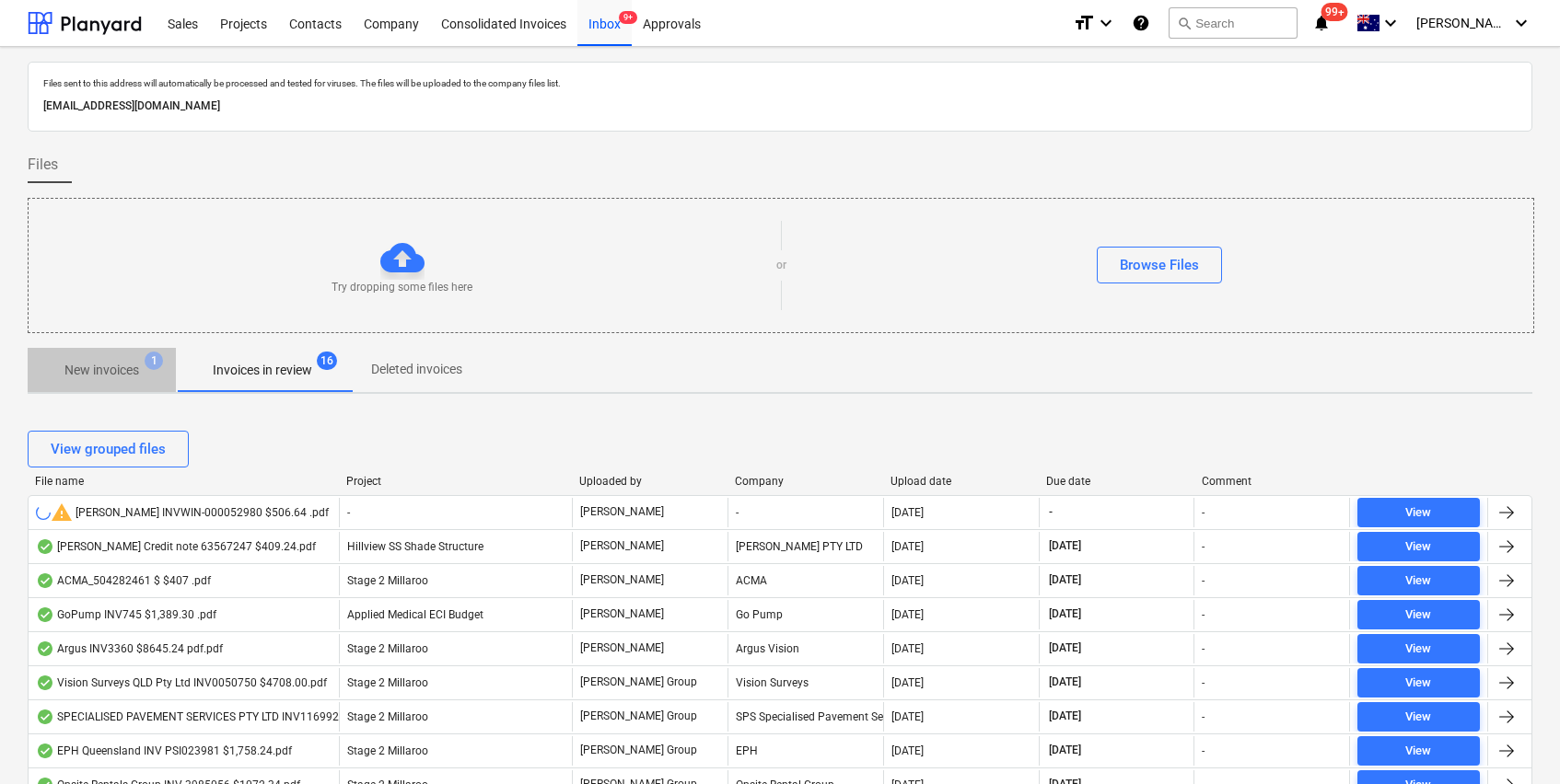
click at [77, 366] on p "New invoices" at bounding box center [102, 370] width 74 height 20
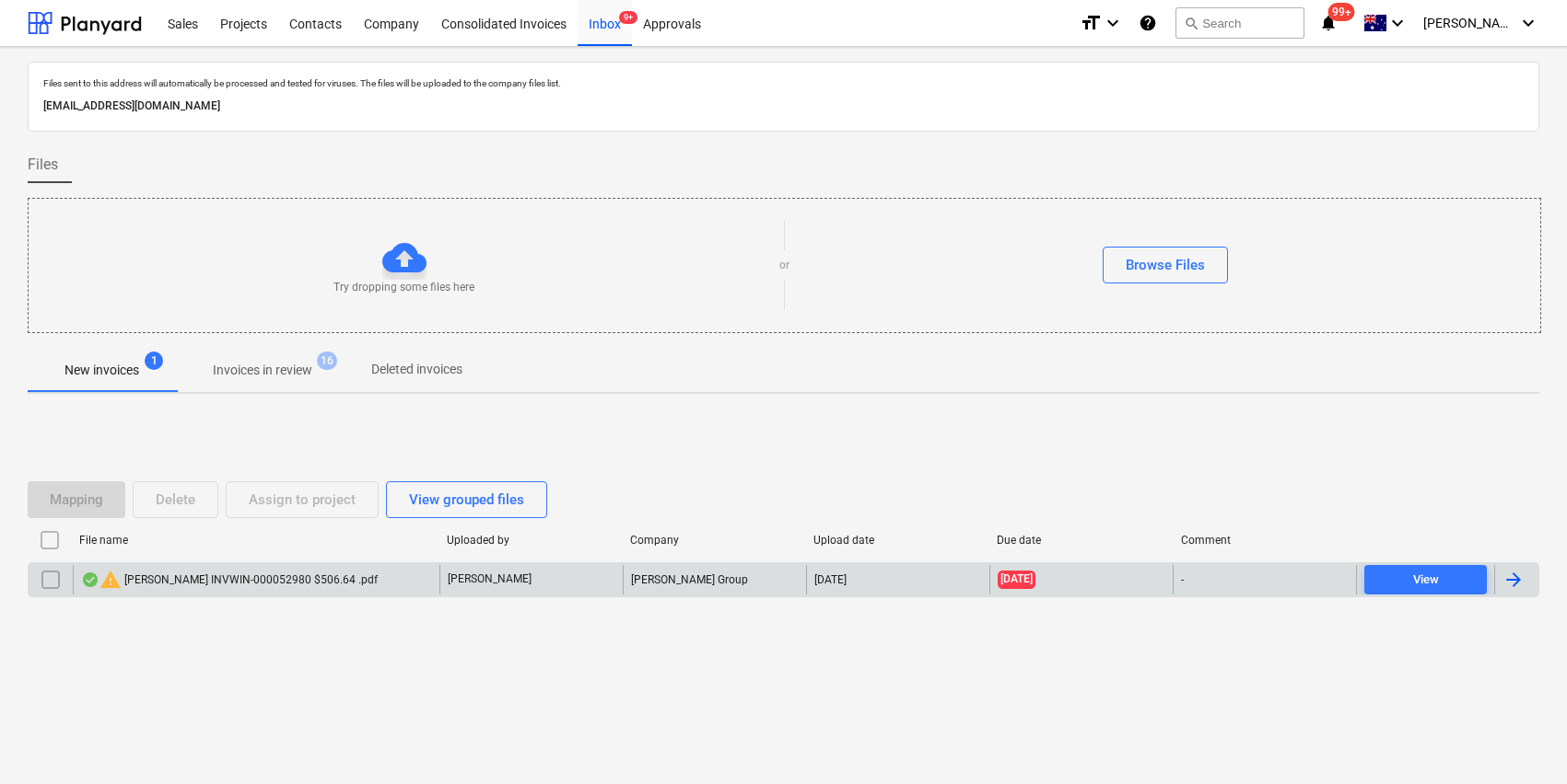
click at [48, 580] on input "checkbox" at bounding box center [50, 579] width 29 height 29
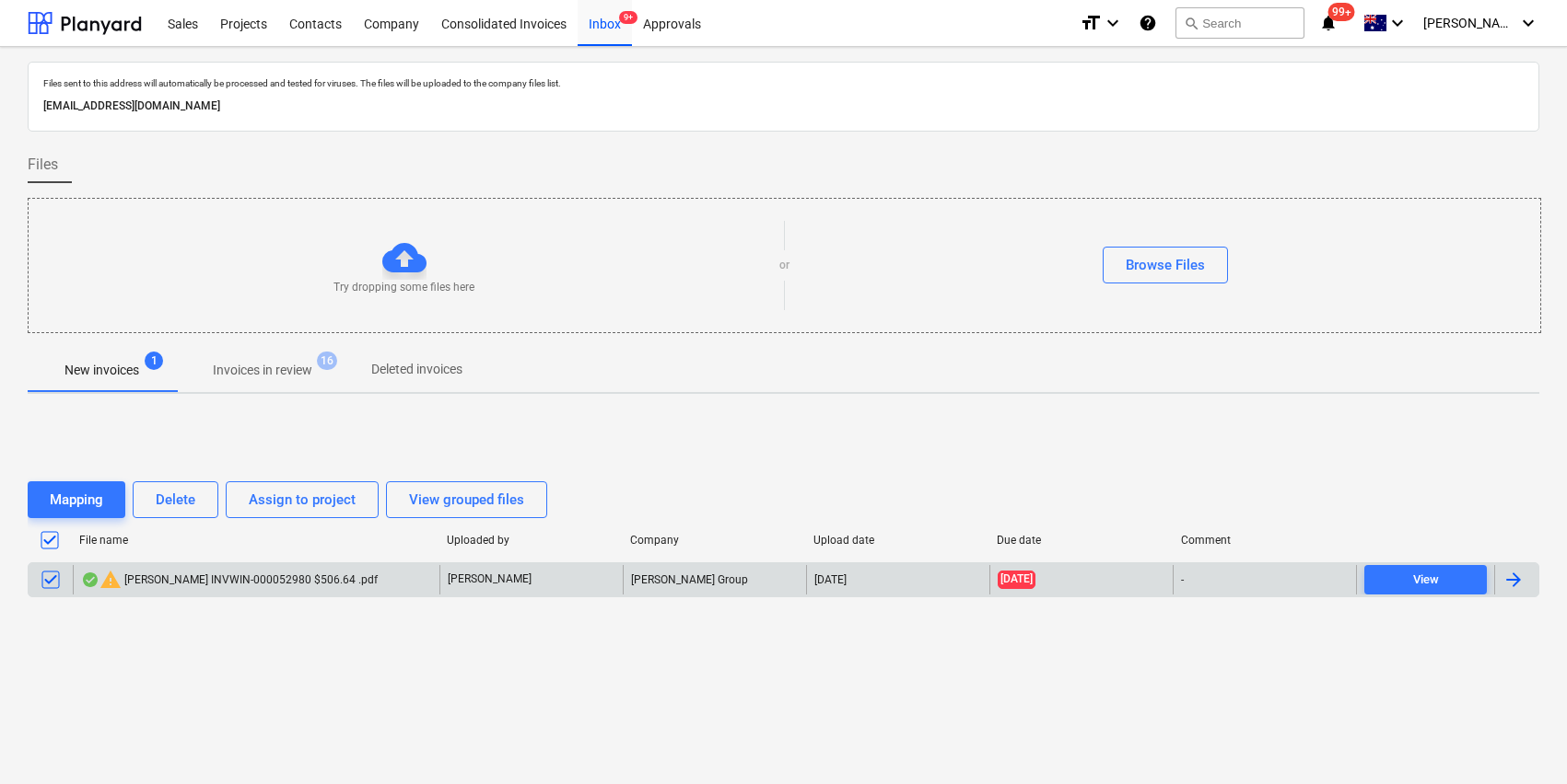
click at [194, 649] on div "Mapping Delete Assign to project View grouped files File name Uploaded by Compa…" at bounding box center [783, 547] width 1512 height 276
click at [67, 15] on div at bounding box center [84, 23] width 114 height 46
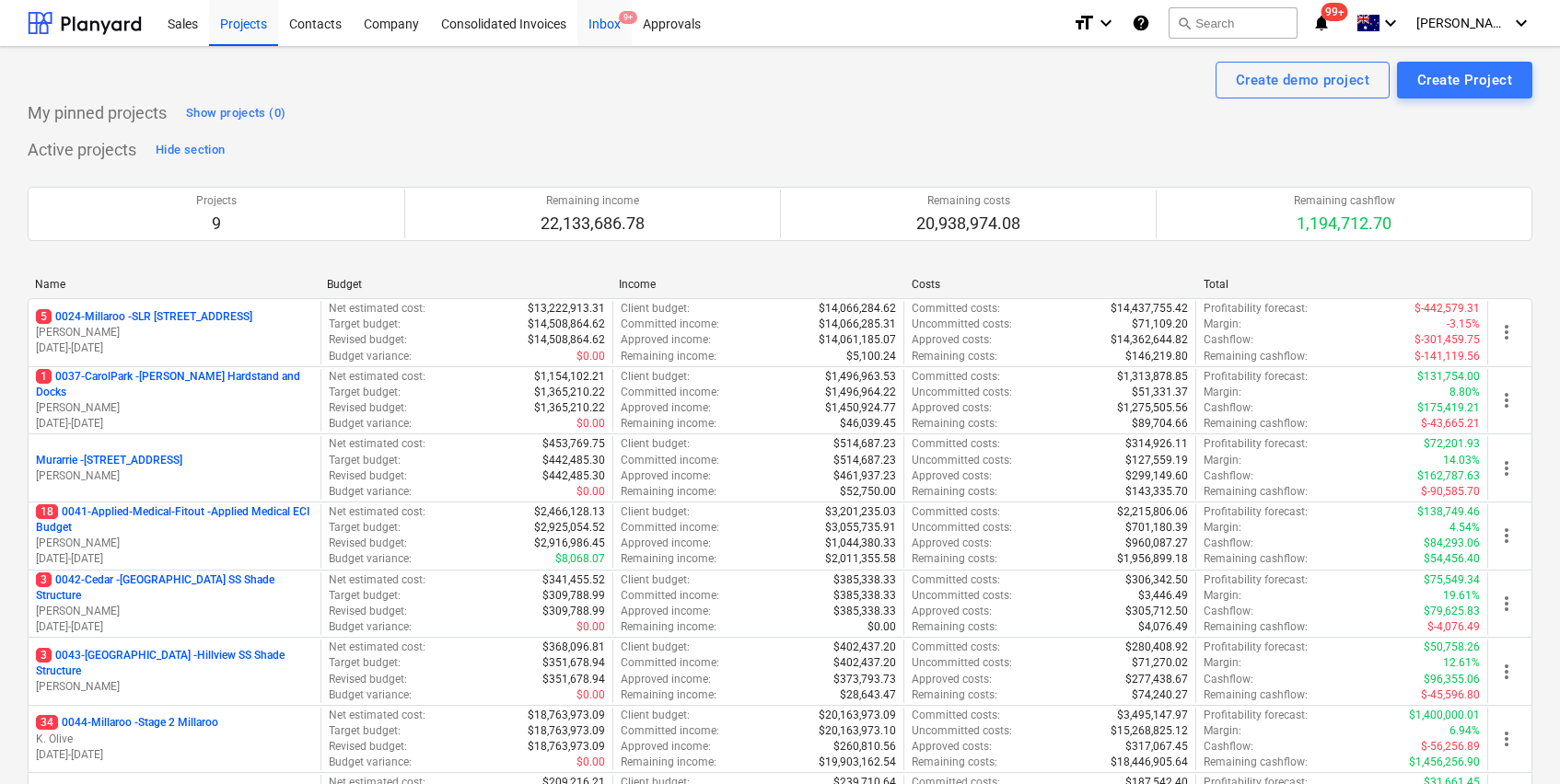
click at [607, 22] on div "Inbox 9+" at bounding box center [605, 23] width 55 height 47
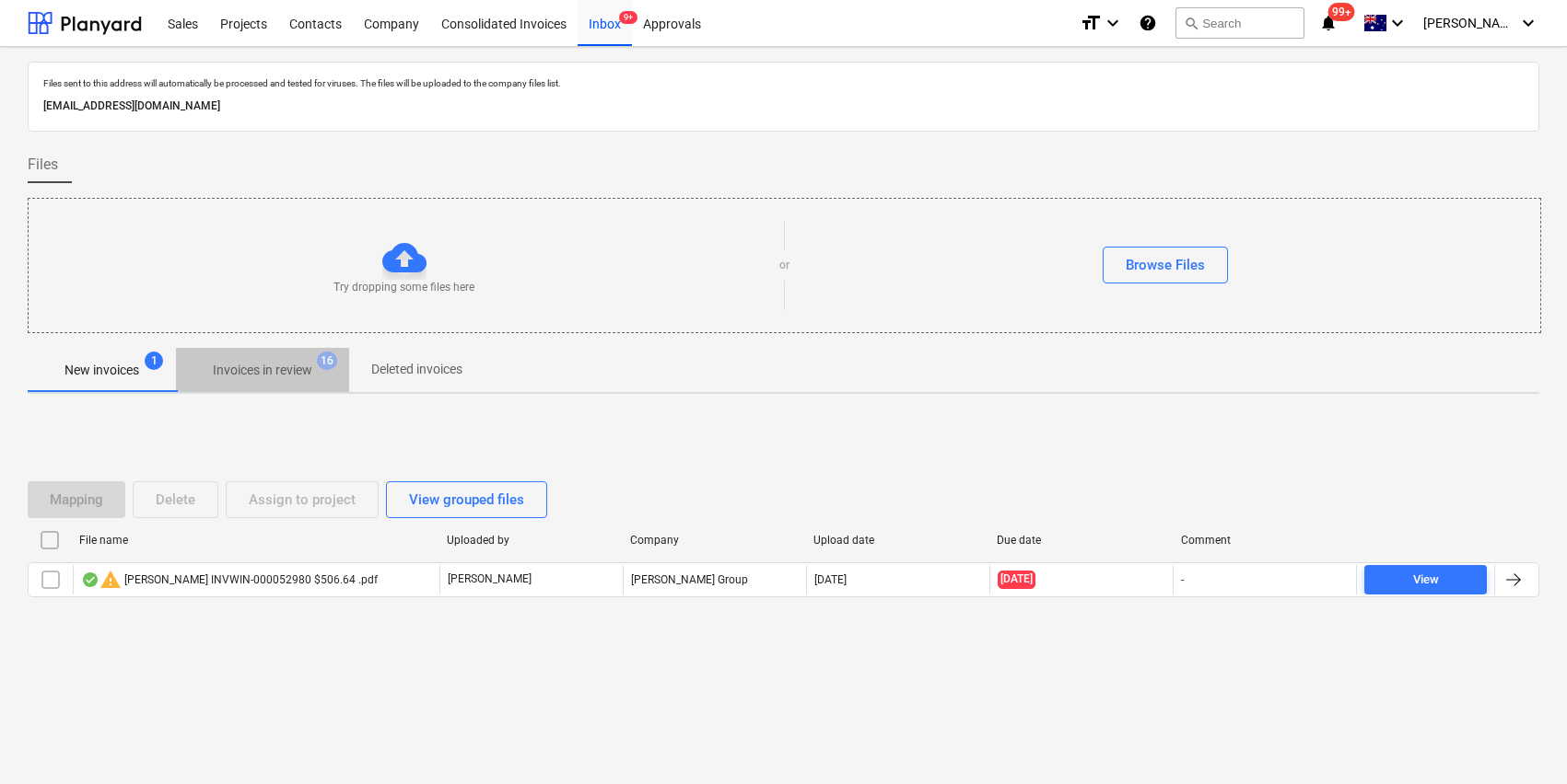
click at [227, 382] on span "Invoices in review 16" at bounding box center [262, 369] width 173 height 33
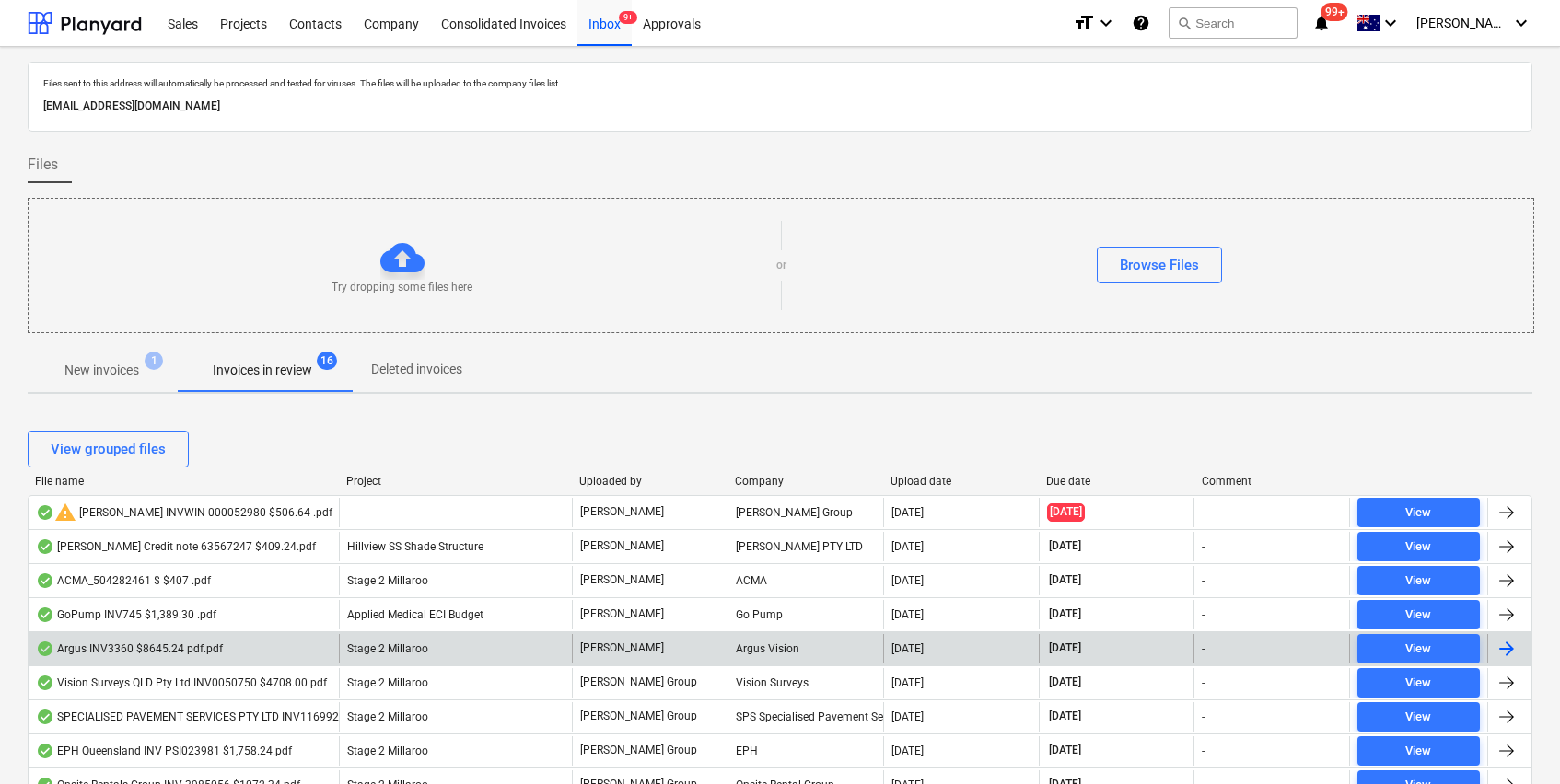
scroll to position [99, 0]
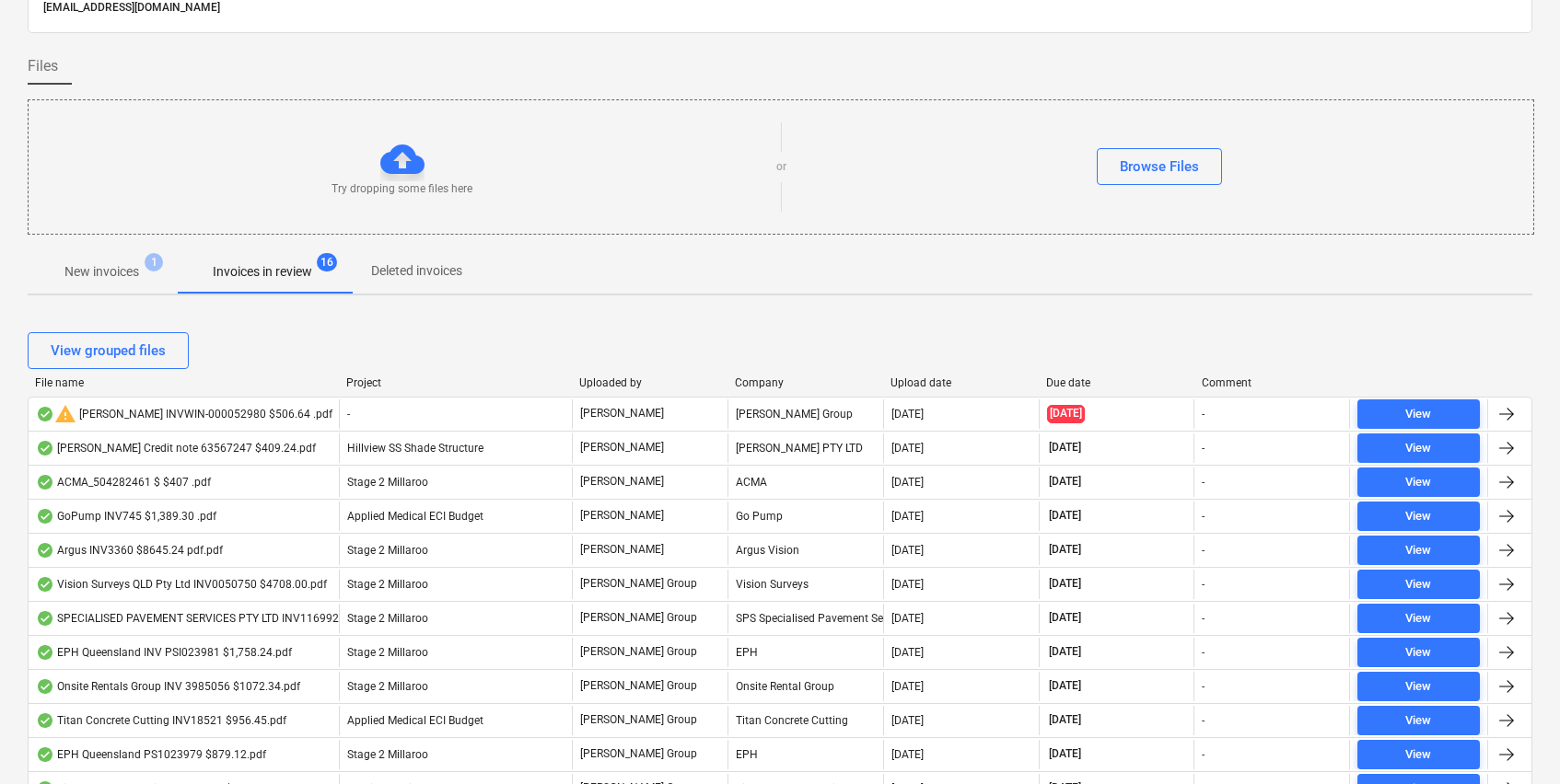
click at [60, 382] on div "File name" at bounding box center [182, 384] width 296 height 13
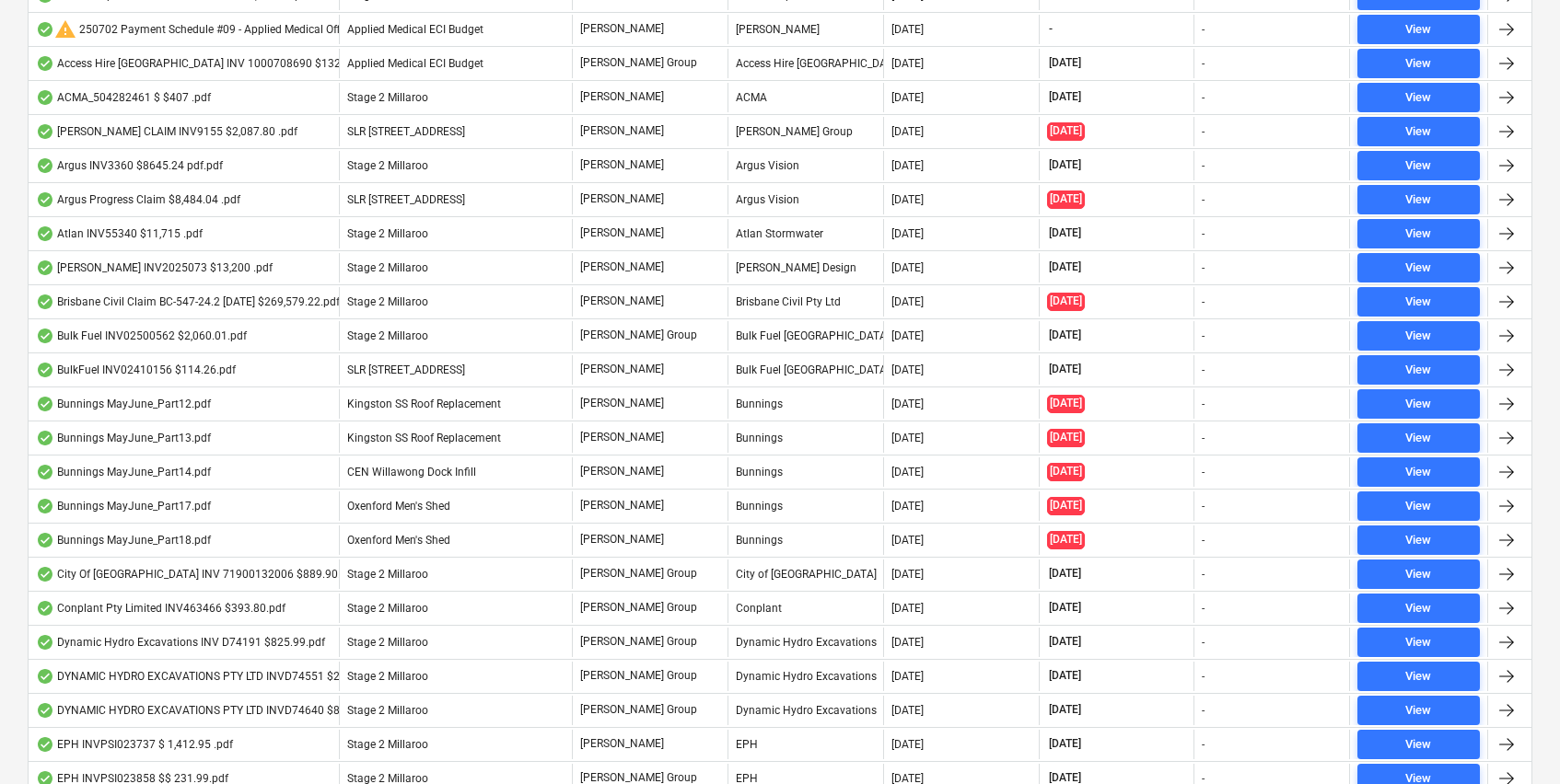
scroll to position [0, 0]
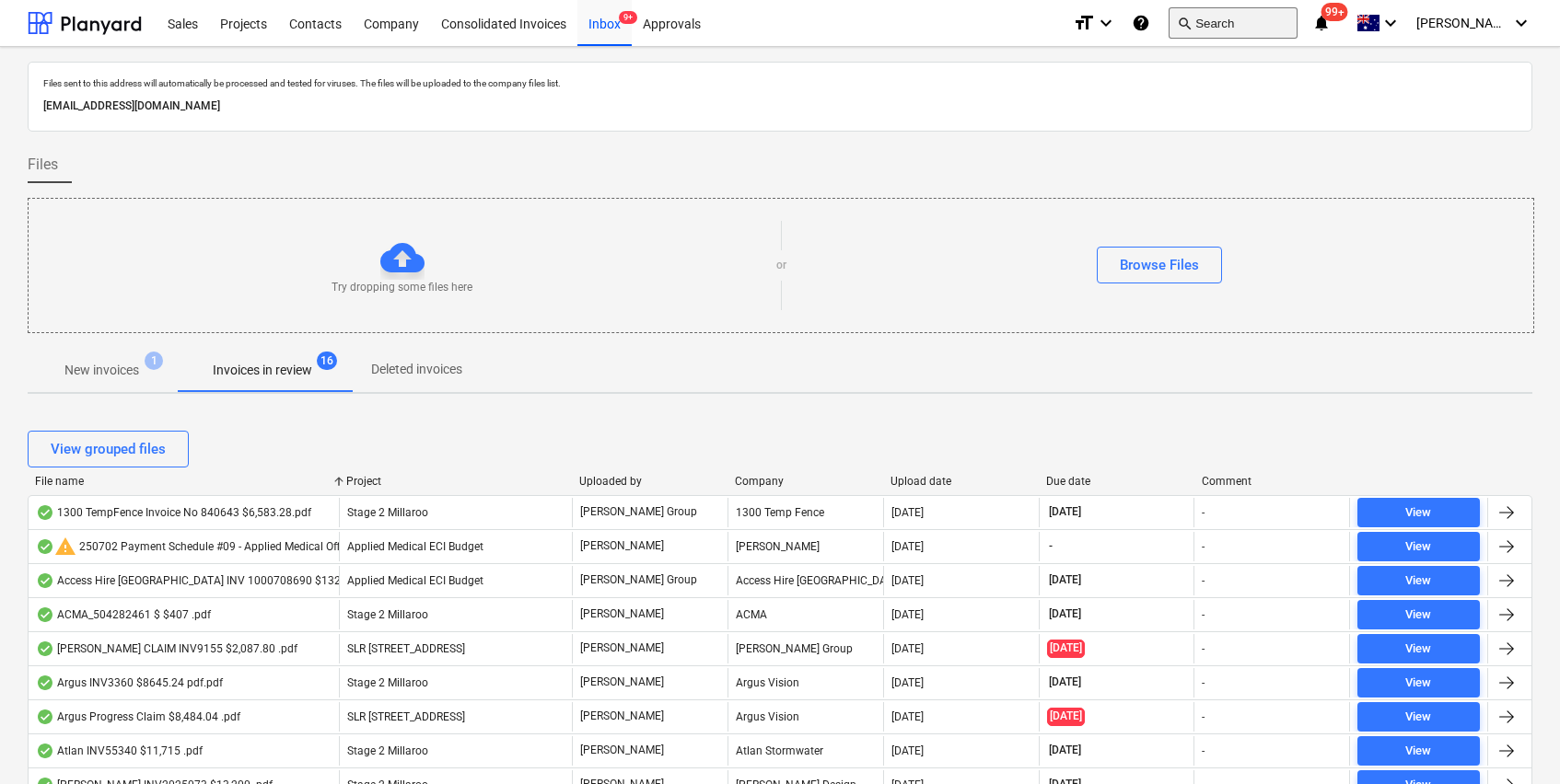
click at [1257, 19] on button "search Search" at bounding box center [1233, 23] width 129 height 31
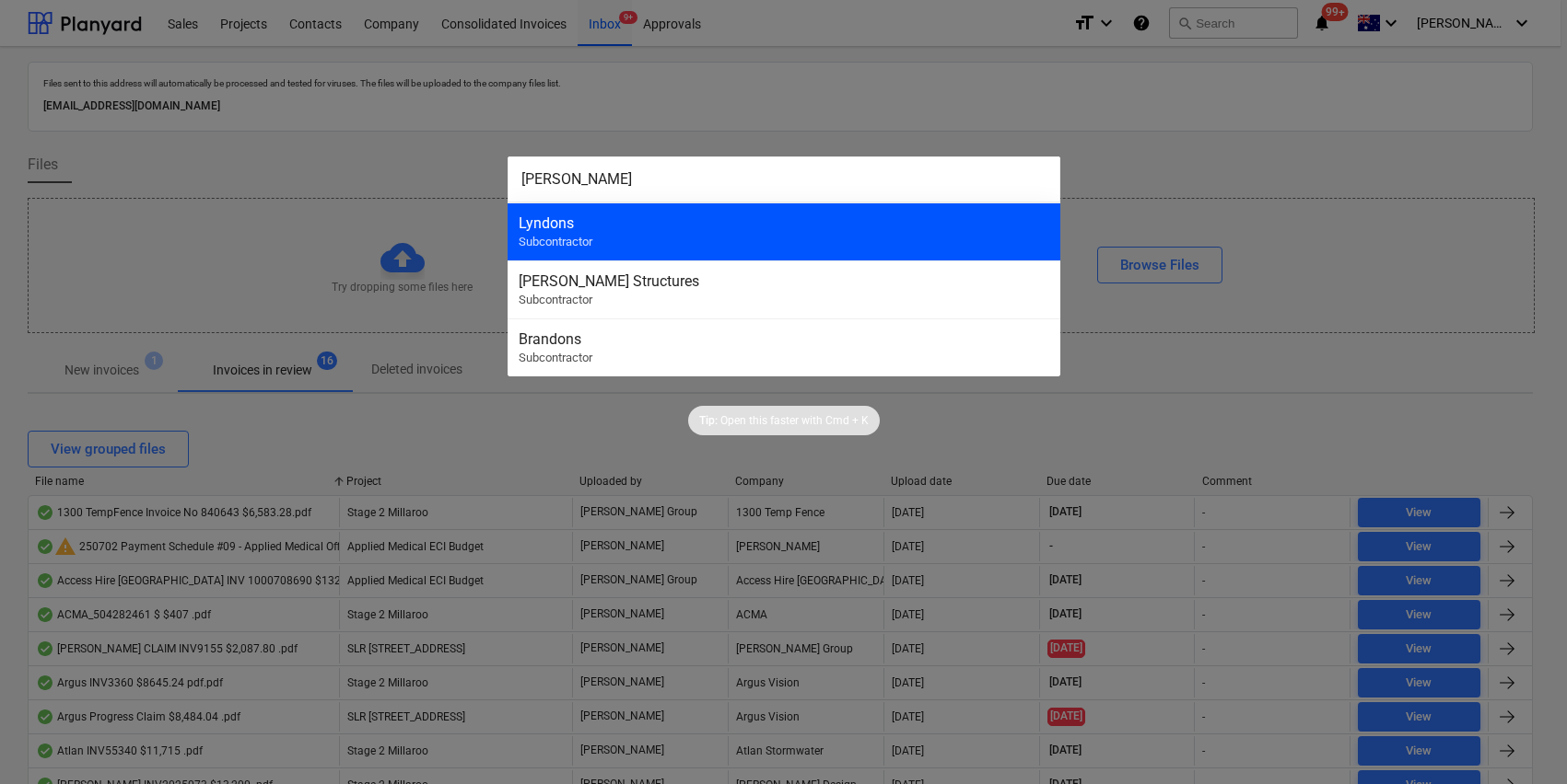
type input "[PERSON_NAME]"
click at [783, 227] on div "Lyndons" at bounding box center [784, 223] width 530 height 18
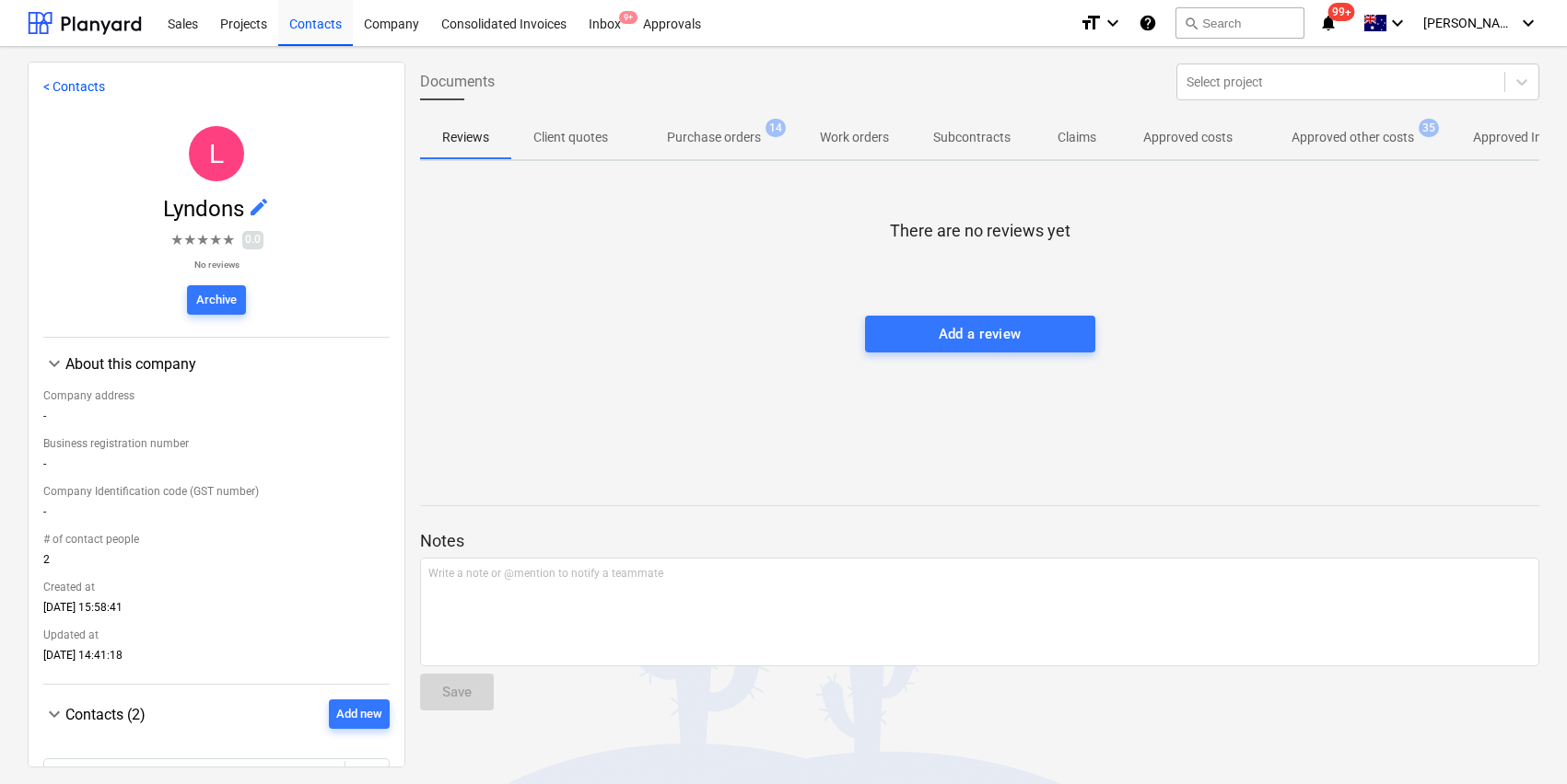
click at [1375, 142] on p "Approved other costs" at bounding box center [1353, 137] width 122 height 20
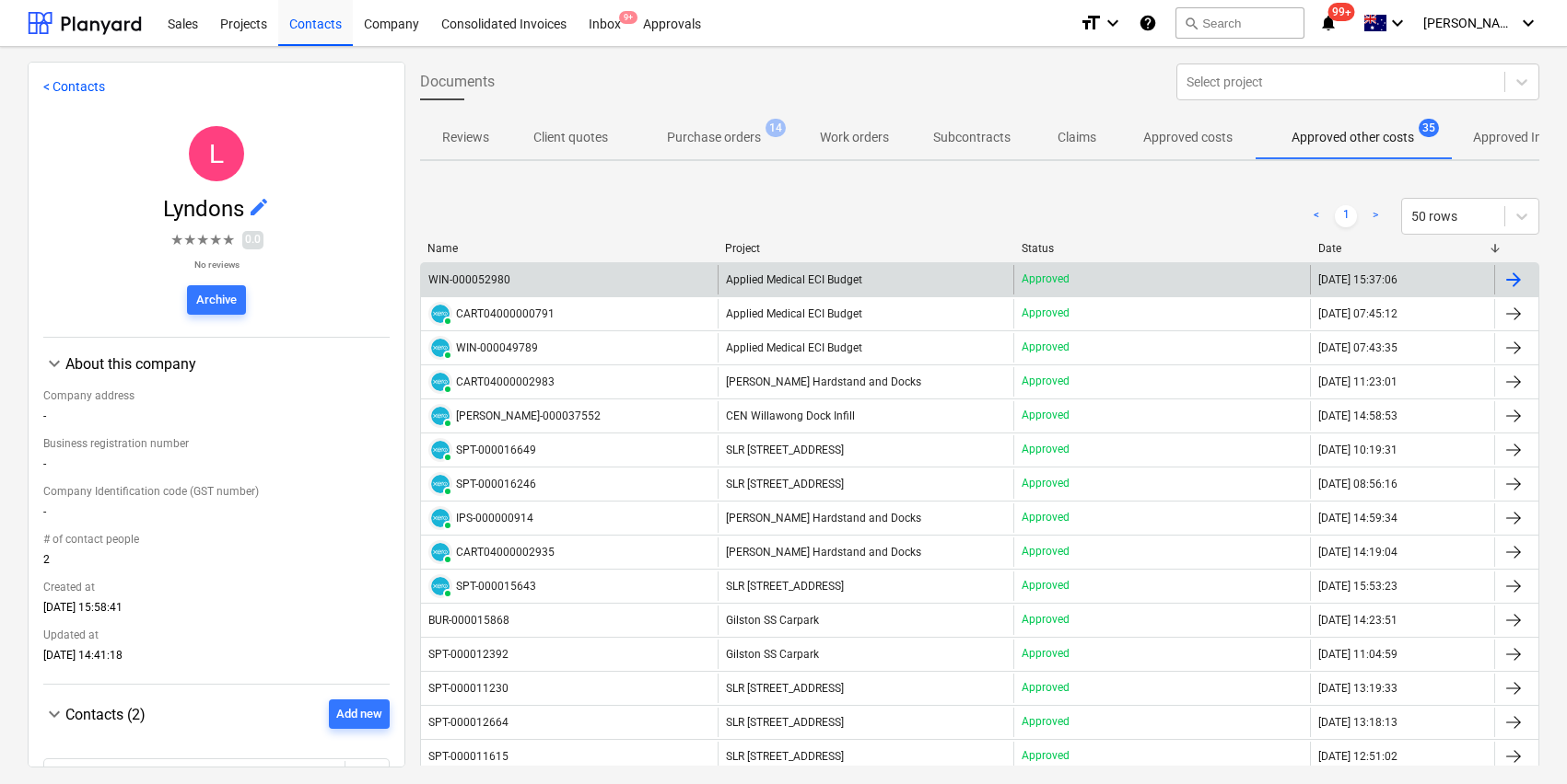
click at [478, 283] on div "WIN-000052980" at bounding box center [468, 280] width 82 height 13
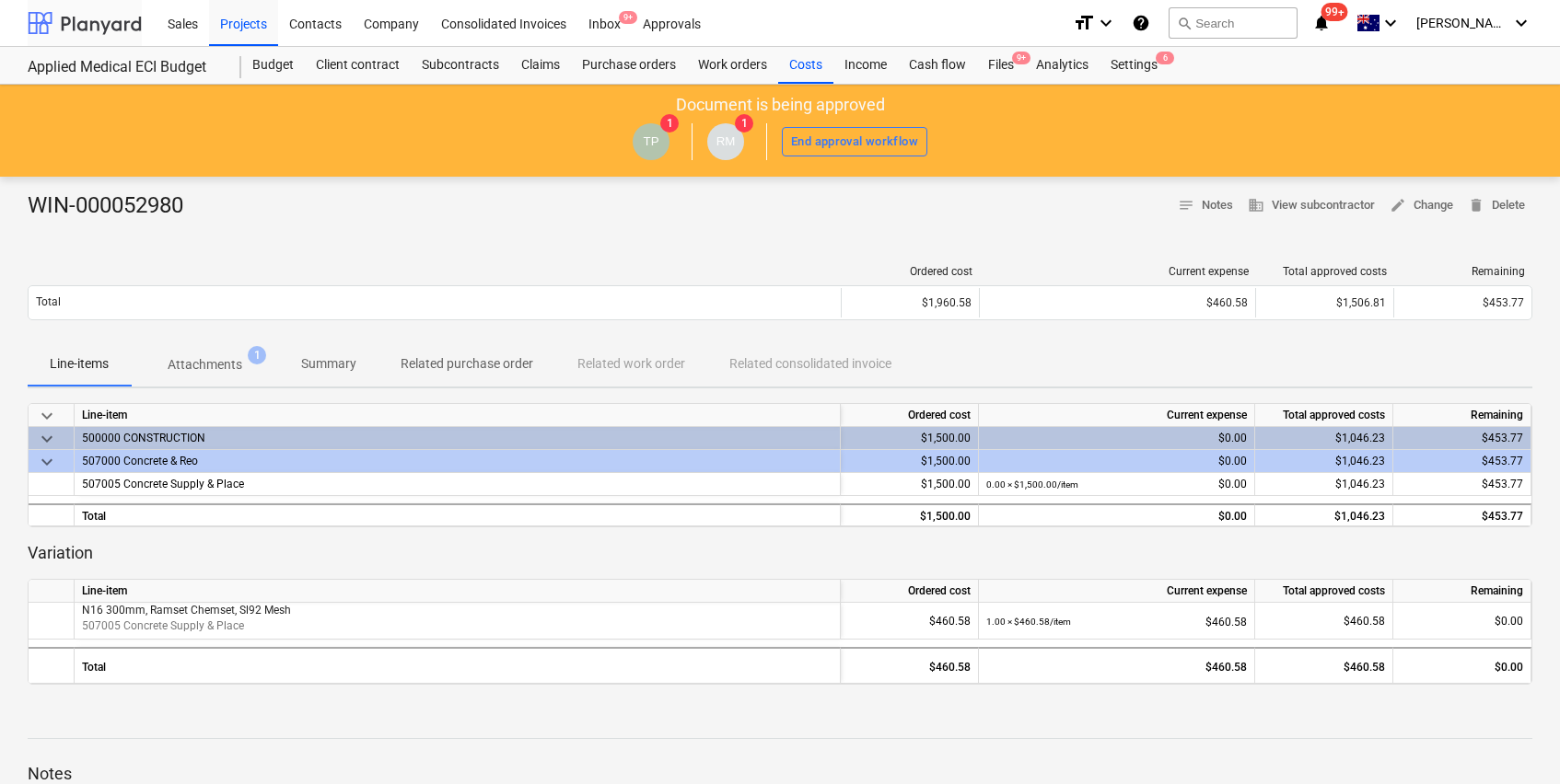
click at [70, 30] on div at bounding box center [84, 23] width 114 height 46
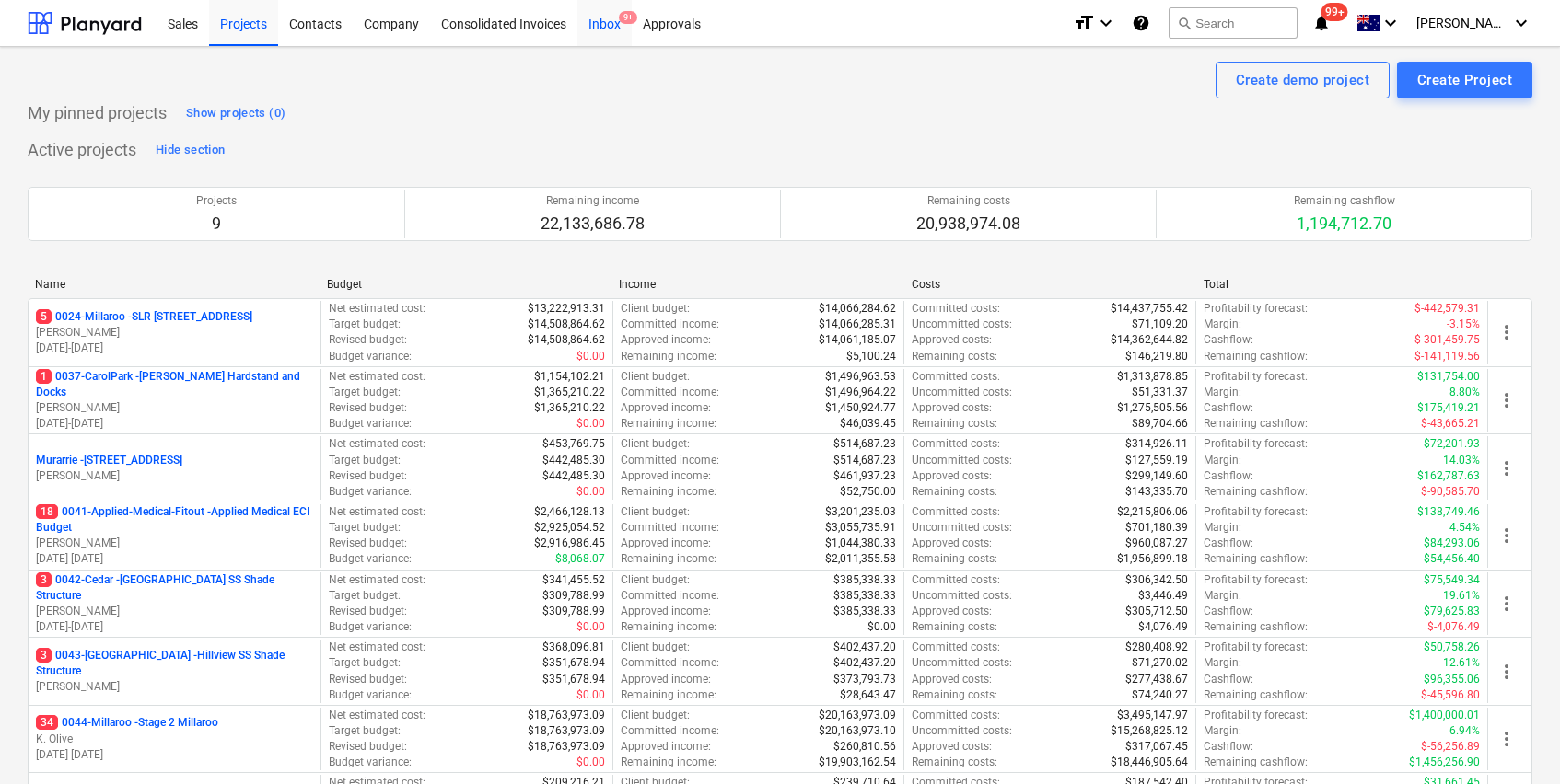
click at [610, 26] on div "Inbox 9+" at bounding box center [605, 23] width 55 height 47
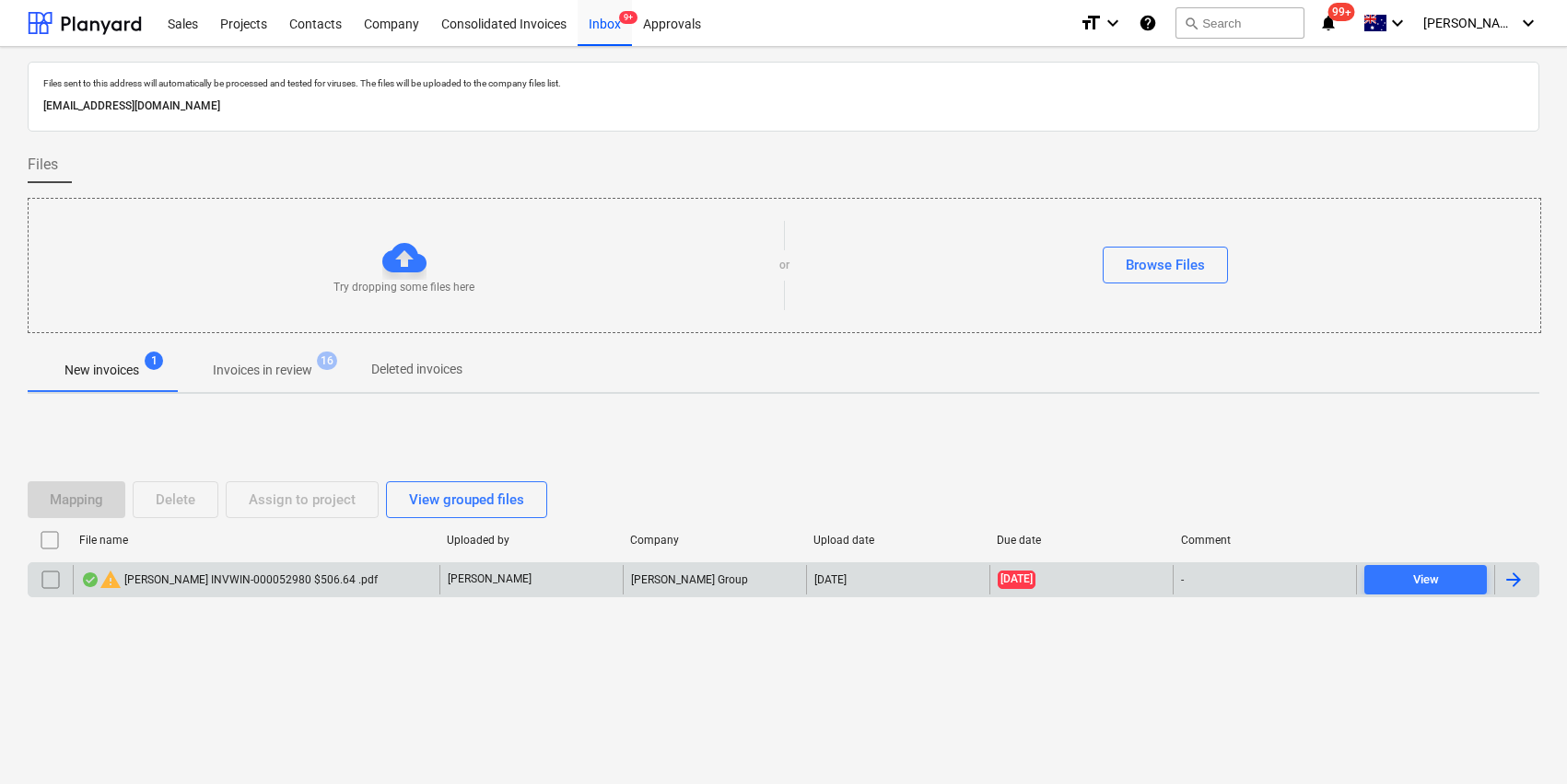
click at [49, 585] on input "checkbox" at bounding box center [50, 579] width 29 height 29
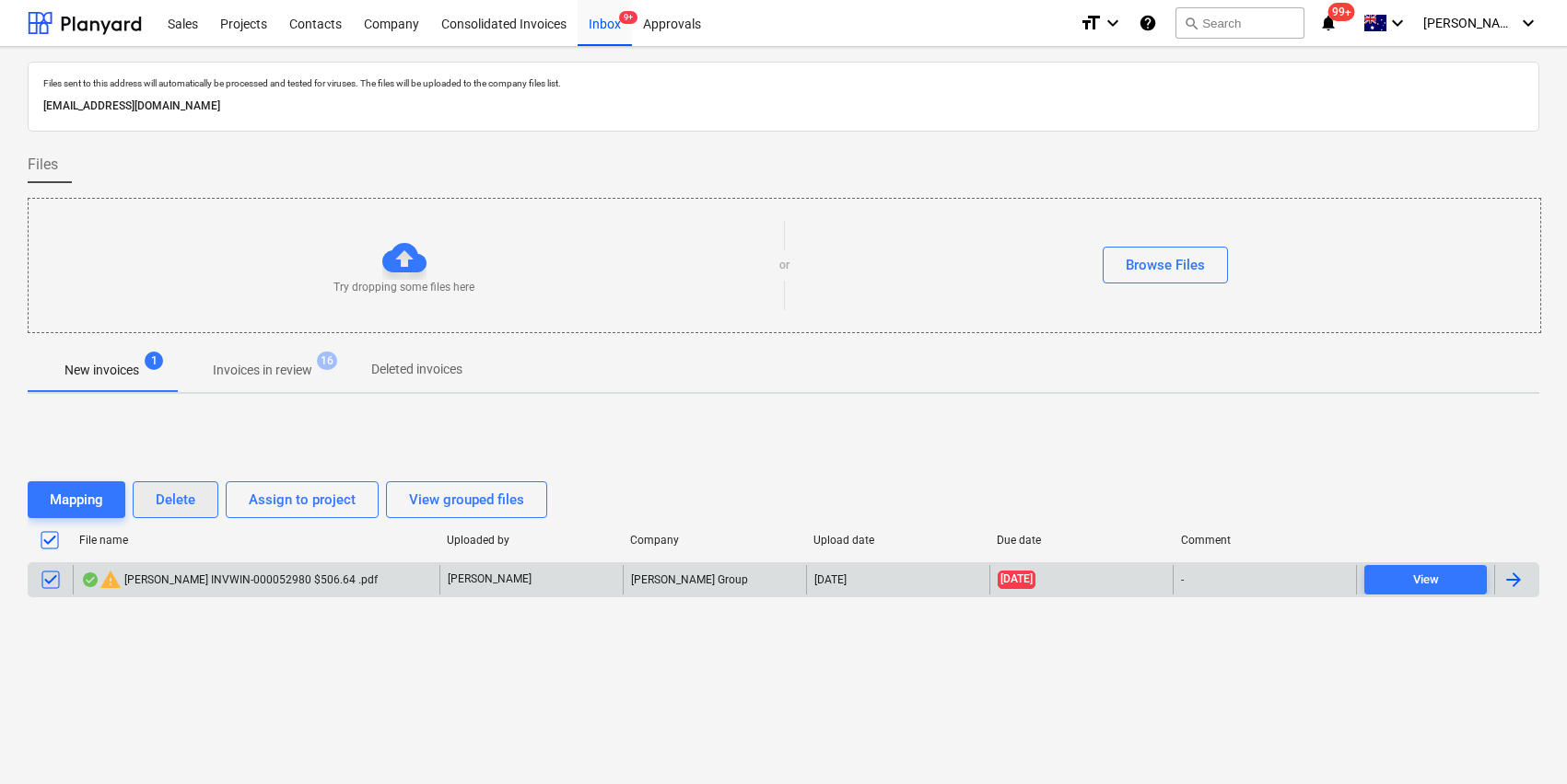
click at [188, 493] on div "Delete" at bounding box center [176, 499] width 40 height 24
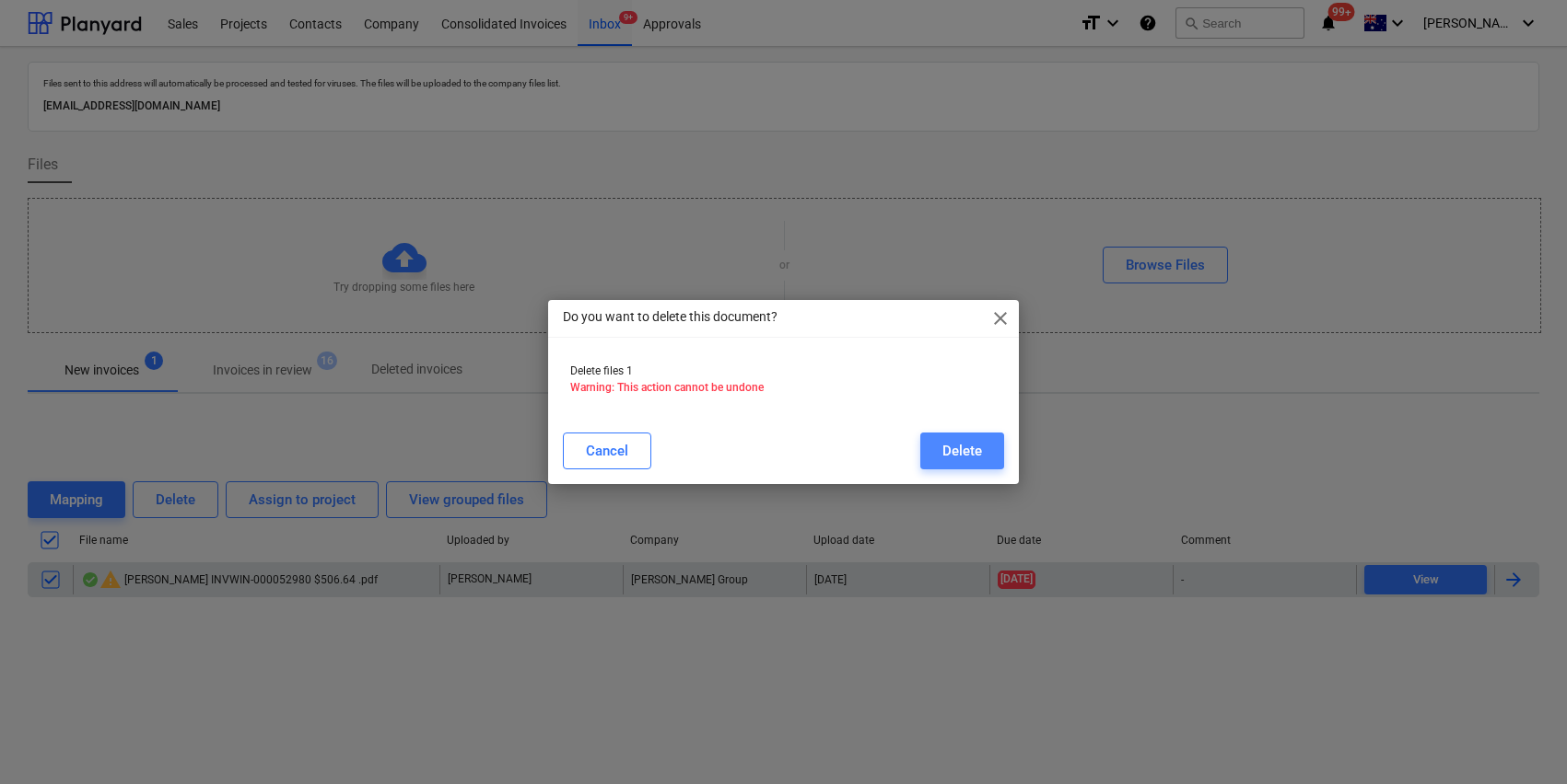
click at [980, 446] on div "Delete" at bounding box center [962, 450] width 40 height 24
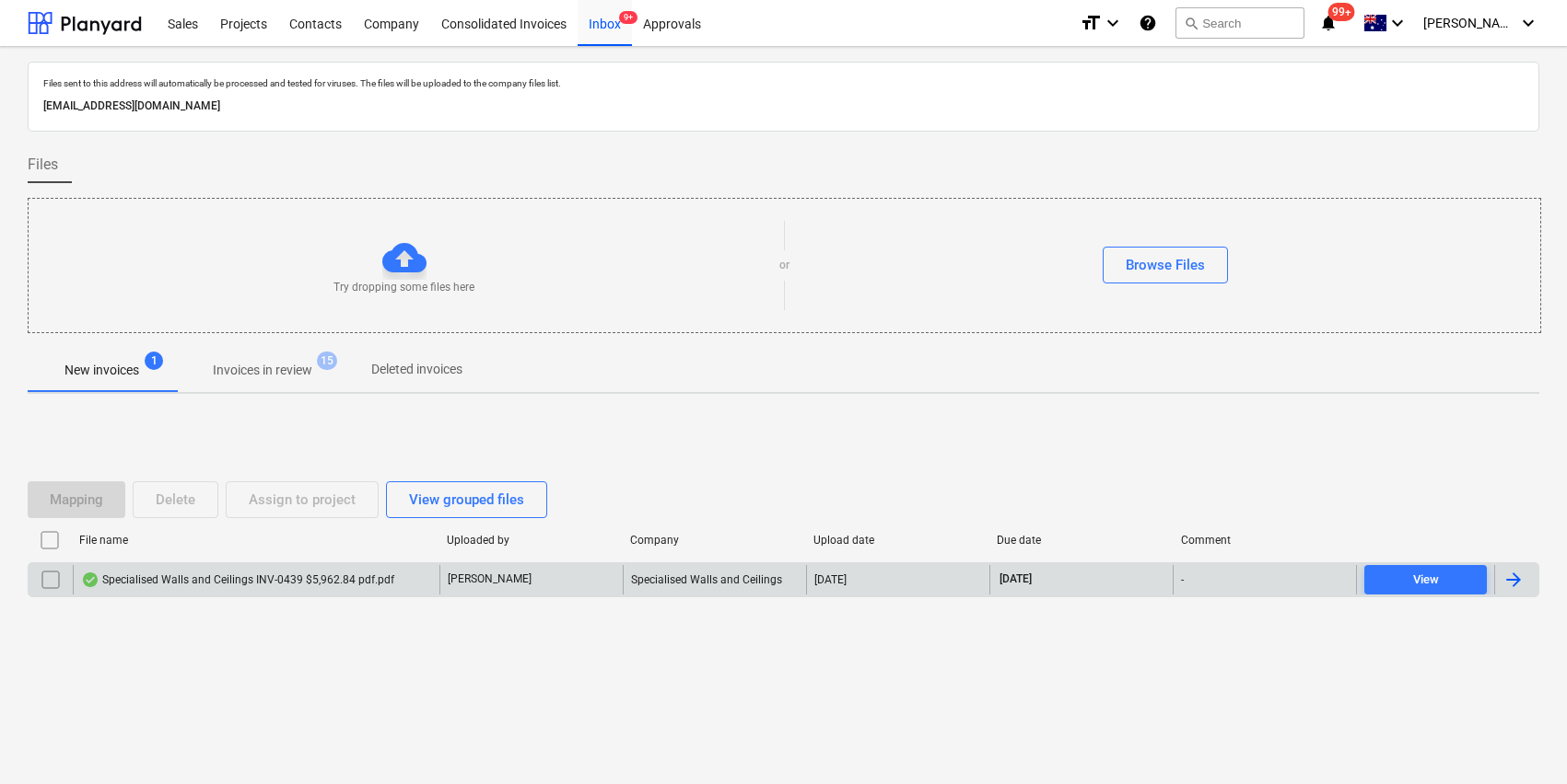
click at [201, 584] on div "Specialised Walls and Ceilings INV-0439 $5,962.84 pdf.pdf" at bounding box center [237, 580] width 313 height 15
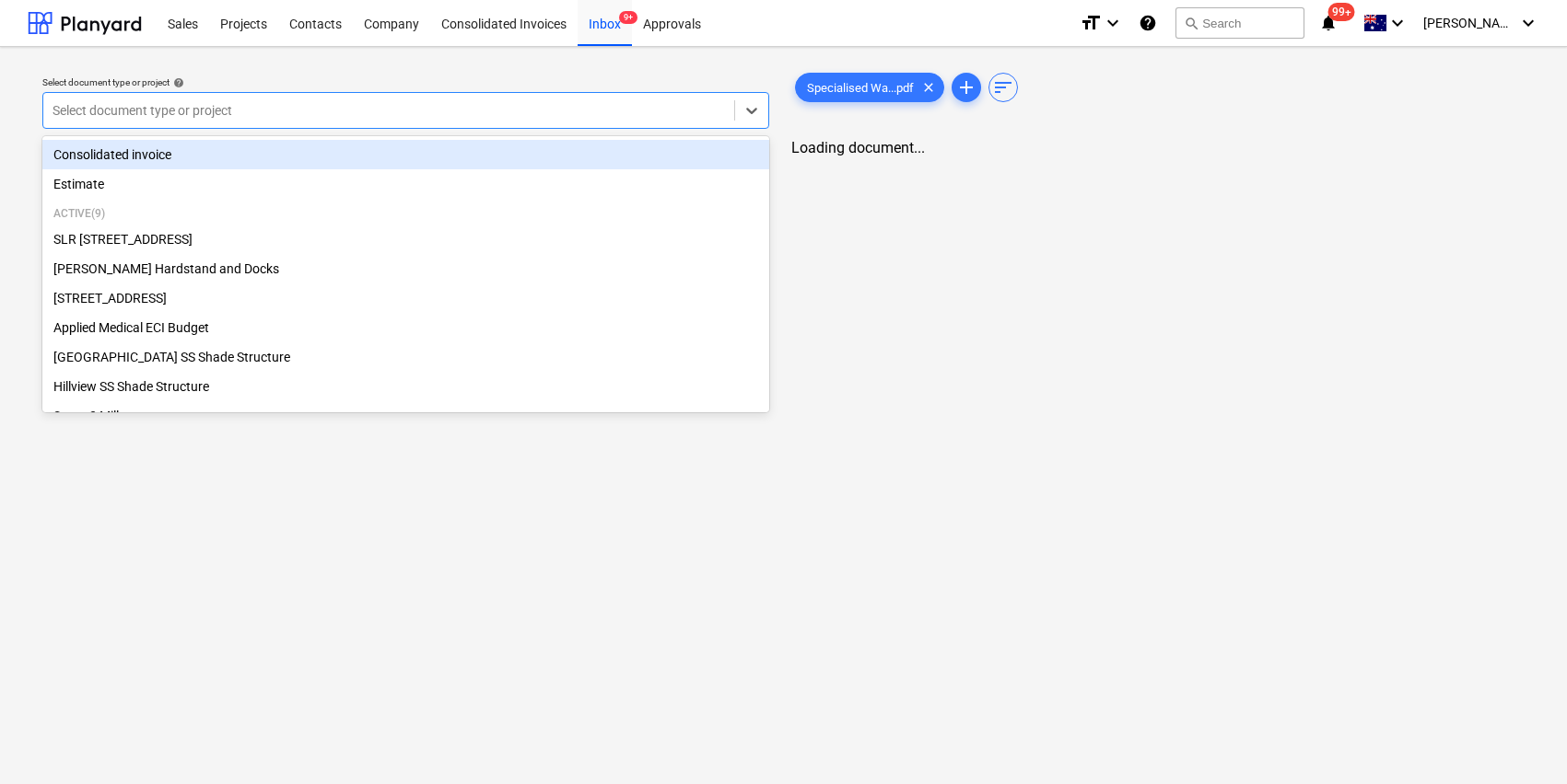
click at [353, 110] on div at bounding box center [388, 111] width 673 height 19
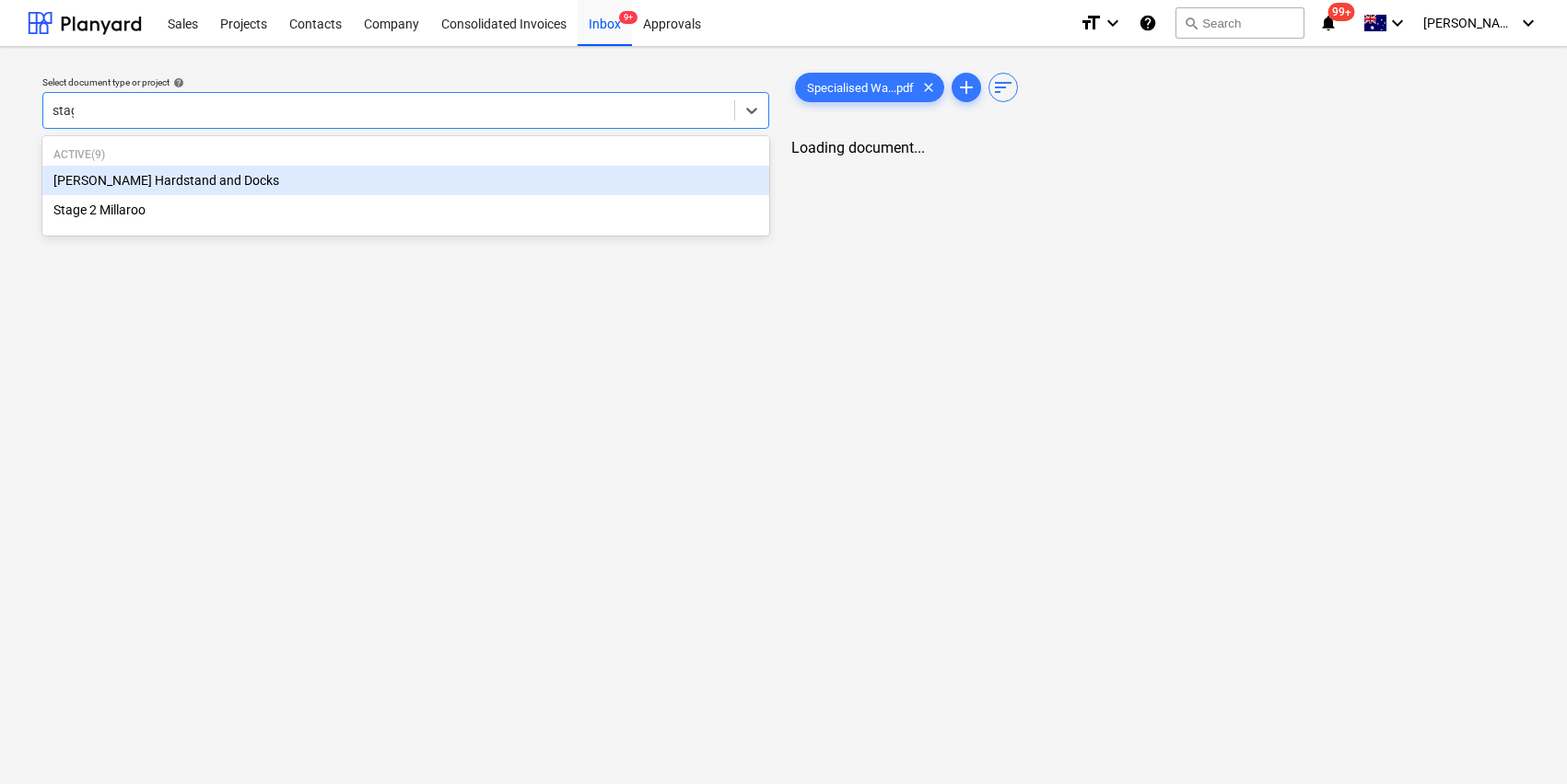
type input "stage"
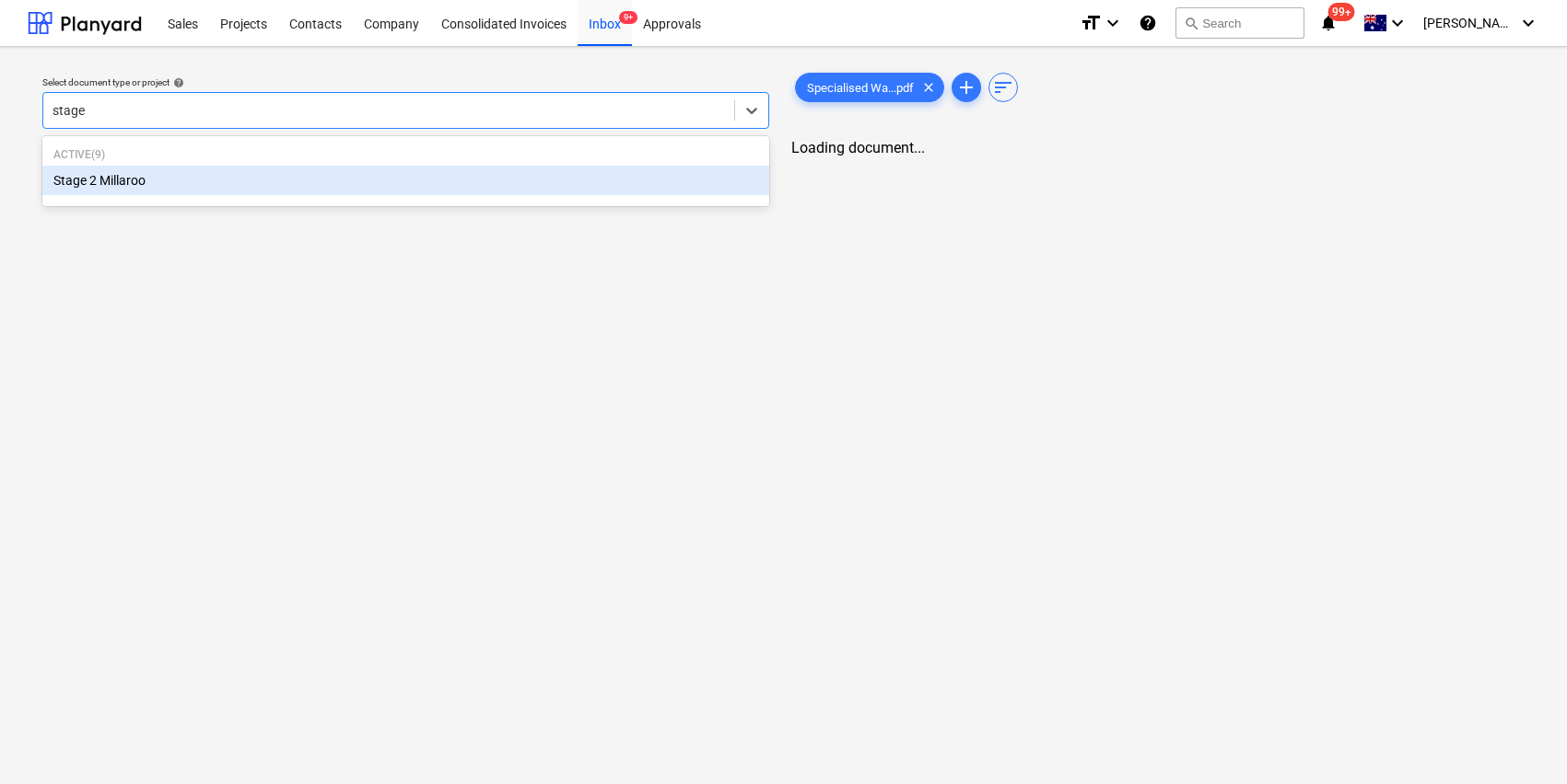
click at [264, 173] on div "Stage 2 Millaroo" at bounding box center [405, 180] width 727 height 29
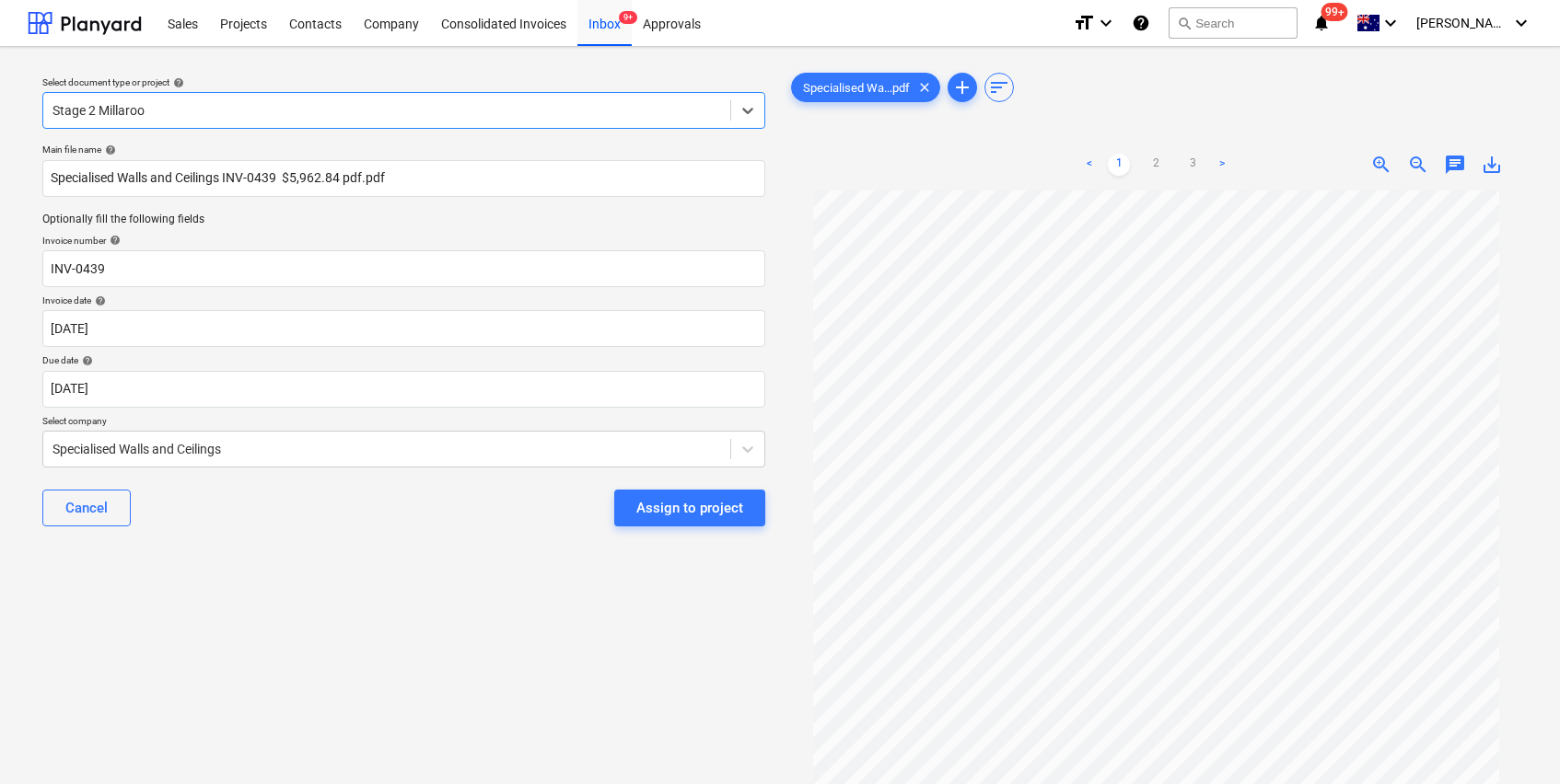
scroll to position [15, 0]
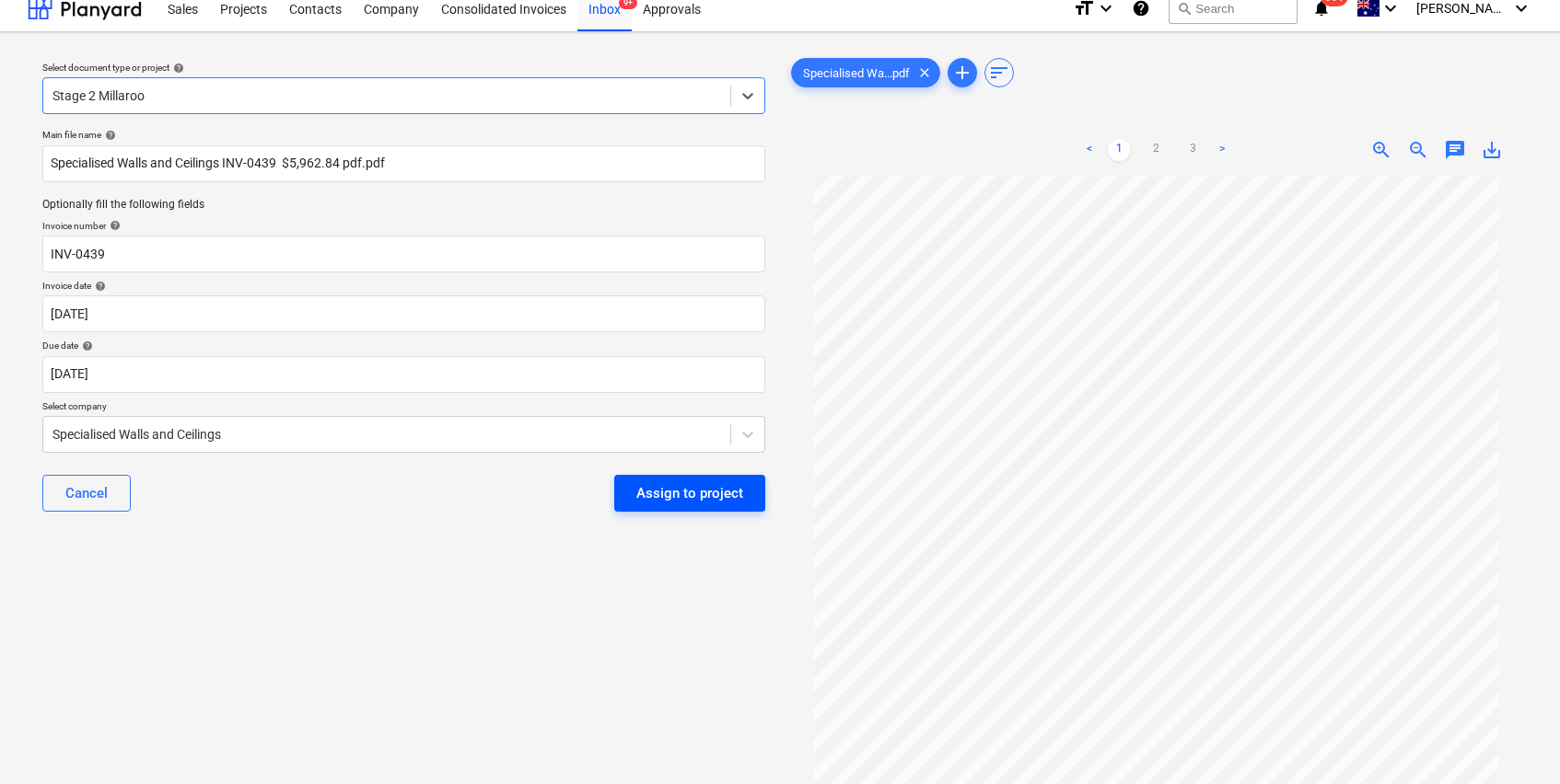
click at [693, 498] on div "Assign to project" at bounding box center [690, 493] width 107 height 24
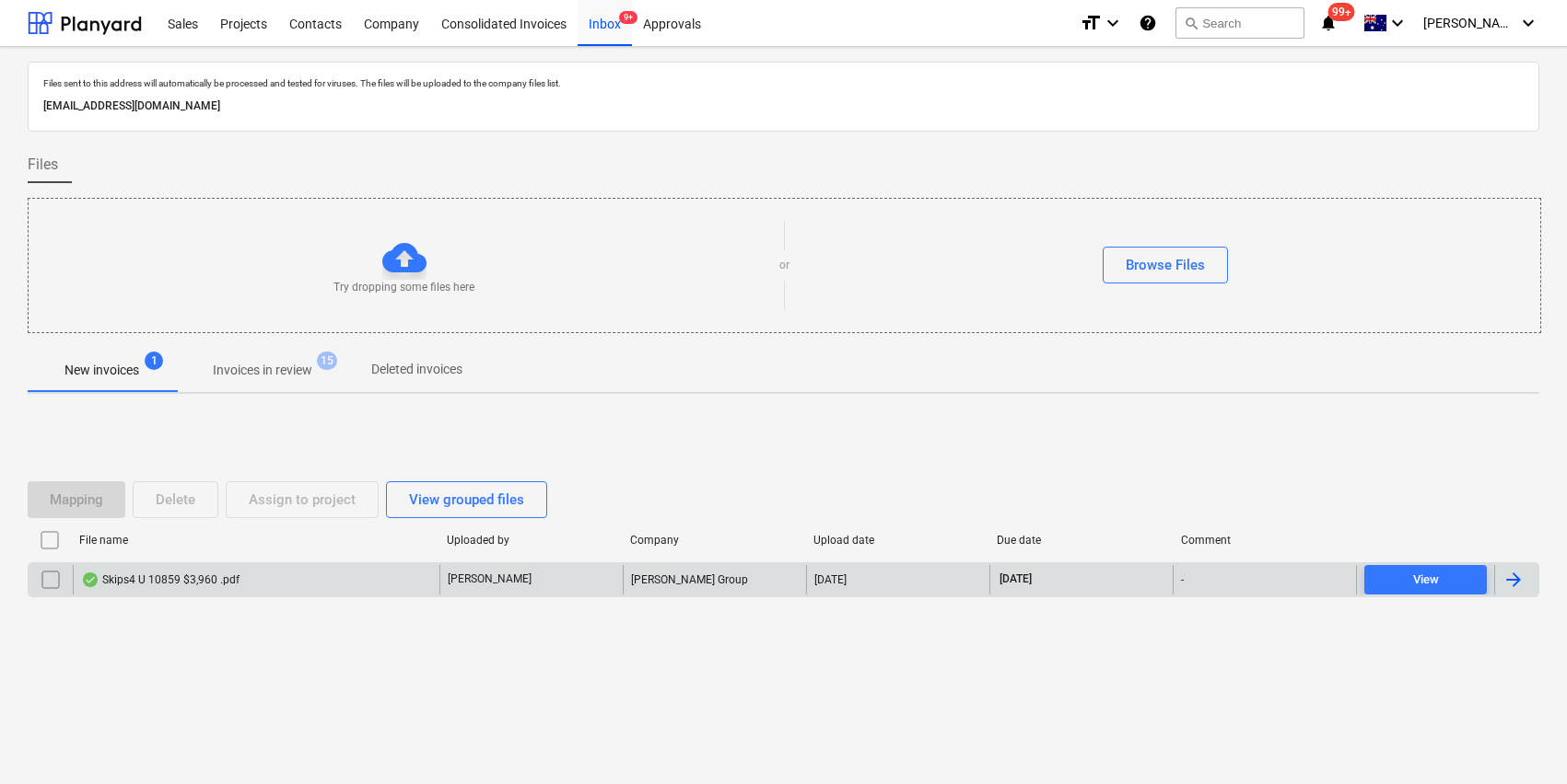
click at [192, 573] on div "Skips4 U 10859 $3,960 .pdf" at bounding box center [160, 580] width 158 height 15
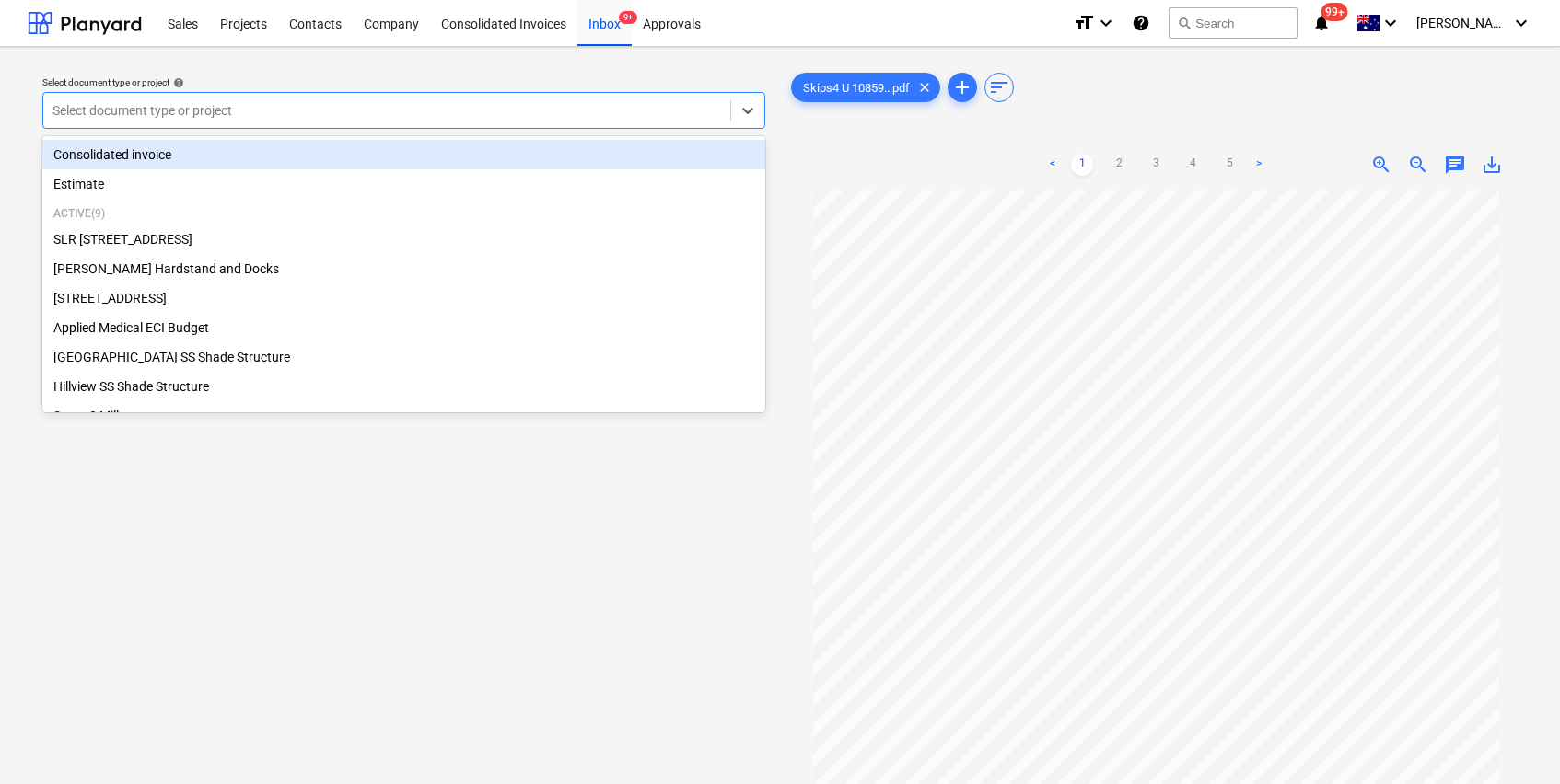
click at [387, 109] on div at bounding box center [386, 111] width 669 height 19
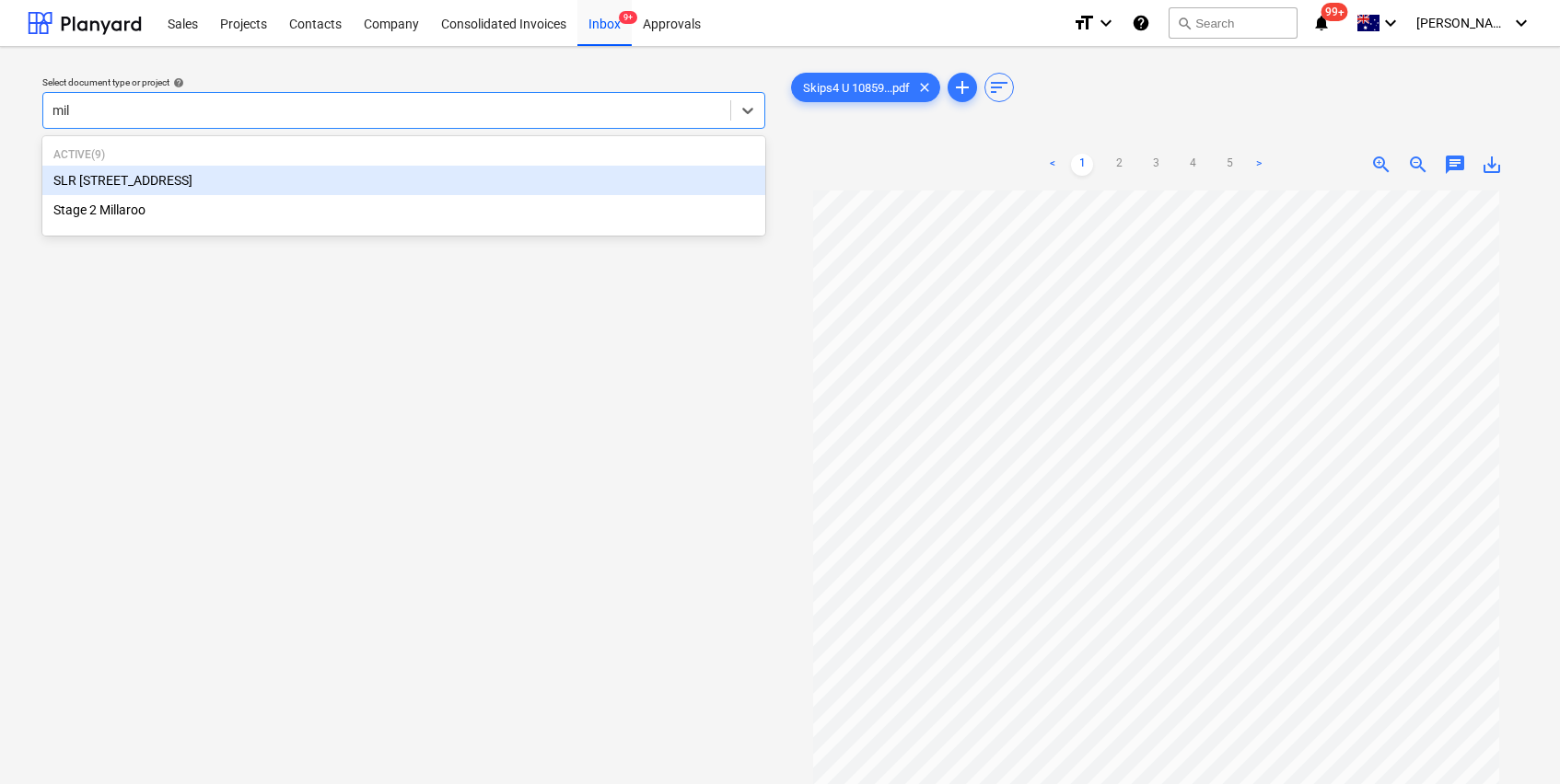
type input "mill"
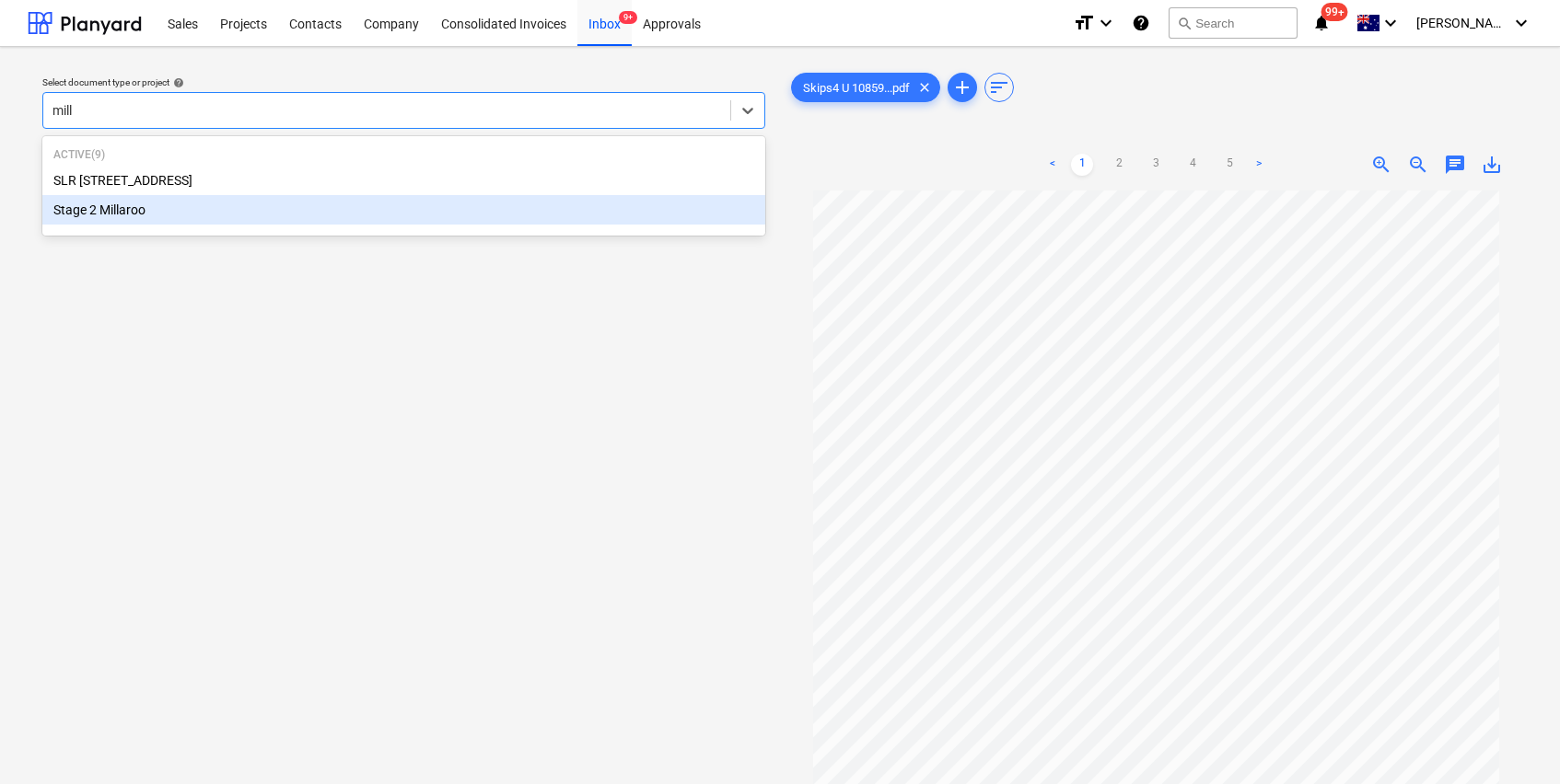
click at [232, 214] on div "Stage 2 Millaroo" at bounding box center [403, 210] width 723 height 29
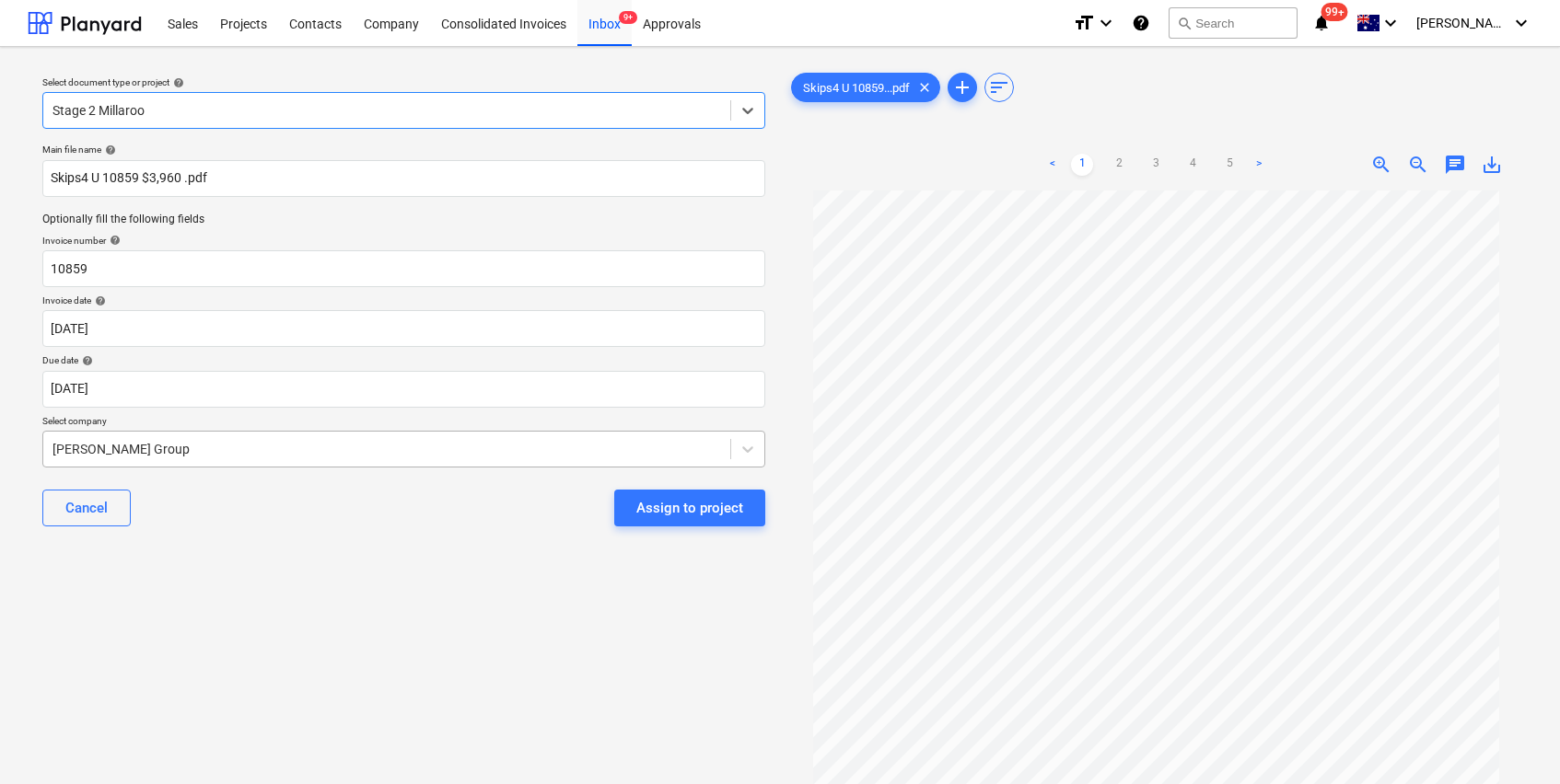
click at [201, 452] on div at bounding box center [386, 449] width 669 height 19
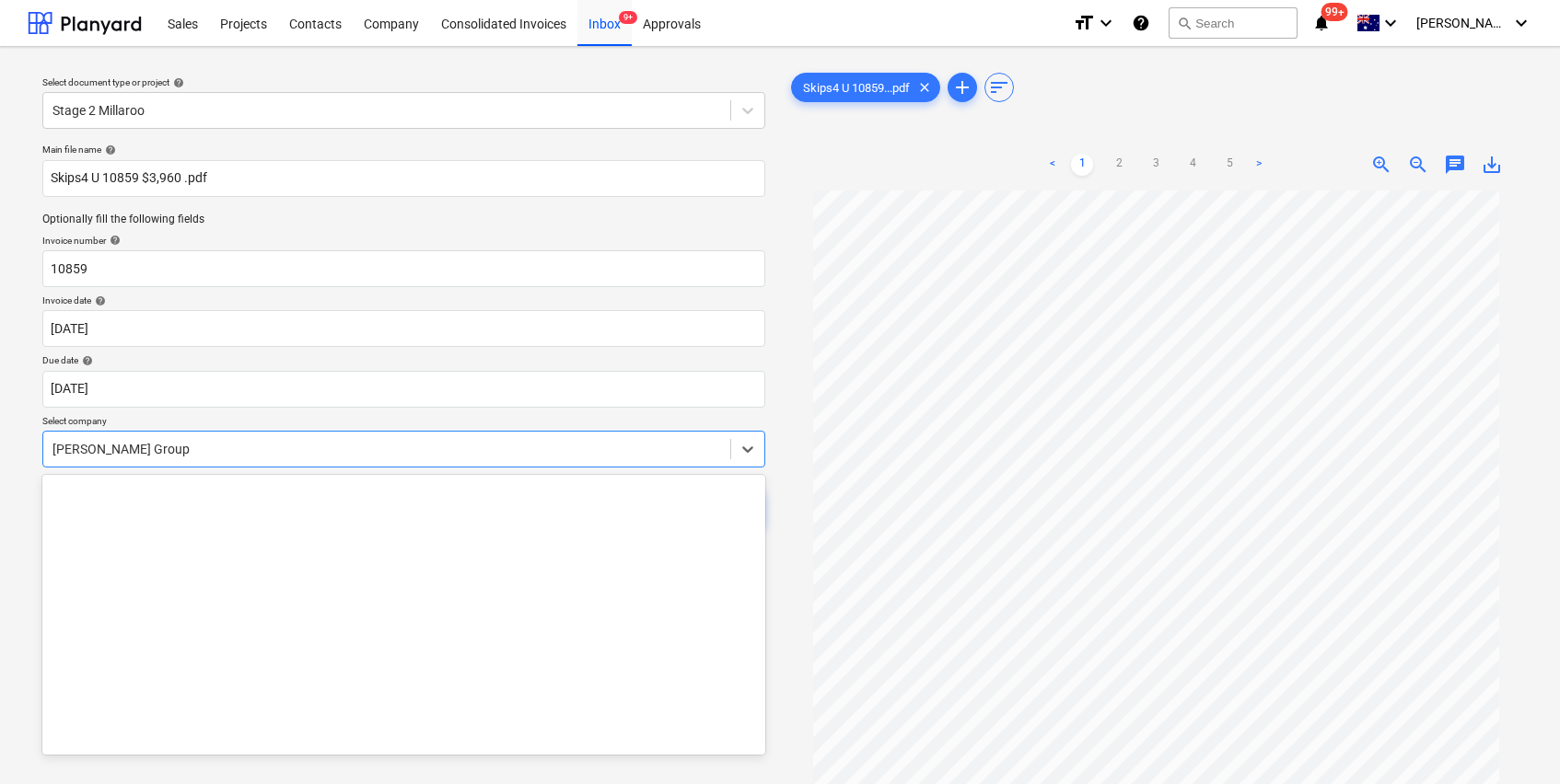
scroll to position [14468, 0]
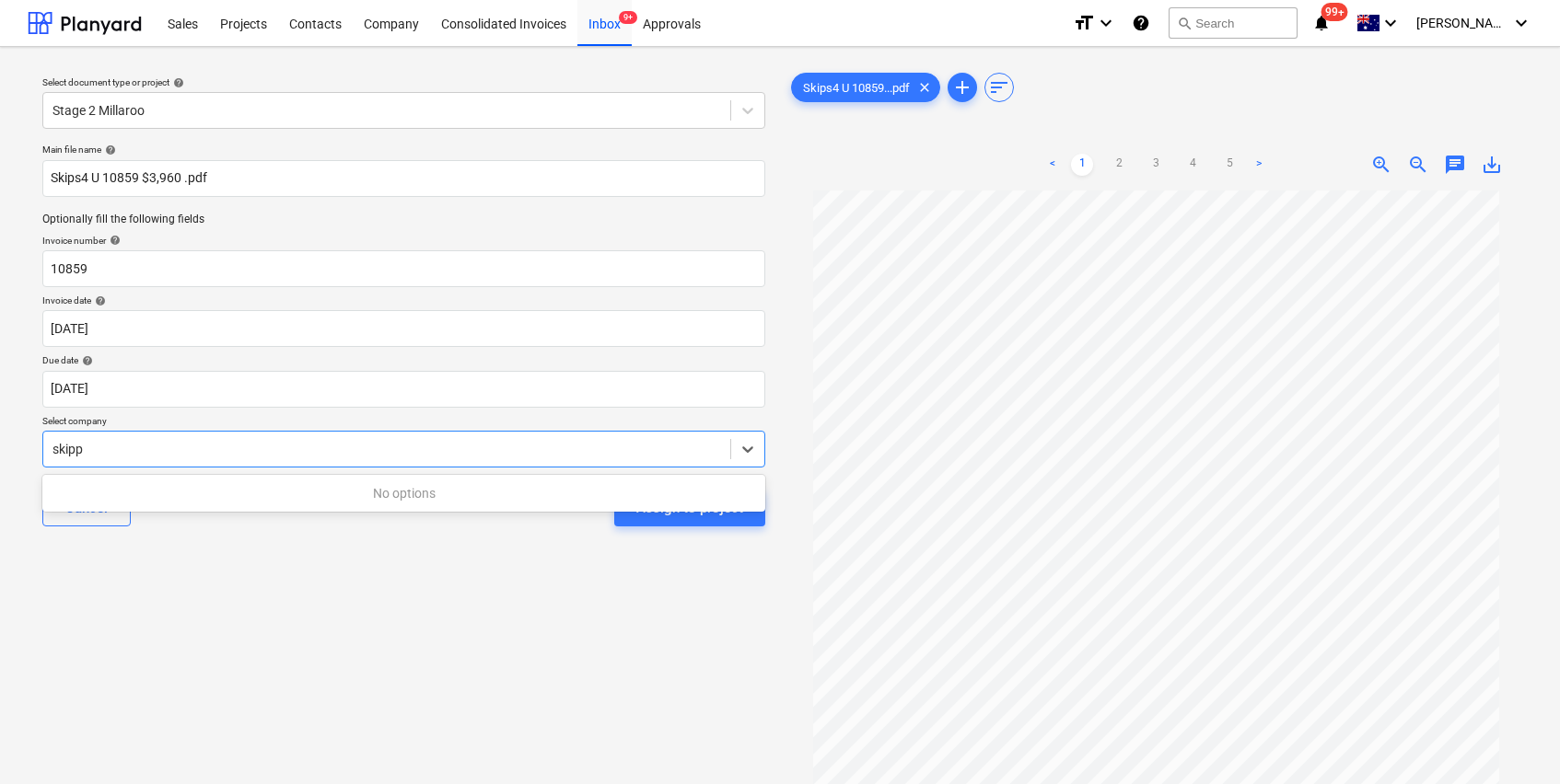
type input "skip"
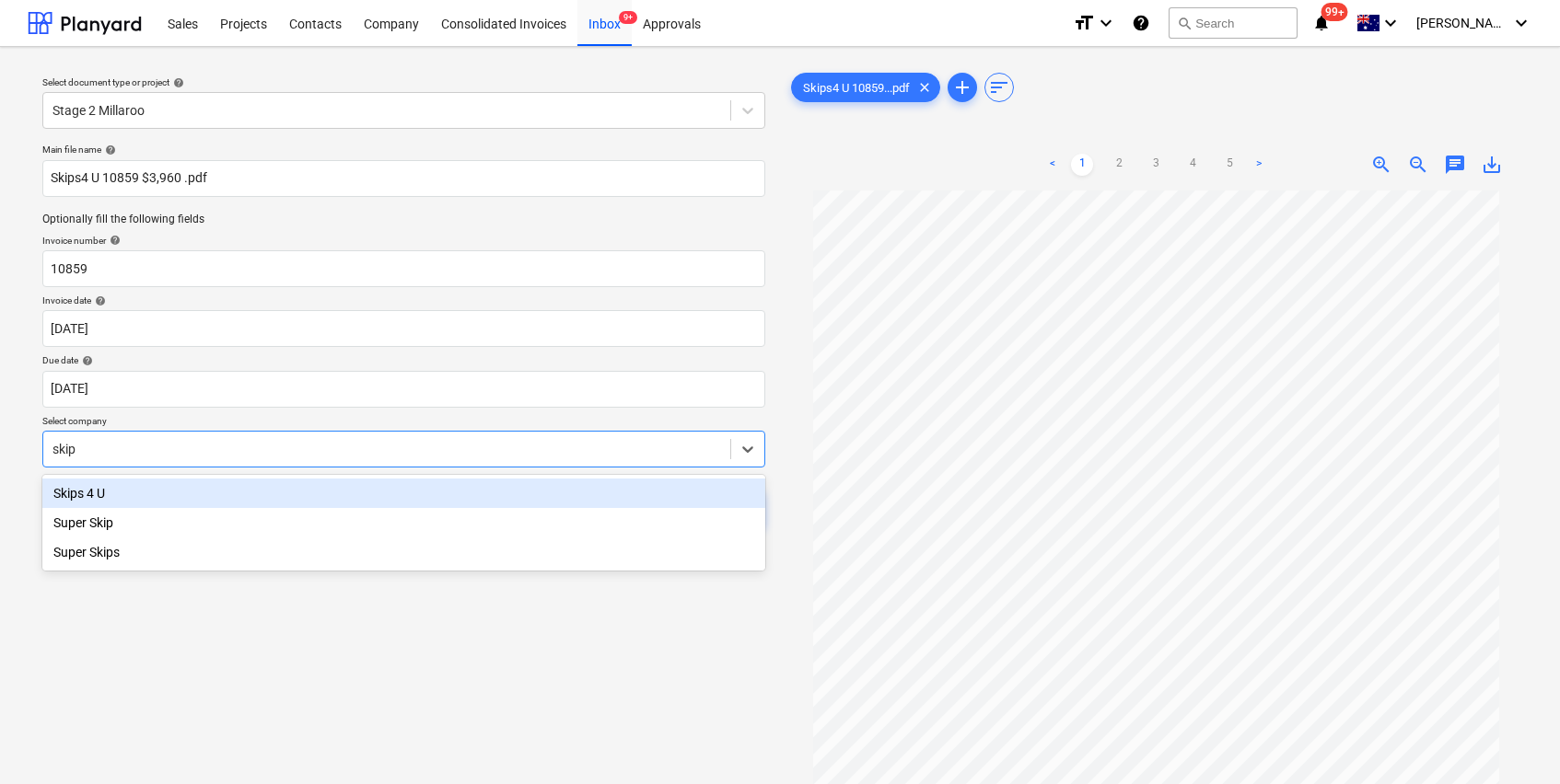
click at [134, 490] on div "Skips 4 U" at bounding box center [403, 493] width 723 height 29
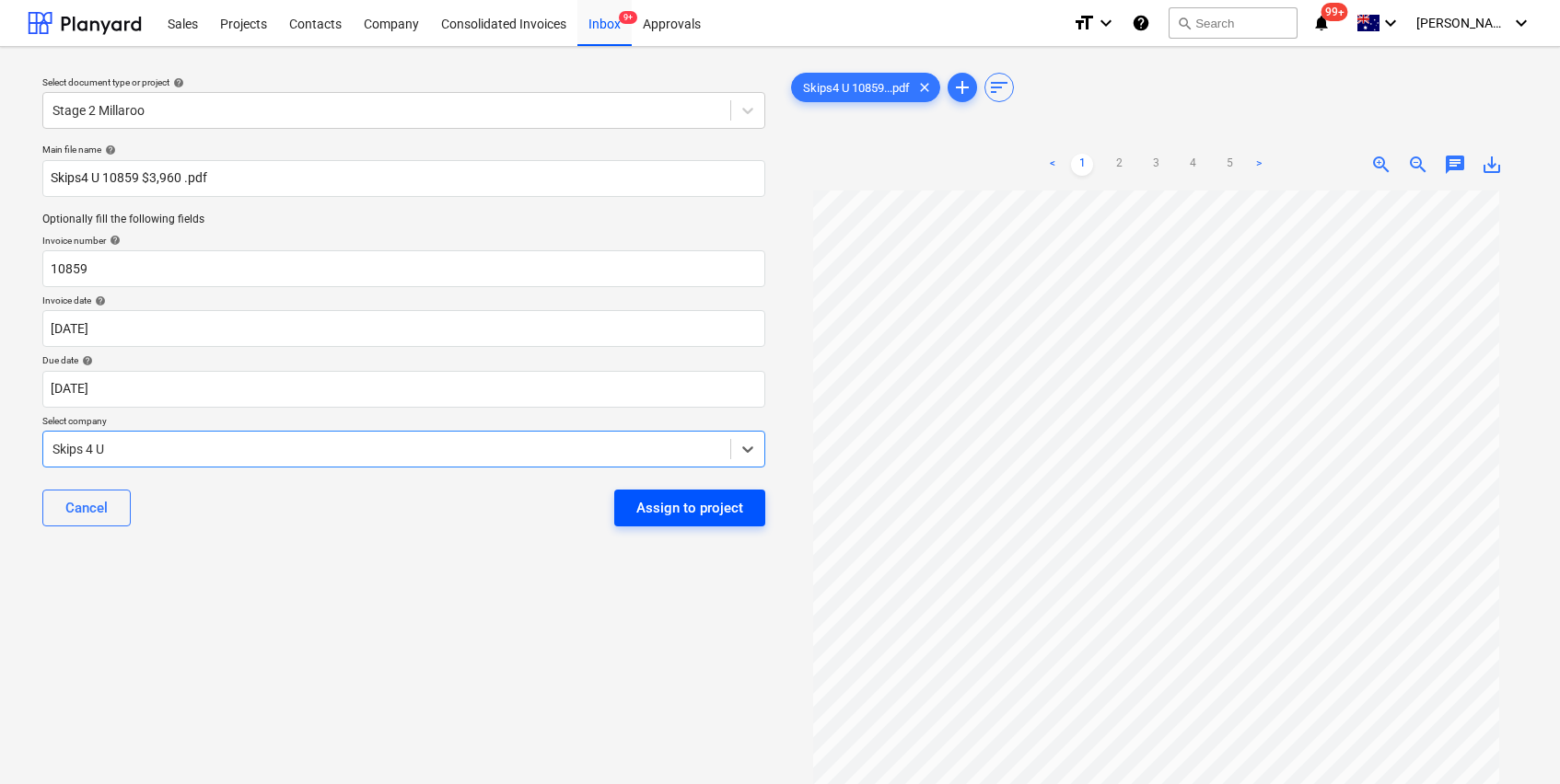
click at [686, 505] on div "Assign to project" at bounding box center [690, 508] width 107 height 24
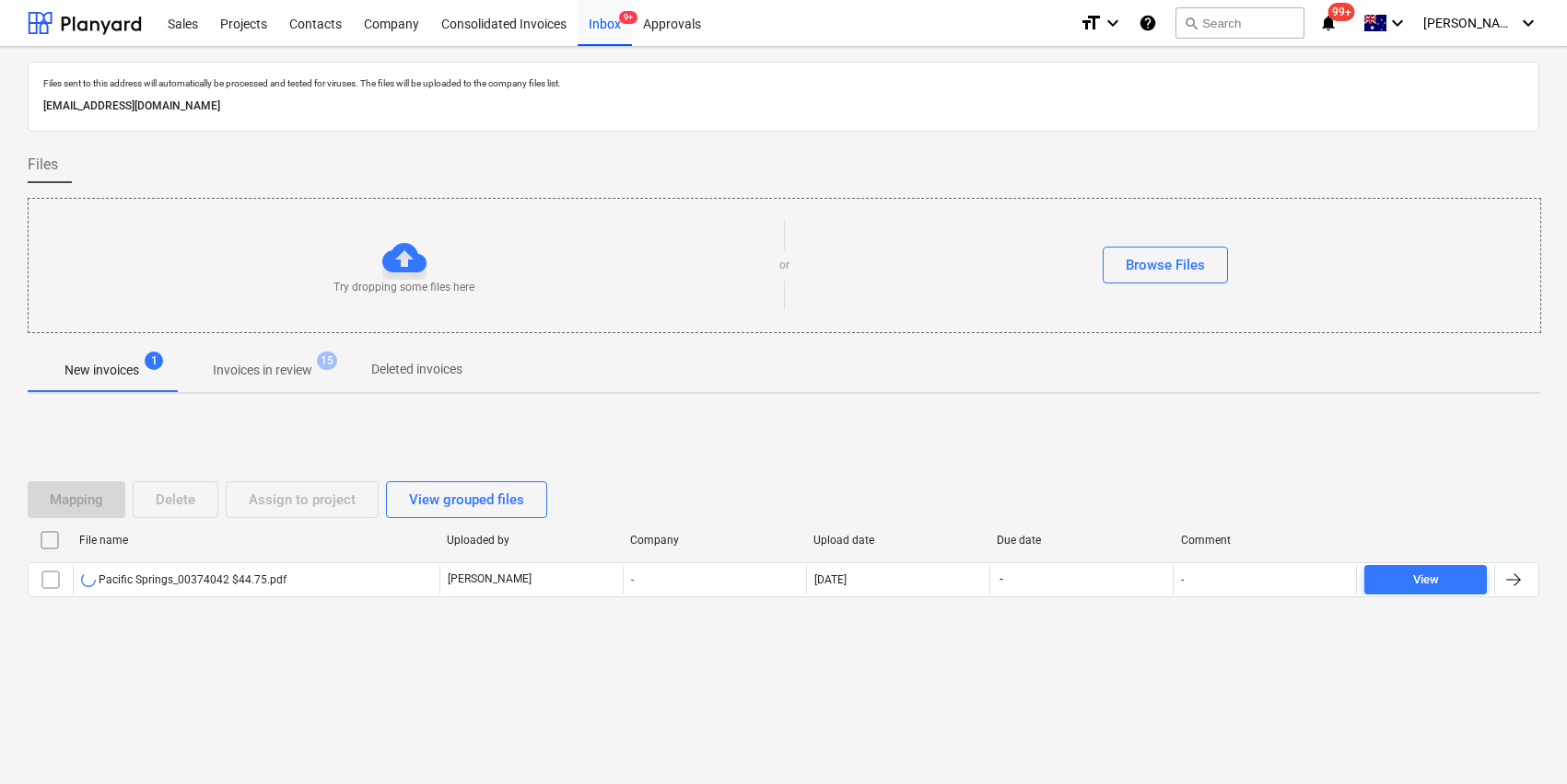
click at [220, 656] on div "Mapping Delete Assign to project View grouped files File name Uploaded by Compa…" at bounding box center [783, 547] width 1512 height 276
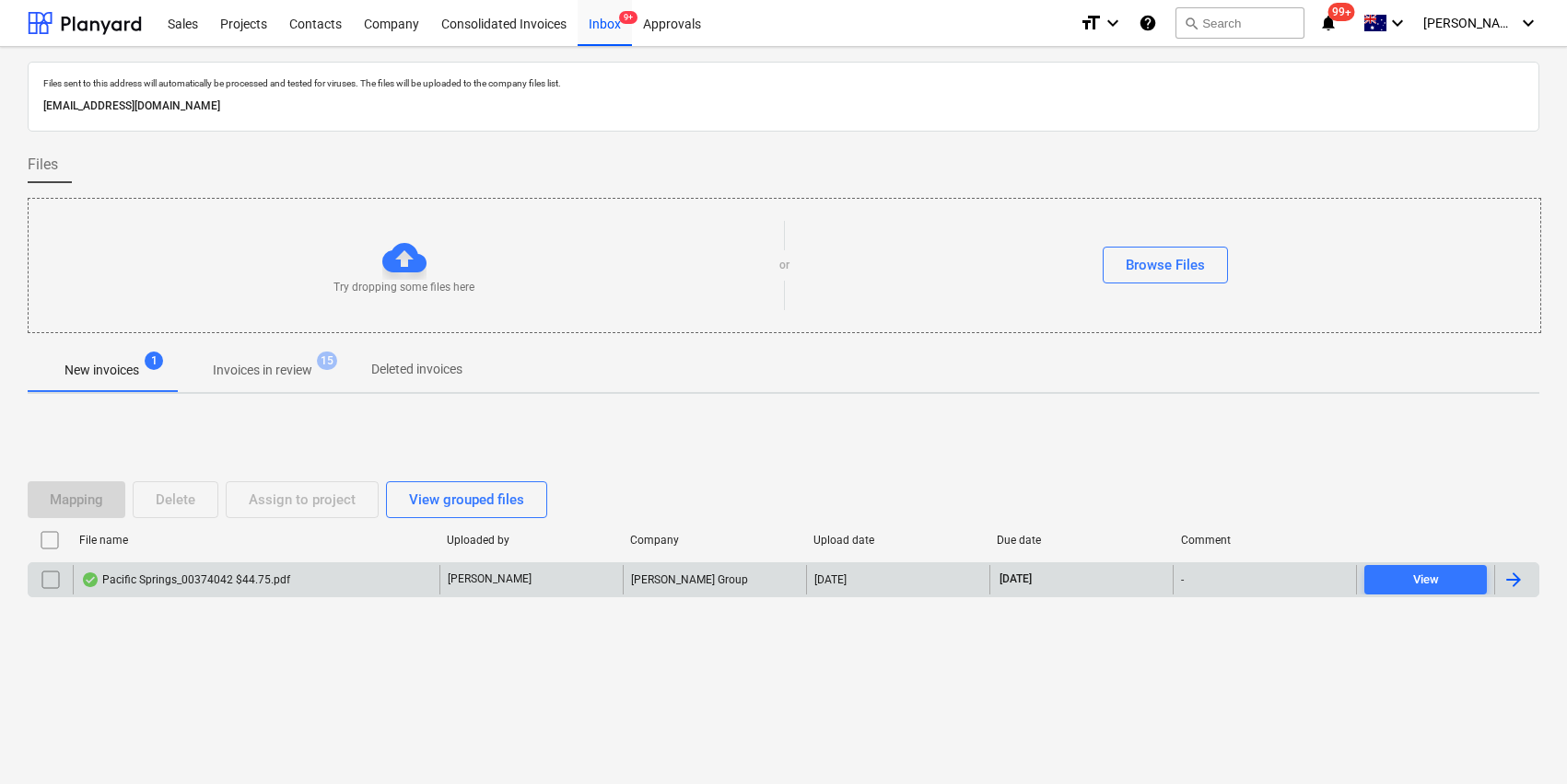
click at [198, 571] on div "Pacific Springs_00374042 $44.75.pdf" at bounding box center [256, 579] width 367 height 29
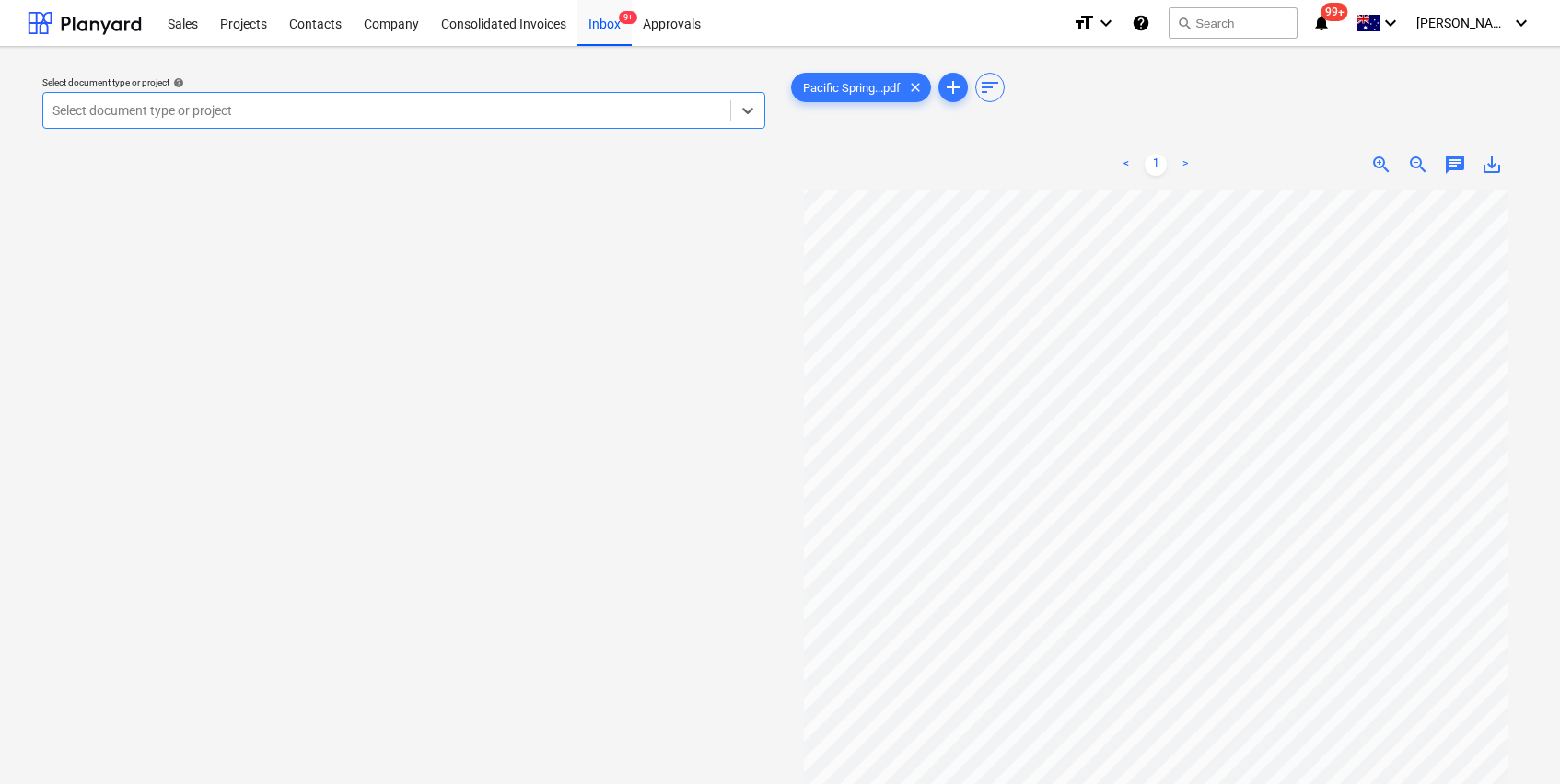
scroll to position [106, 0]
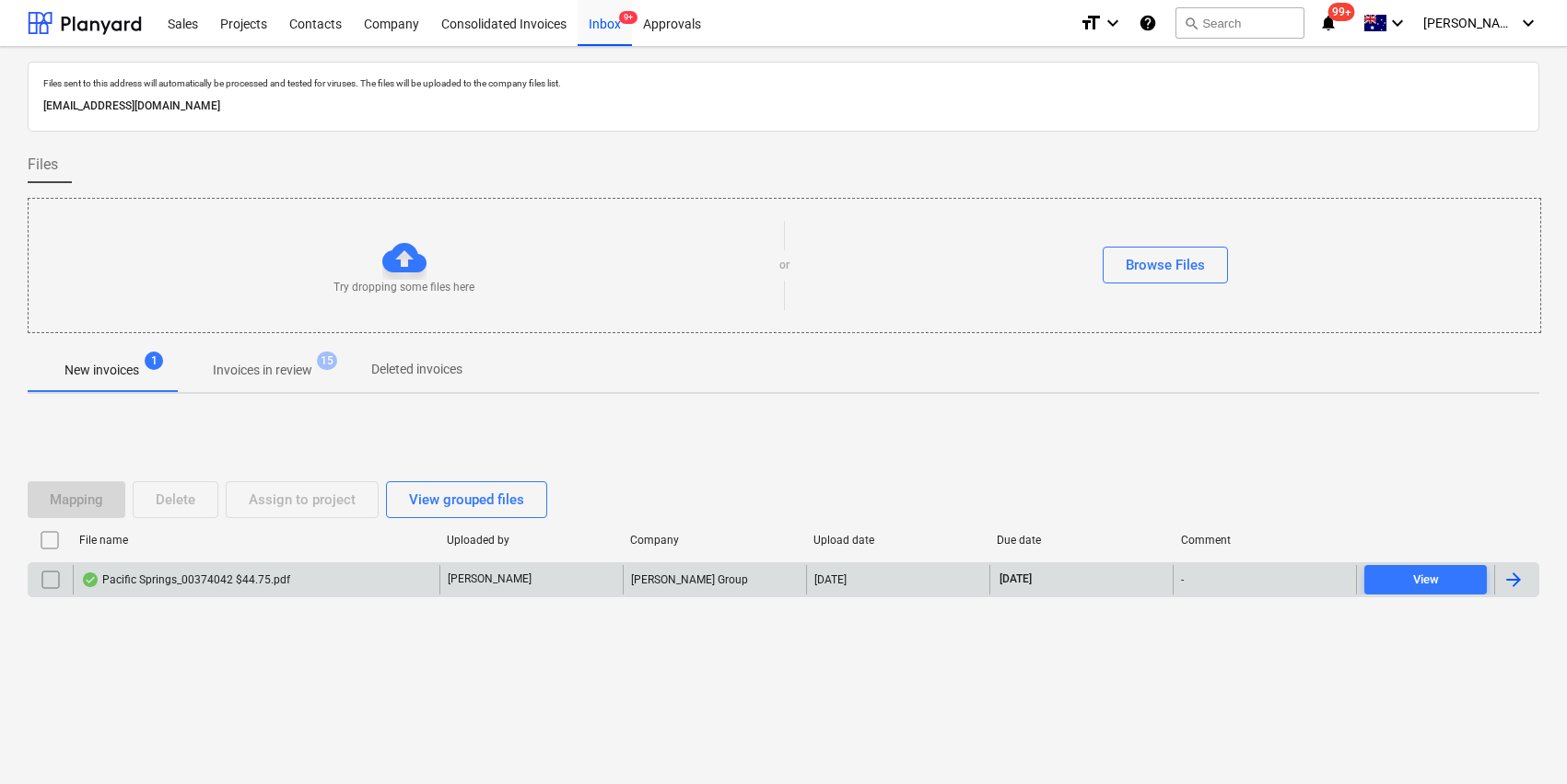
click at [52, 585] on input "checkbox" at bounding box center [50, 579] width 29 height 29
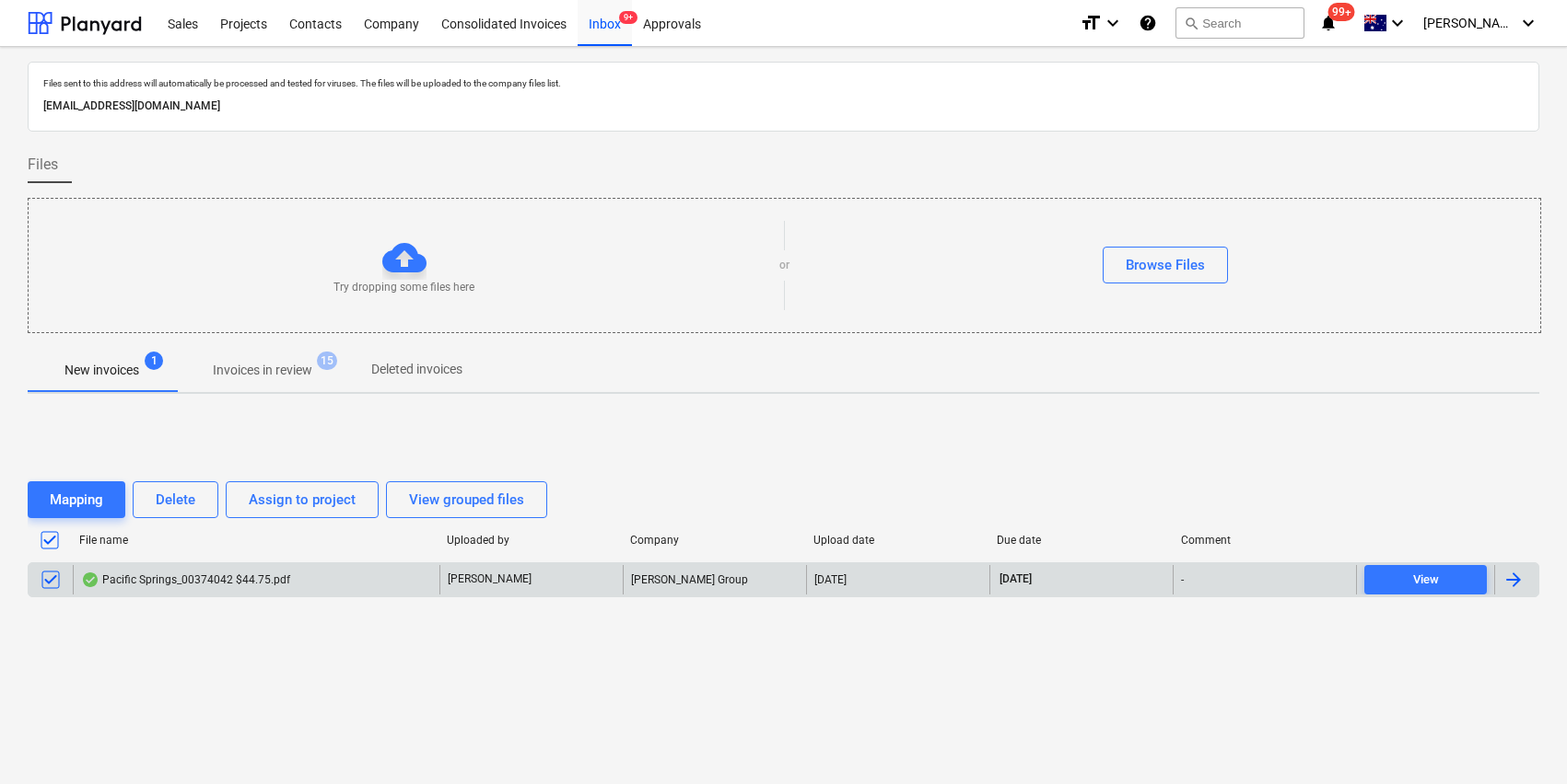
click at [153, 581] on div "Pacific Springs_00374042 $44.75.pdf" at bounding box center [185, 580] width 209 height 15
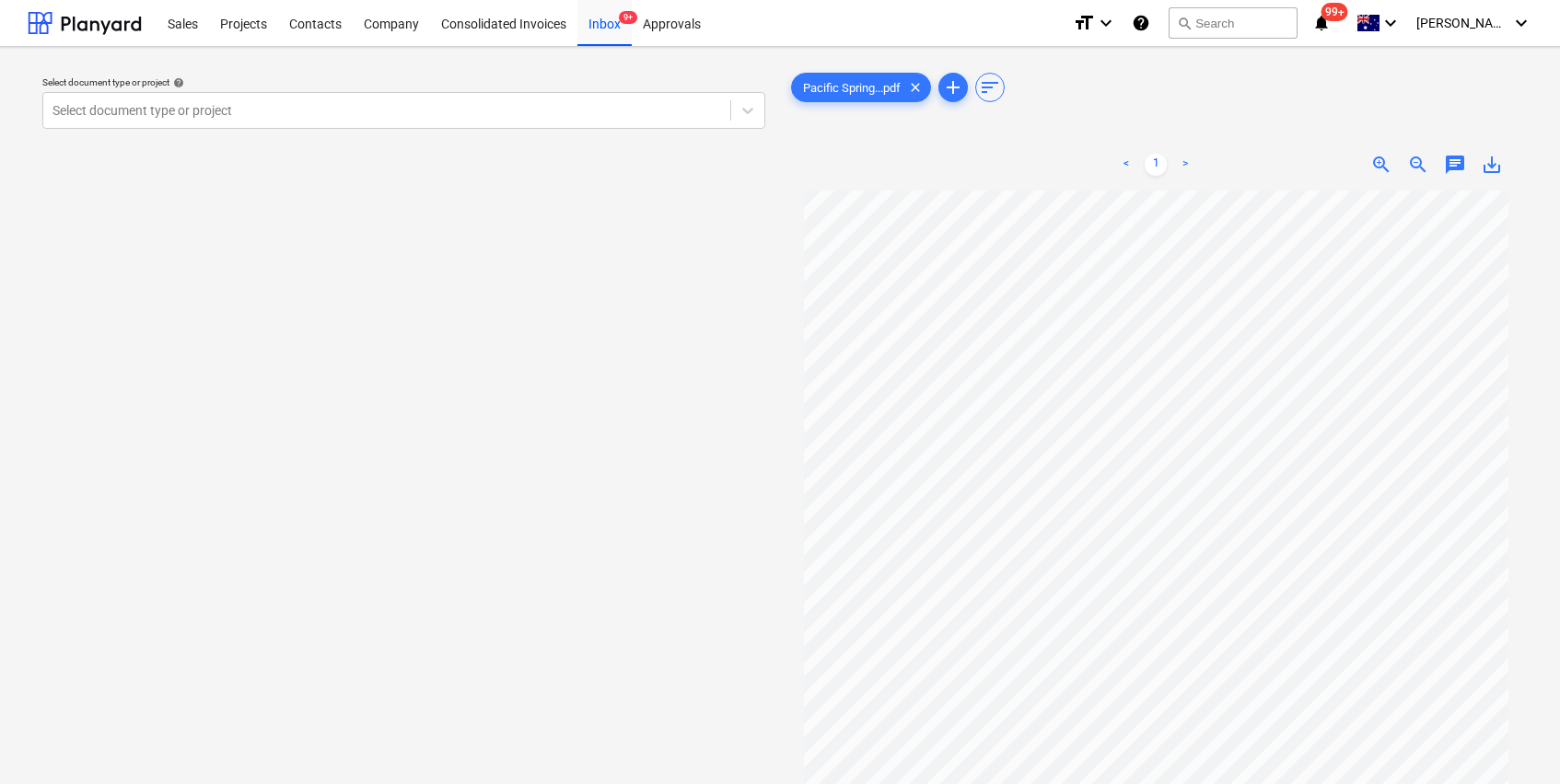
click at [1507, 154] on div "save_alt" at bounding box center [1491, 165] width 37 height 23
click at [1494, 160] on span "save_alt" at bounding box center [1492, 165] width 23 height 23
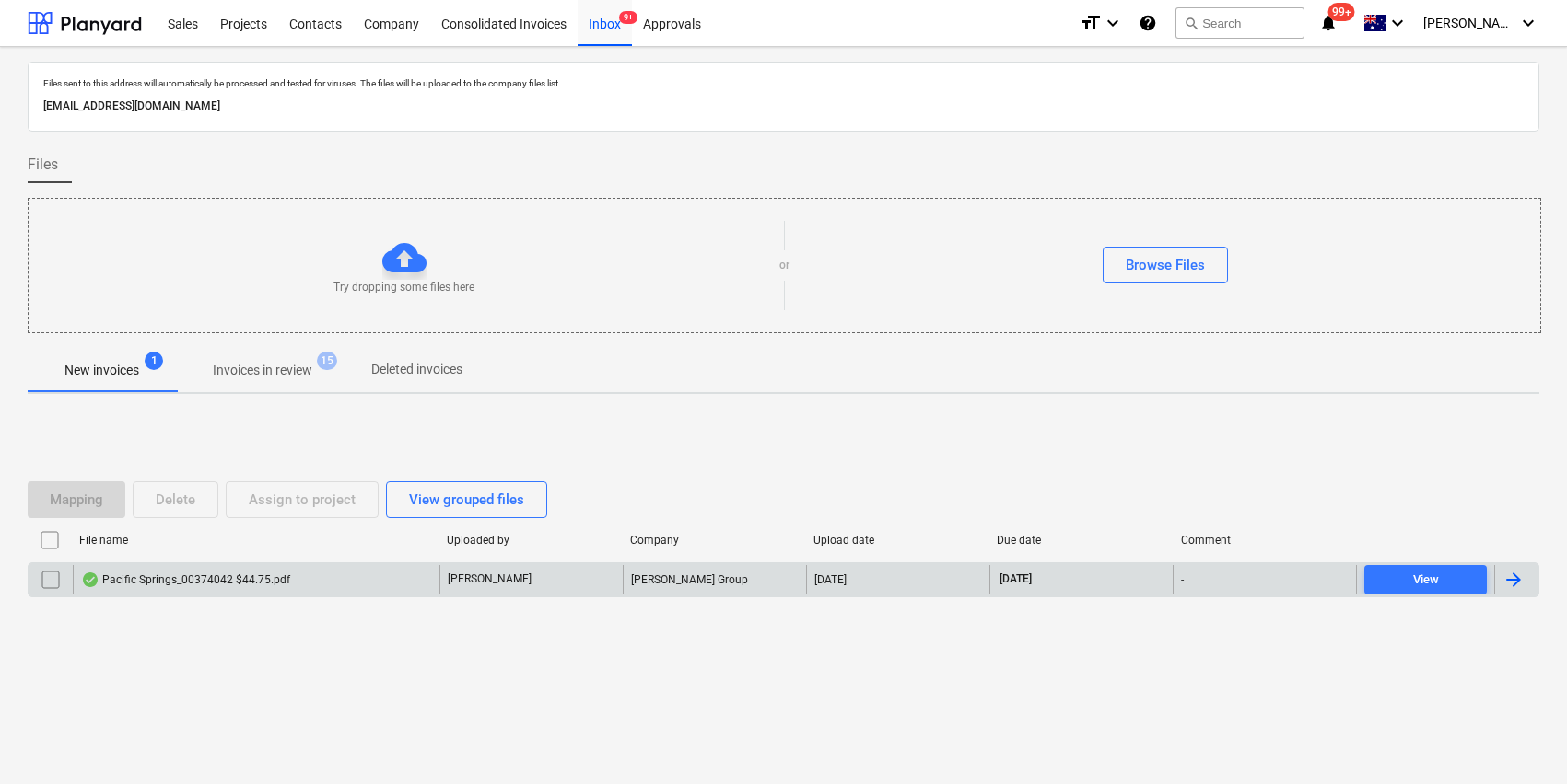
click at [49, 579] on input "checkbox" at bounding box center [50, 579] width 29 height 29
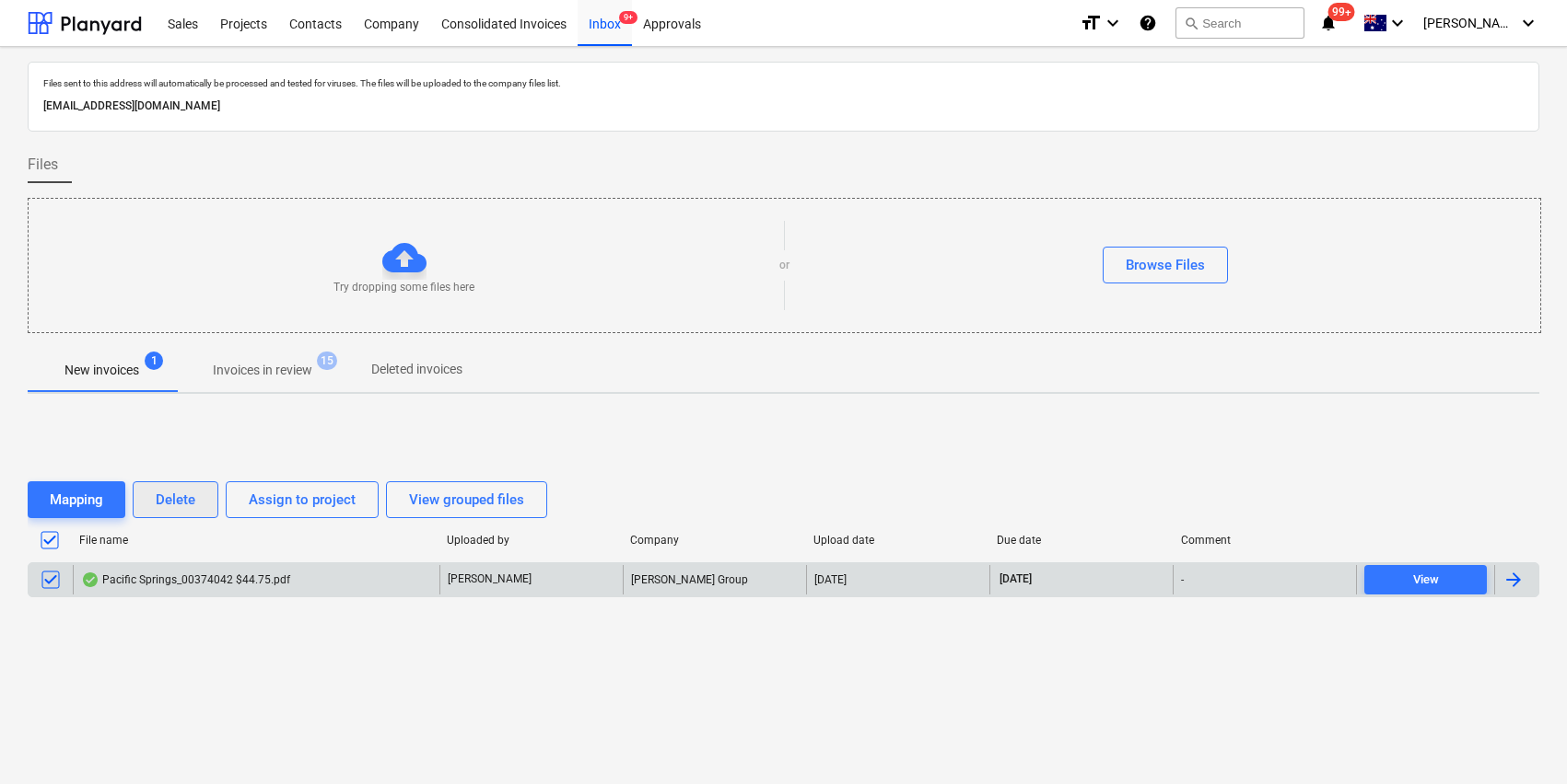
click at [198, 499] on button "Delete" at bounding box center [175, 499] width 86 height 37
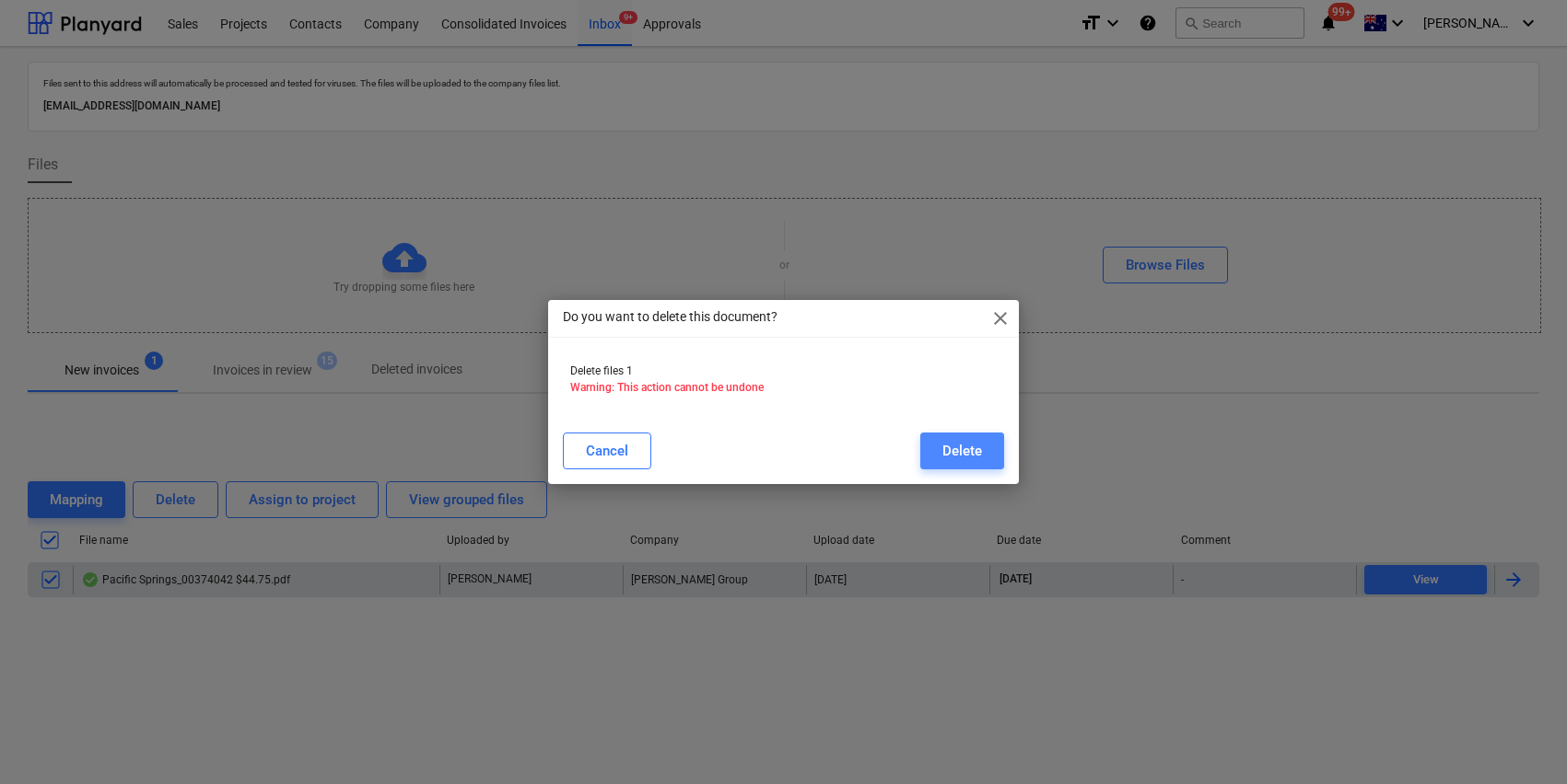
click at [952, 460] on div "Delete" at bounding box center [962, 450] width 40 height 24
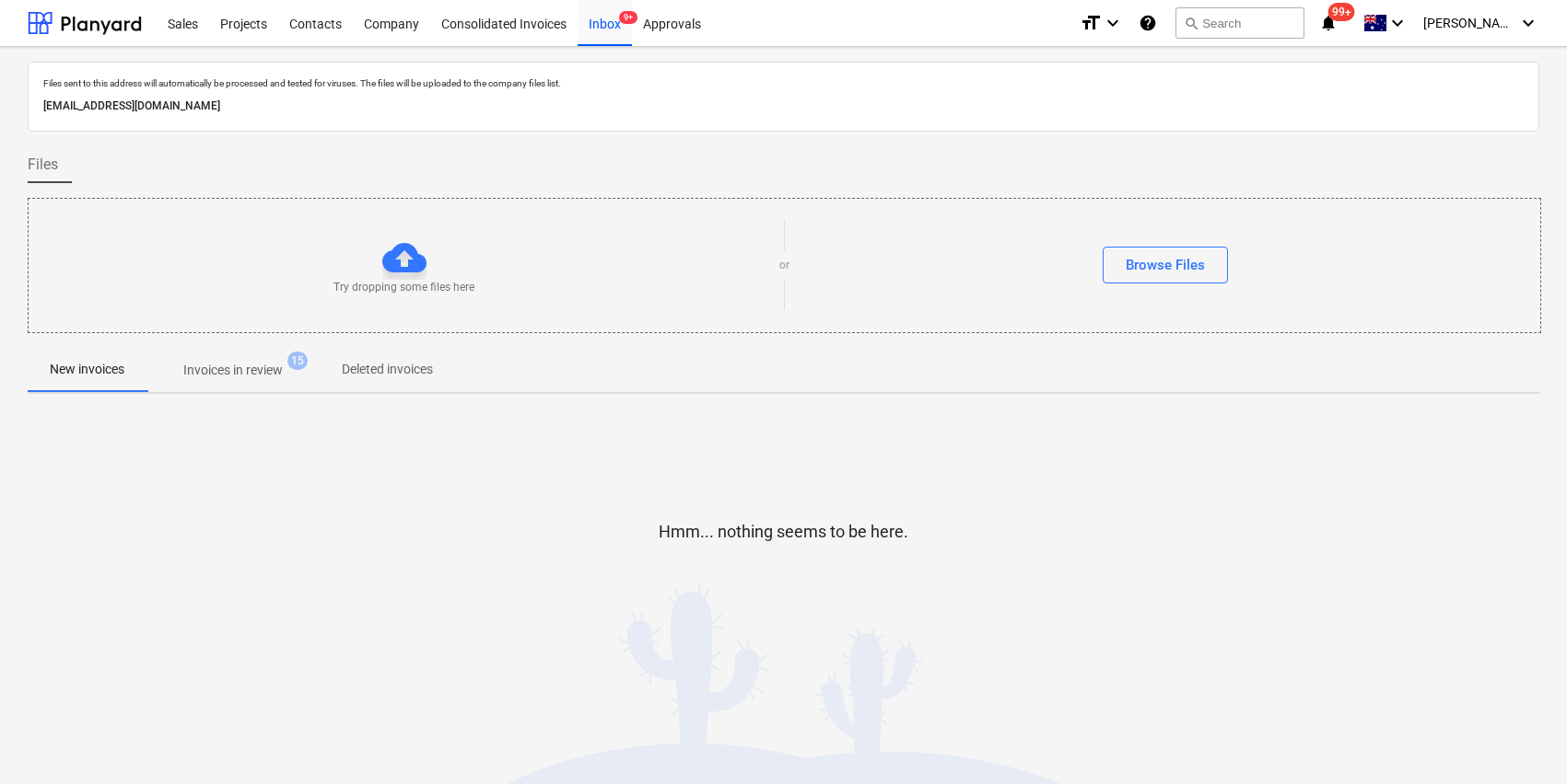
click at [248, 380] on p "Invoices in review" at bounding box center [233, 370] width 100 height 20
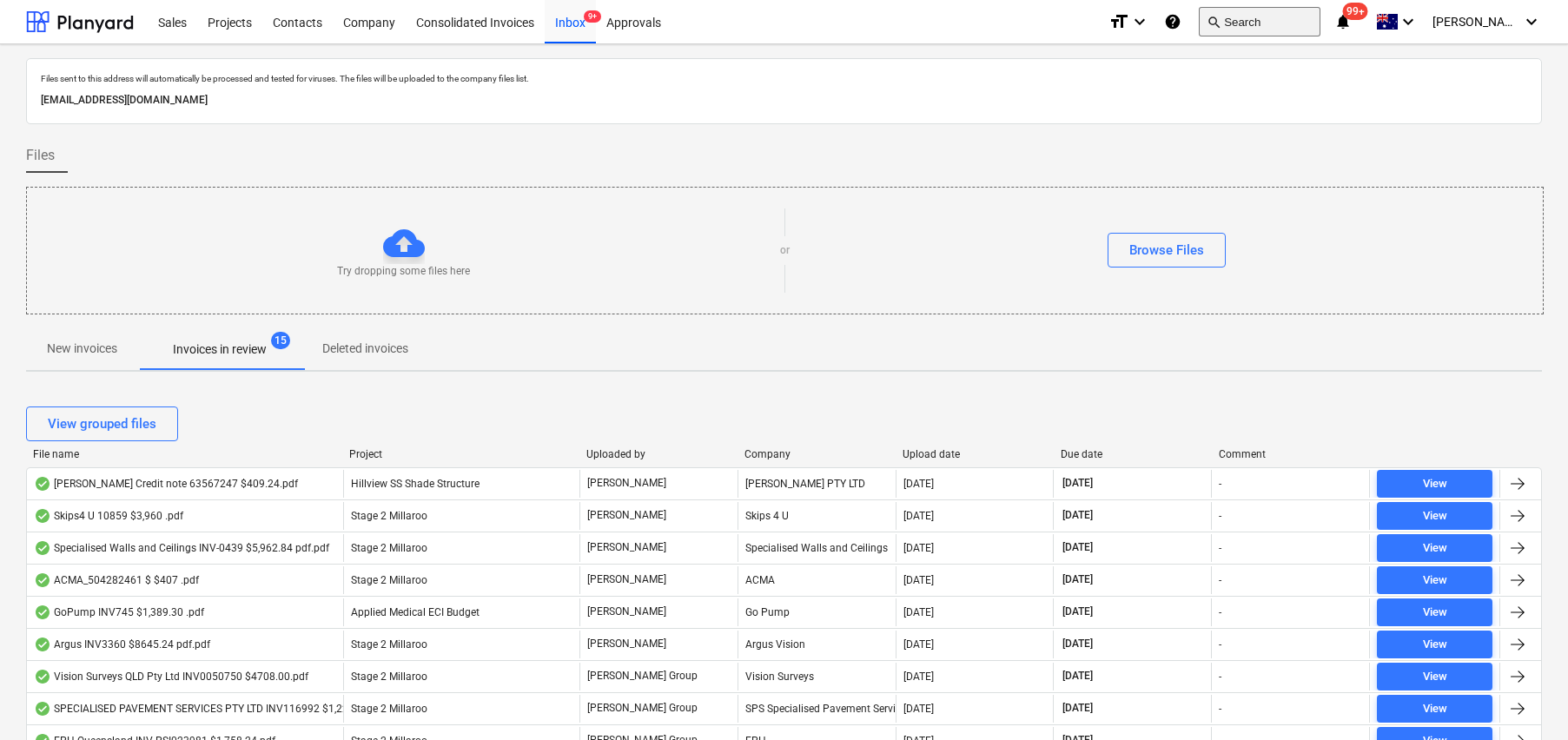
click at [1220, 23] on span "search" at bounding box center [1213, 22] width 14 height 14
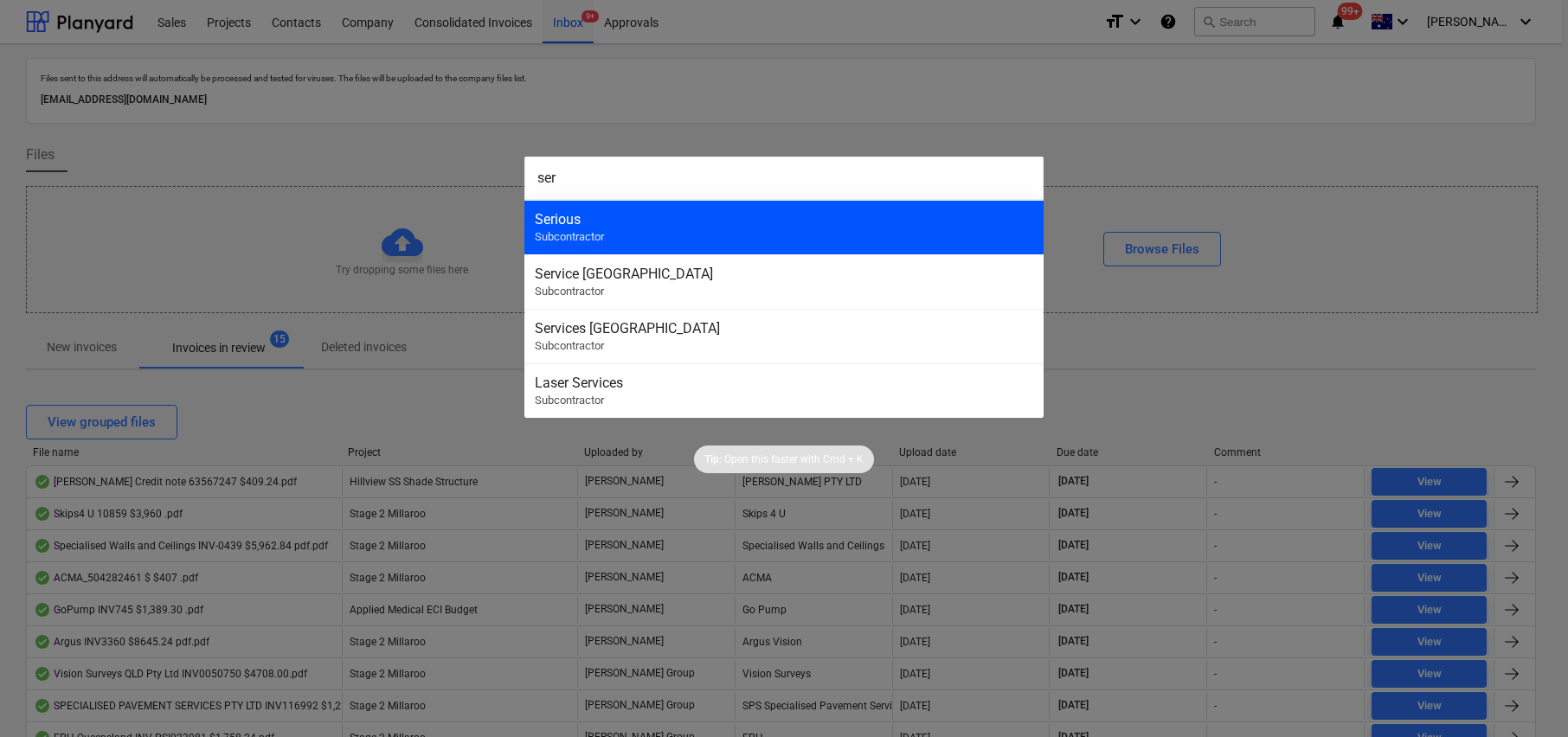
type input "ser"
click at [677, 233] on div "Serious Subcontractor" at bounding box center [784, 227] width 519 height 55
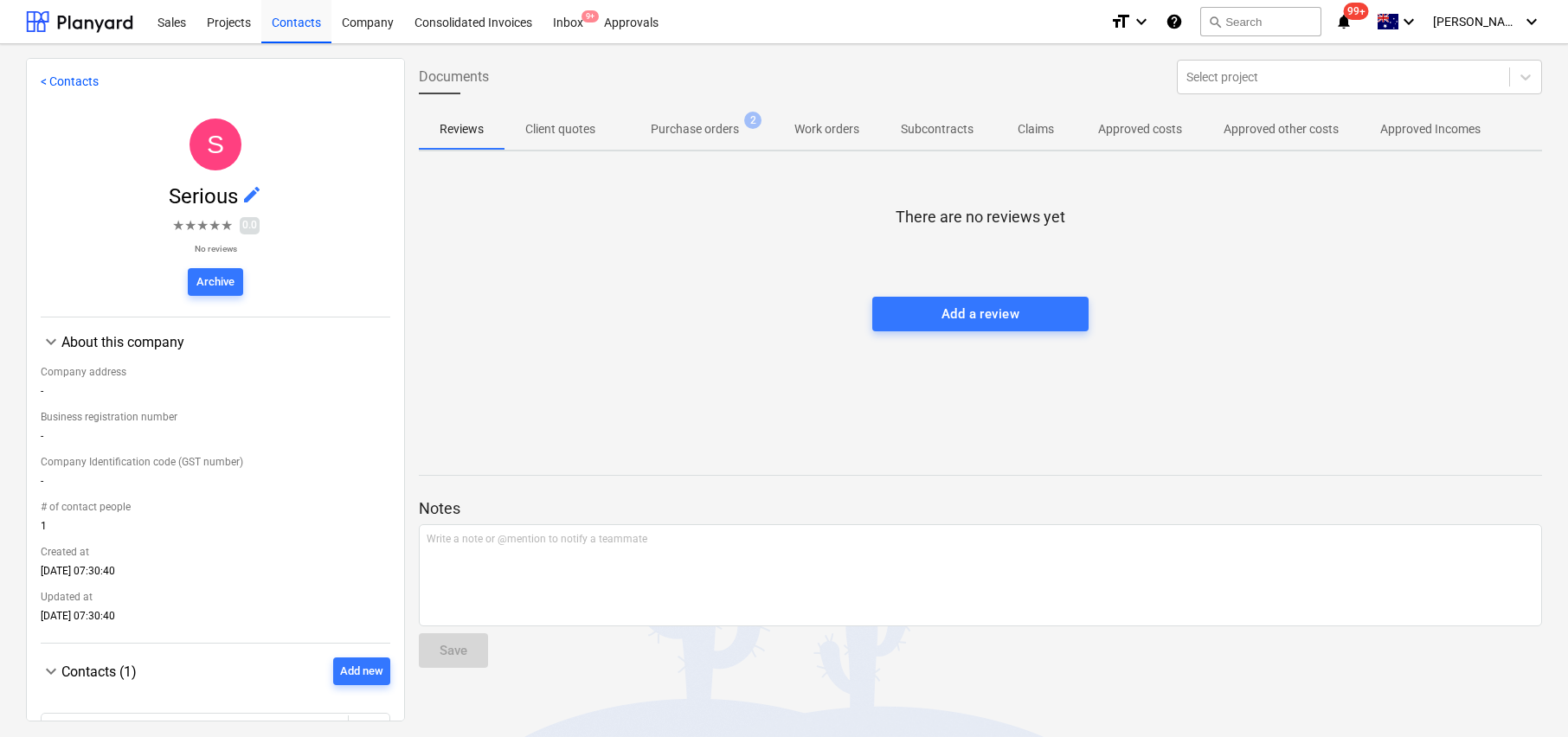
click at [1385, 133] on p "Approved Incomes" at bounding box center [1430, 129] width 101 height 19
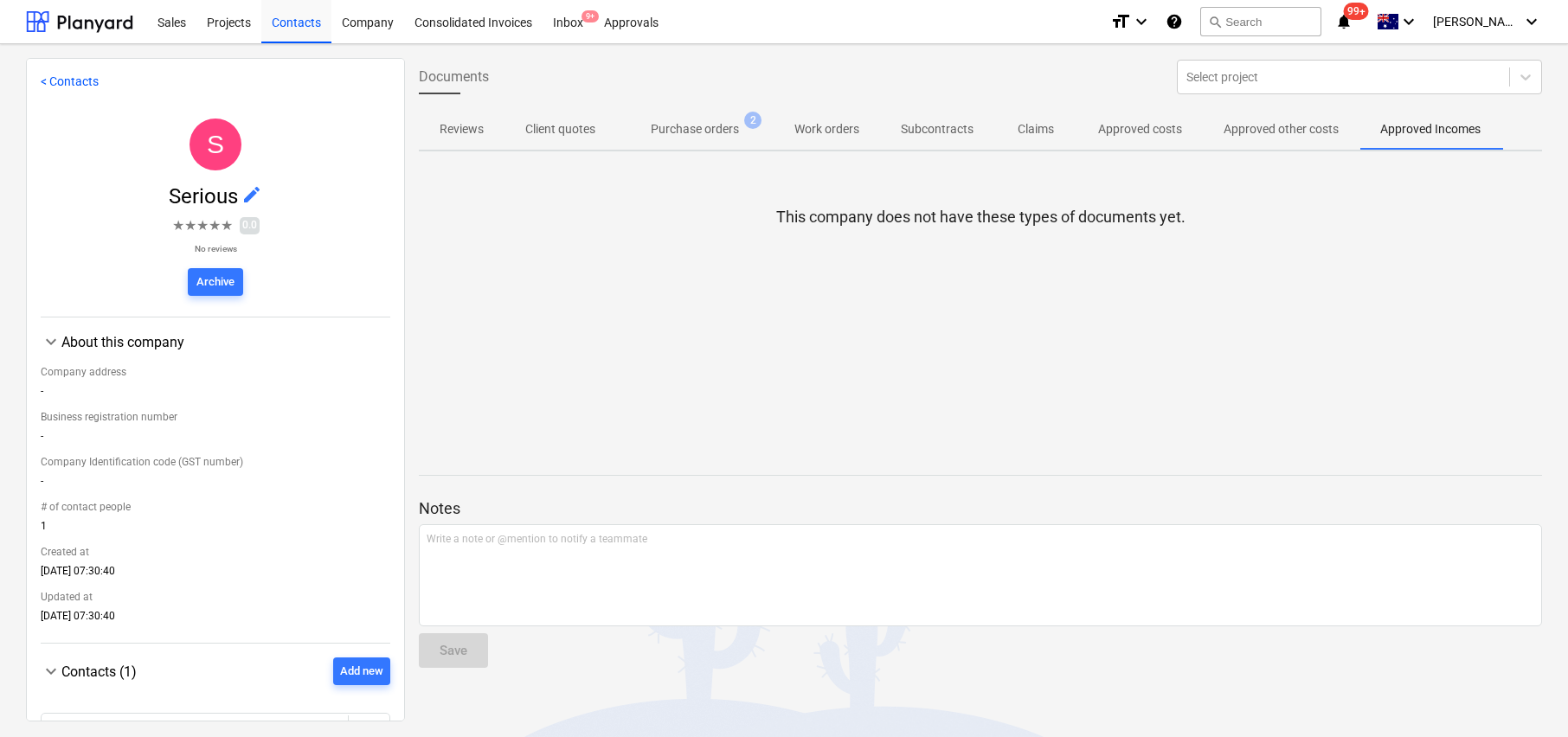
click at [1246, 115] on span "Approved other costs" at bounding box center [1280, 129] width 156 height 28
click at [64, 18] on div at bounding box center [79, 21] width 107 height 43
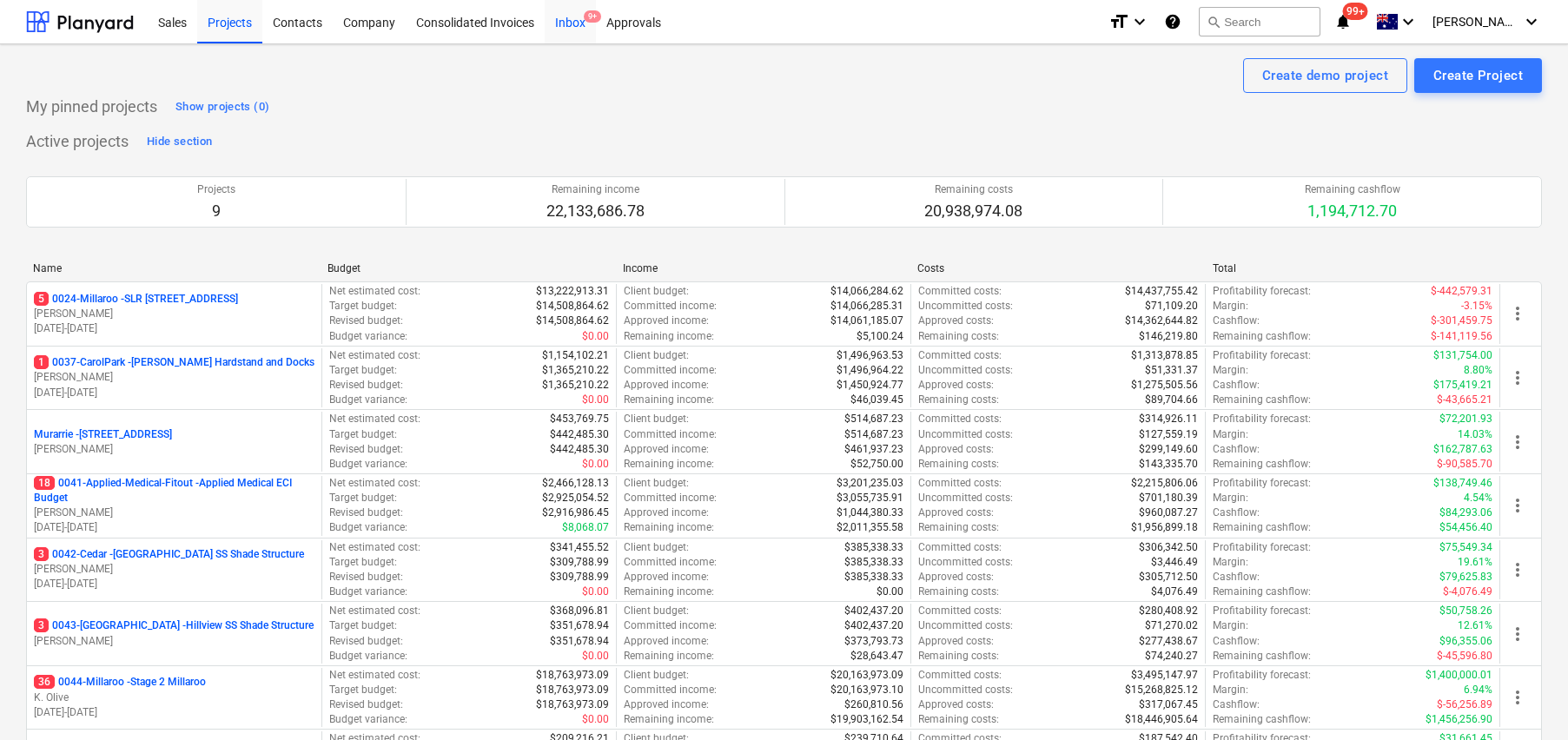
click at [564, 29] on div "Inbox 9+" at bounding box center [570, 21] width 51 height 44
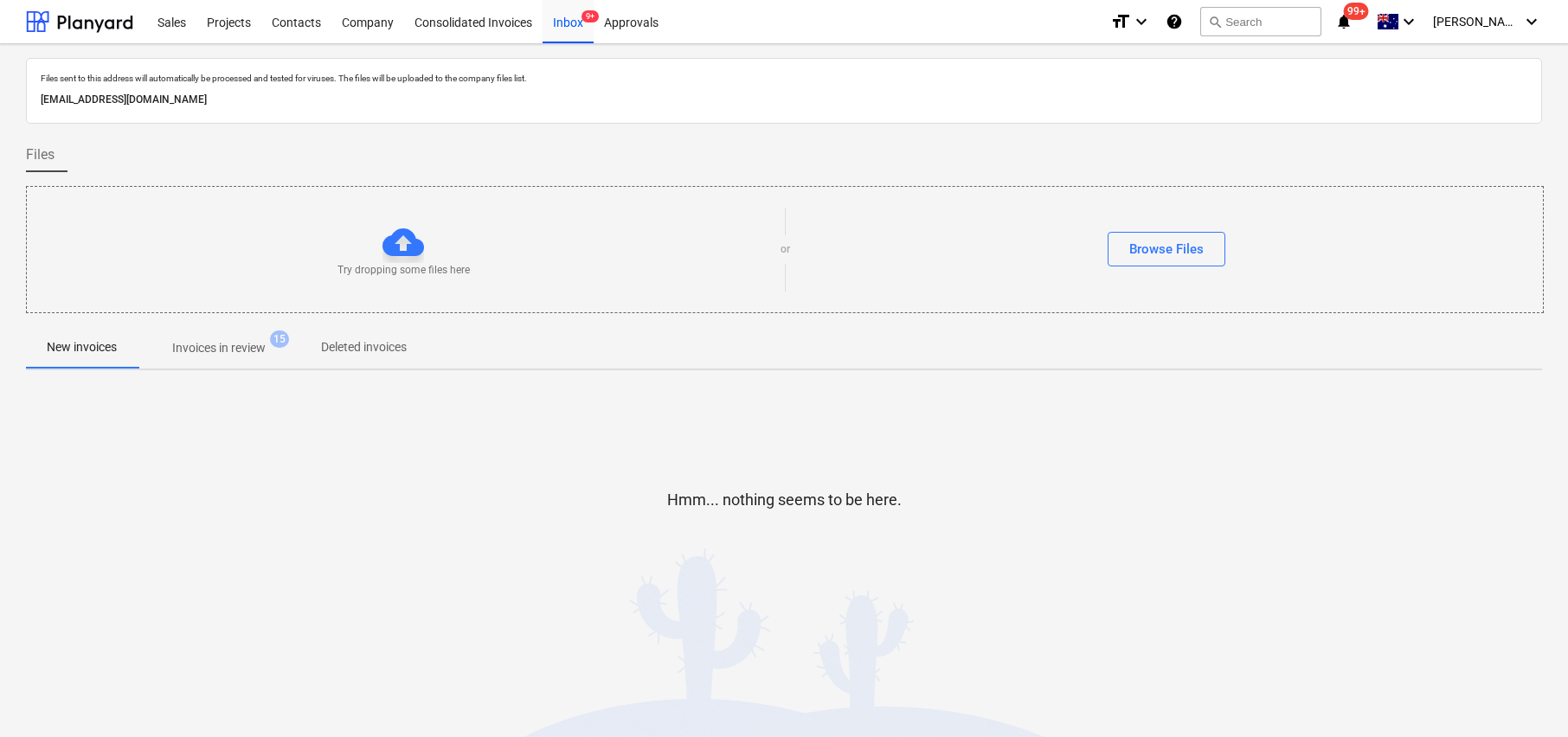
click at [240, 357] on p "Invoices in review" at bounding box center [219, 348] width 94 height 19
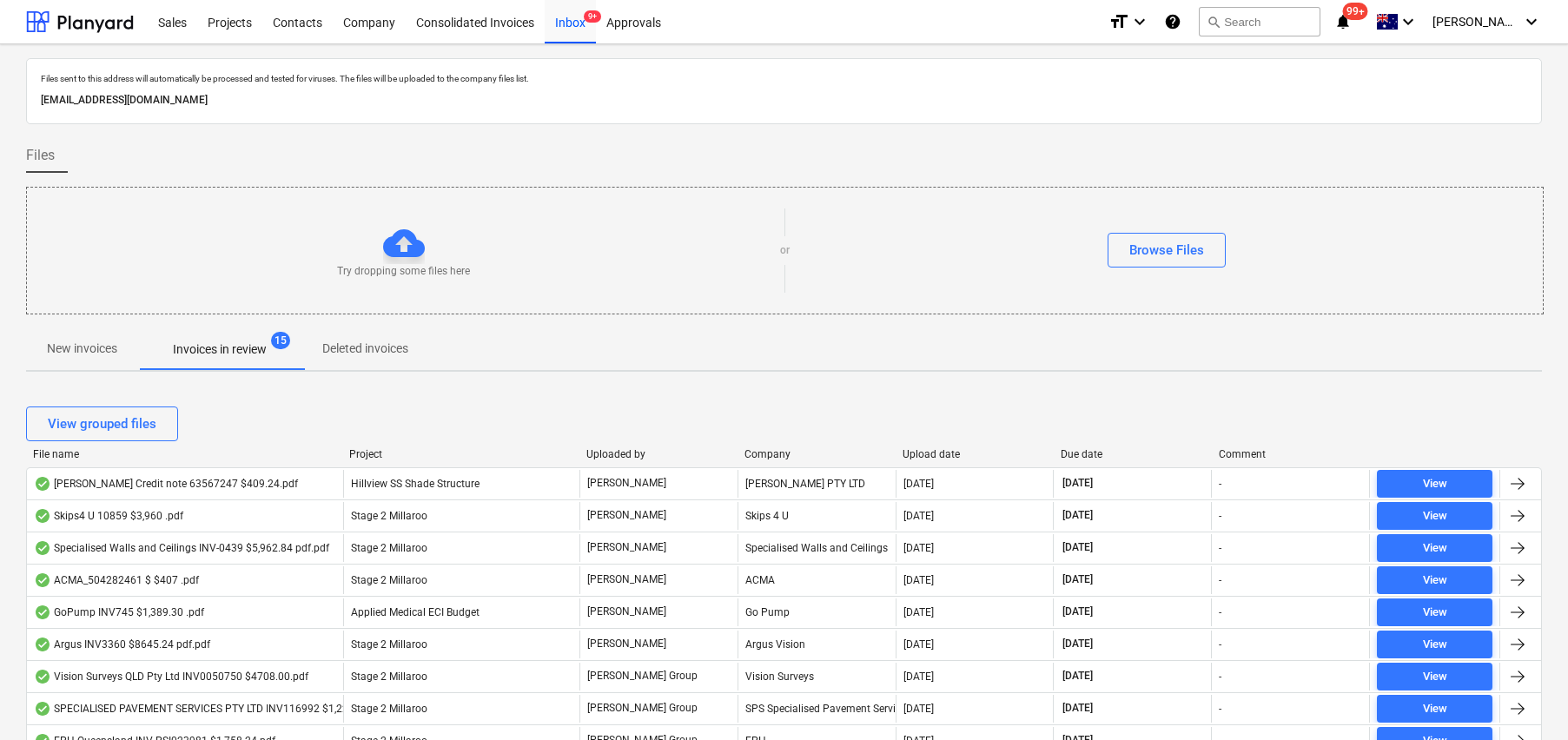
click at [59, 451] on div "File name" at bounding box center [184, 454] width 302 height 12
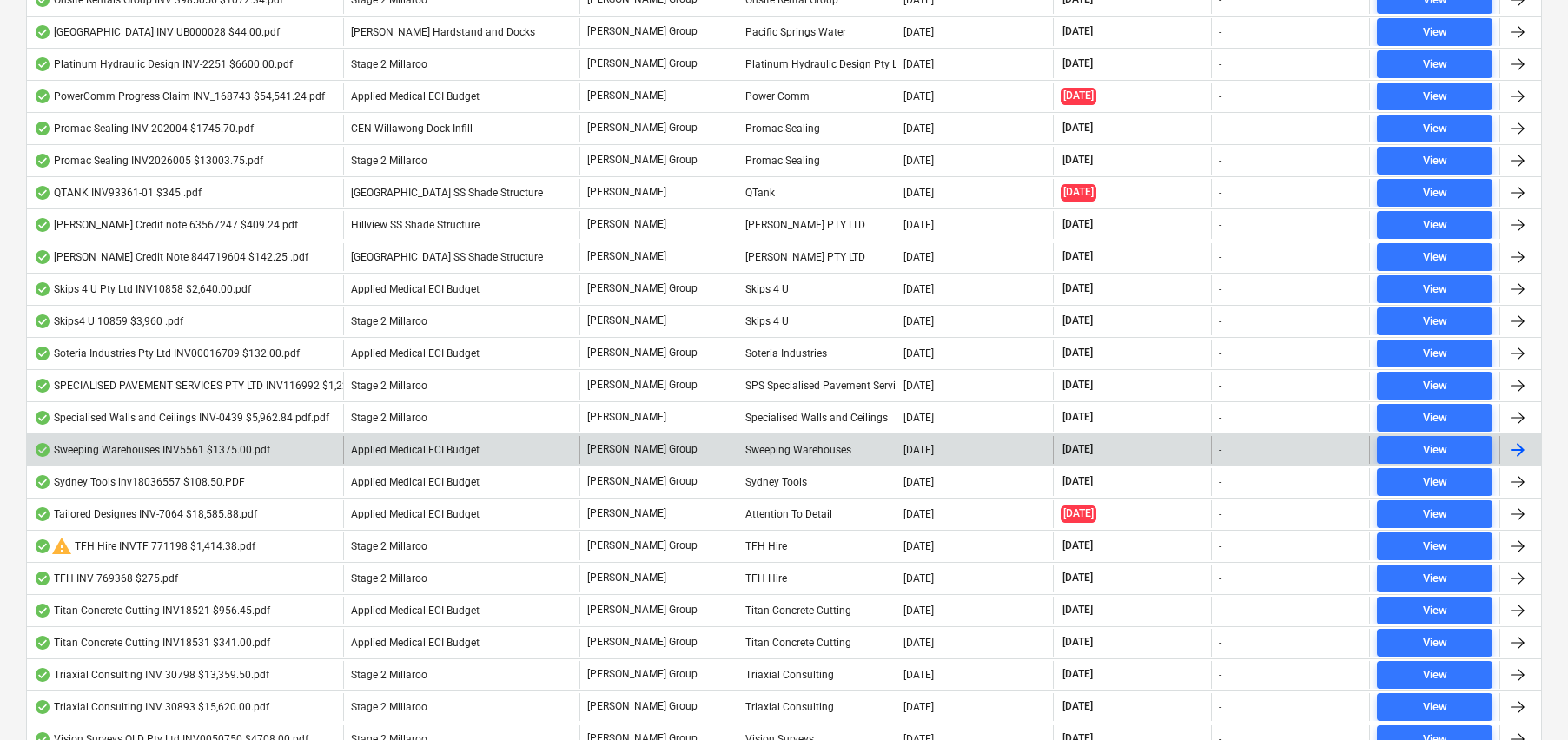
scroll to position [1930, 0]
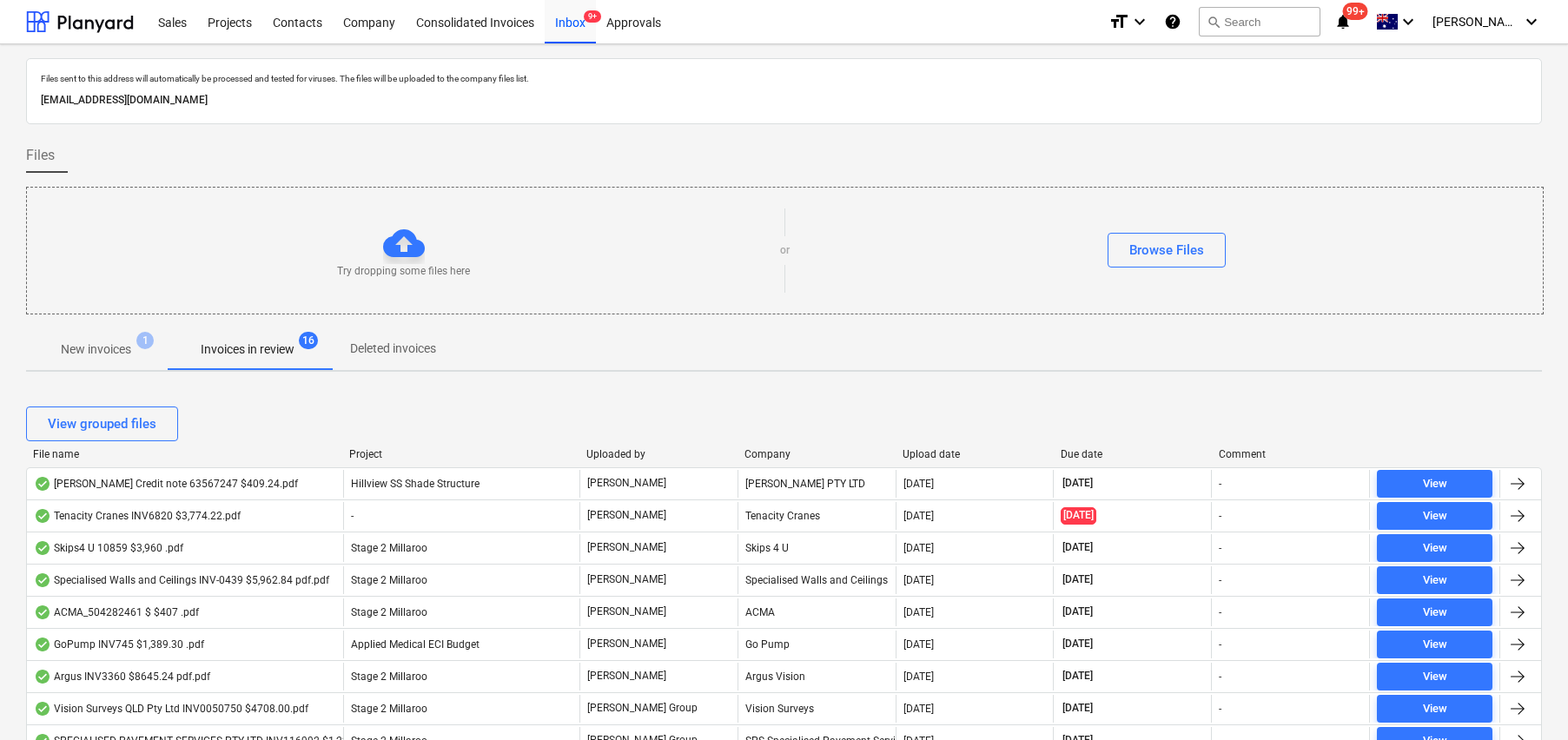
click at [928, 453] on div "Upload date" at bounding box center [975, 454] width 145 height 12
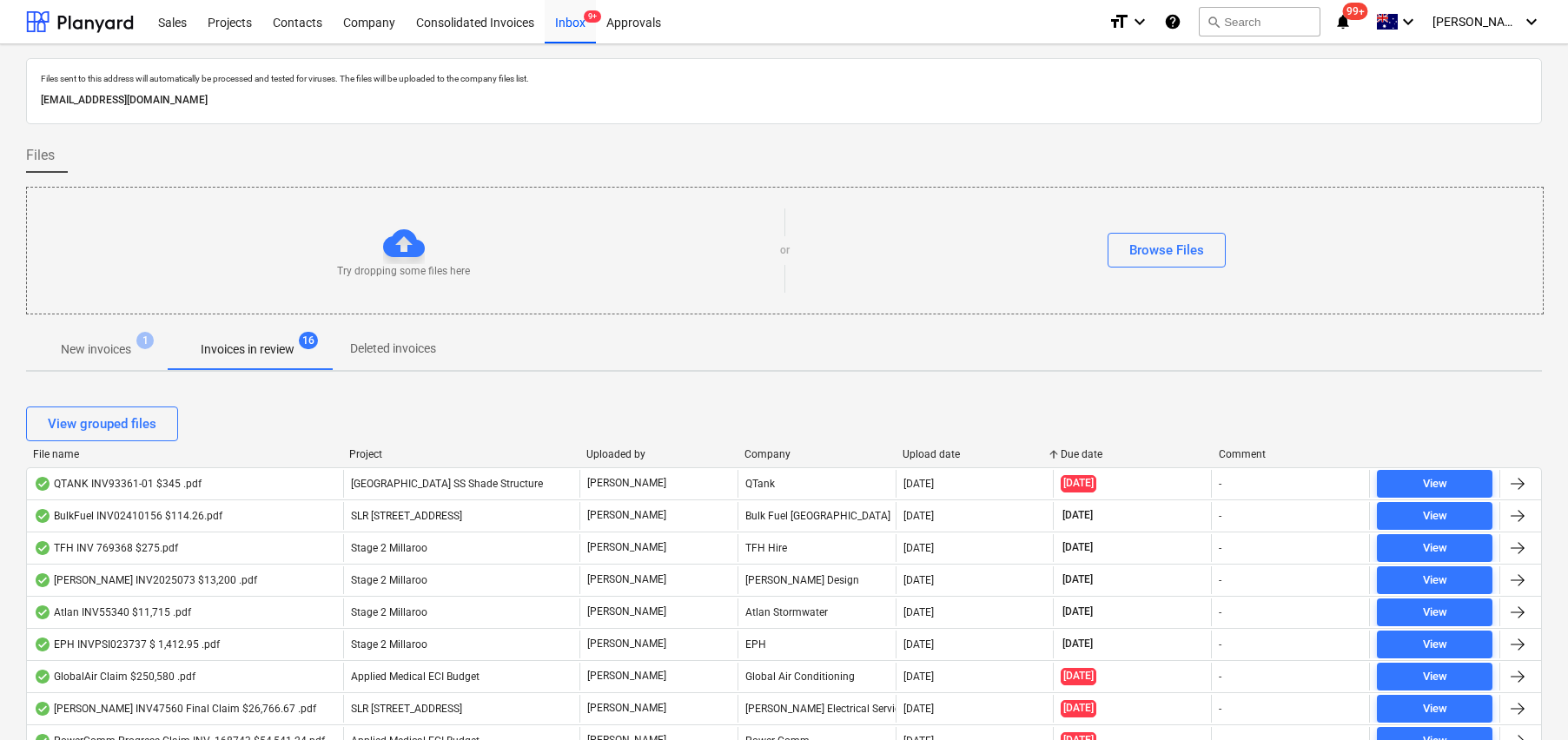
click at [928, 453] on div "Upload date" at bounding box center [975, 454] width 145 height 12
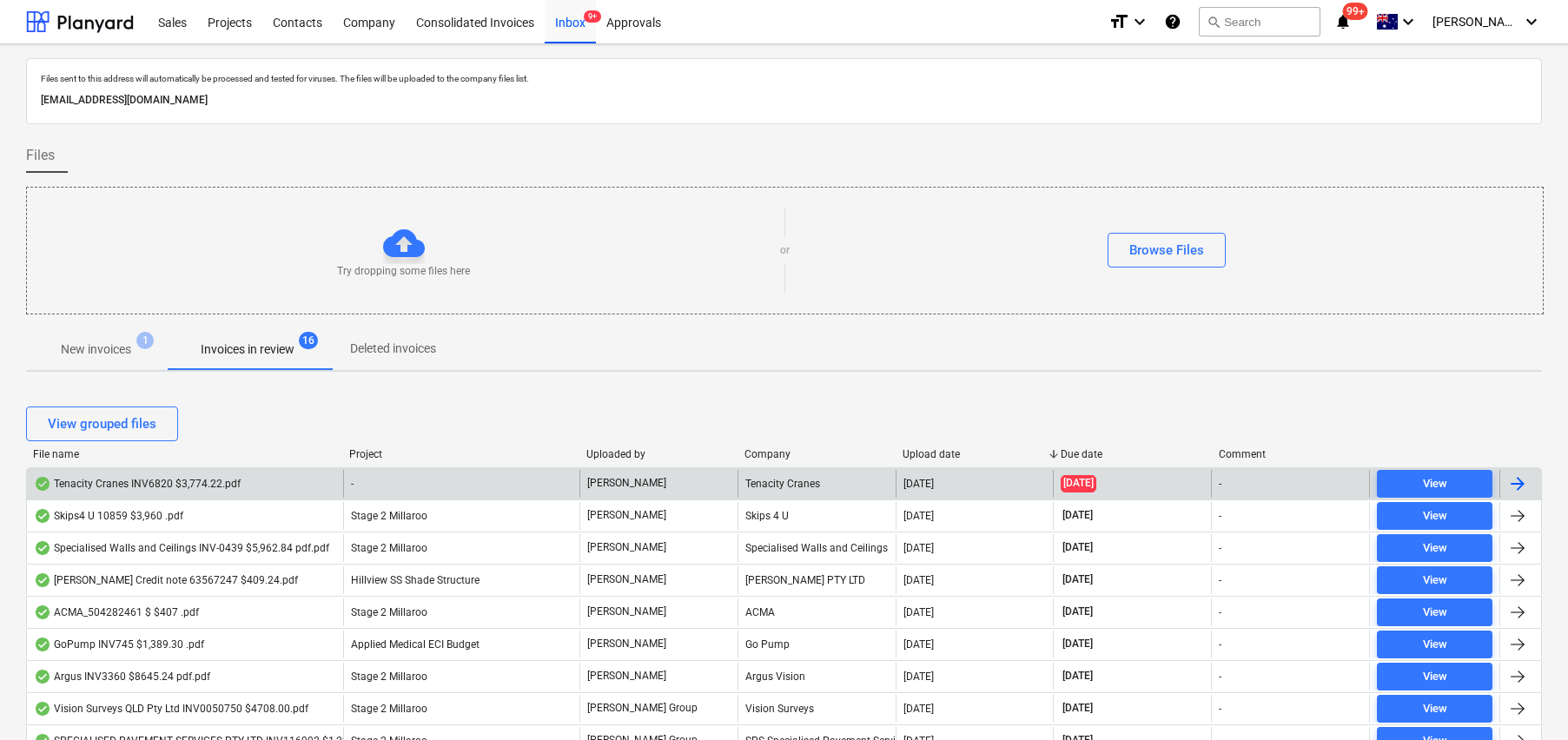
click at [161, 482] on div "Tenacity Cranes INV6820 $3,774.22.pdf" at bounding box center [137, 484] width 207 height 14
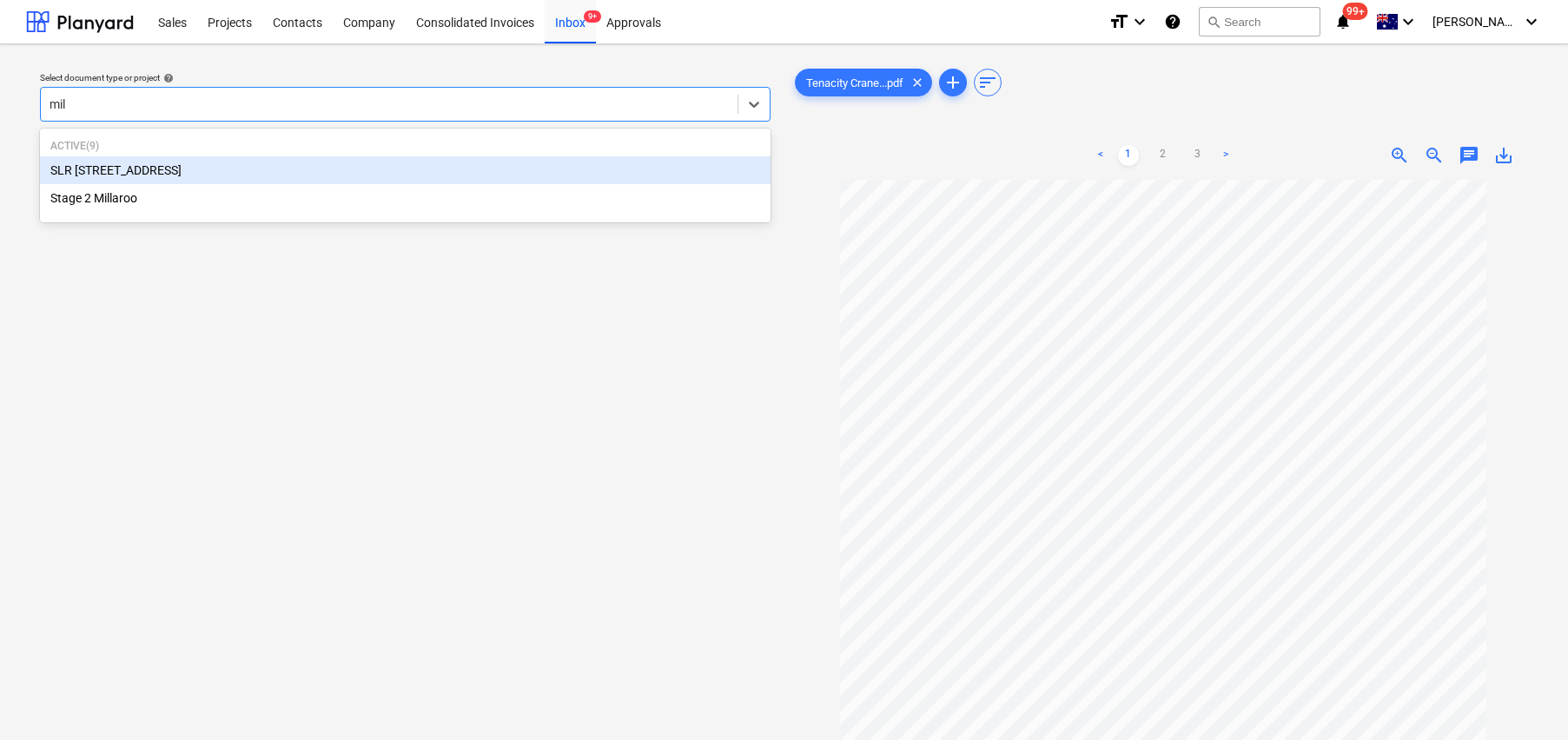
type input "mill"
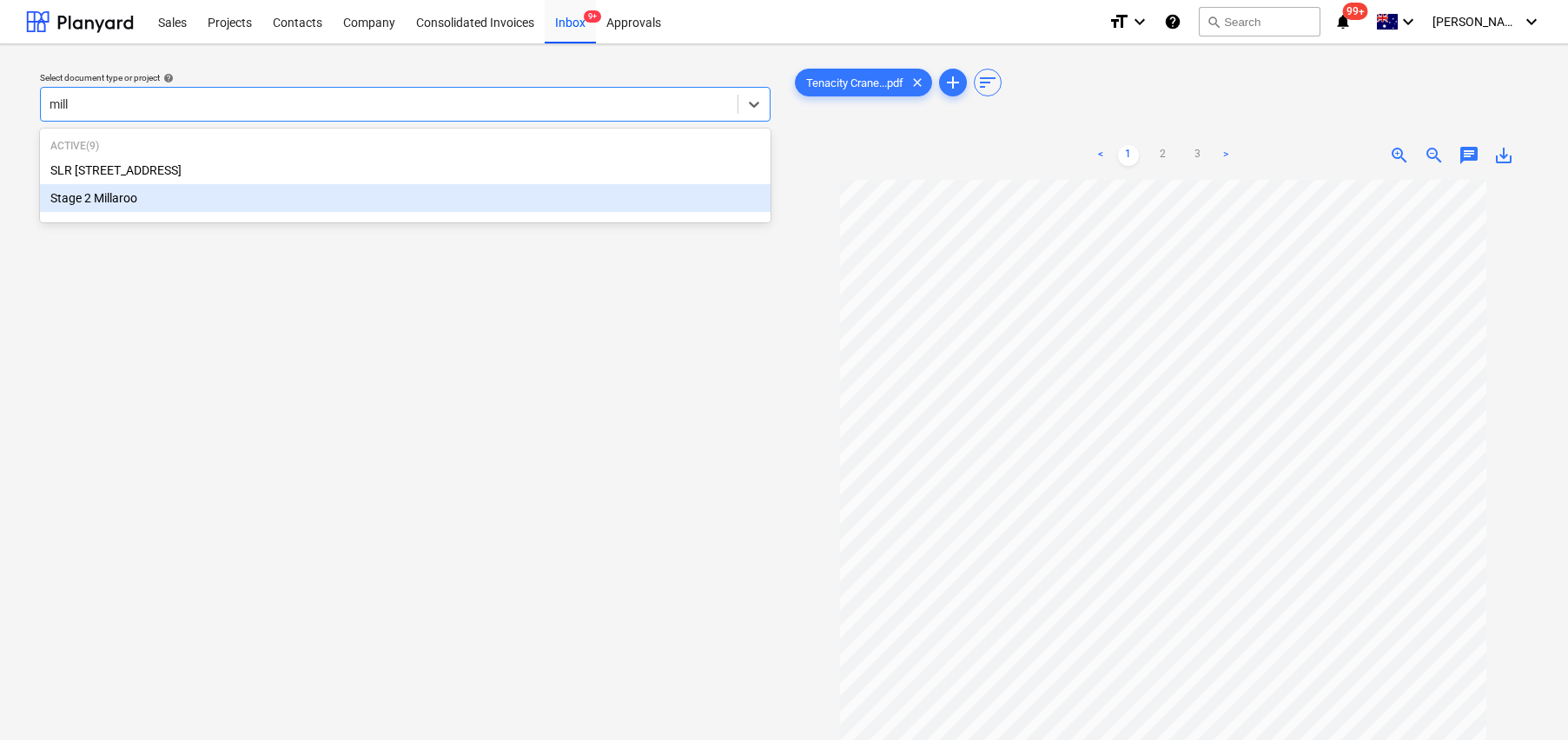
click at [130, 194] on div "Stage 2 Millaroo" at bounding box center [405, 198] width 731 height 28
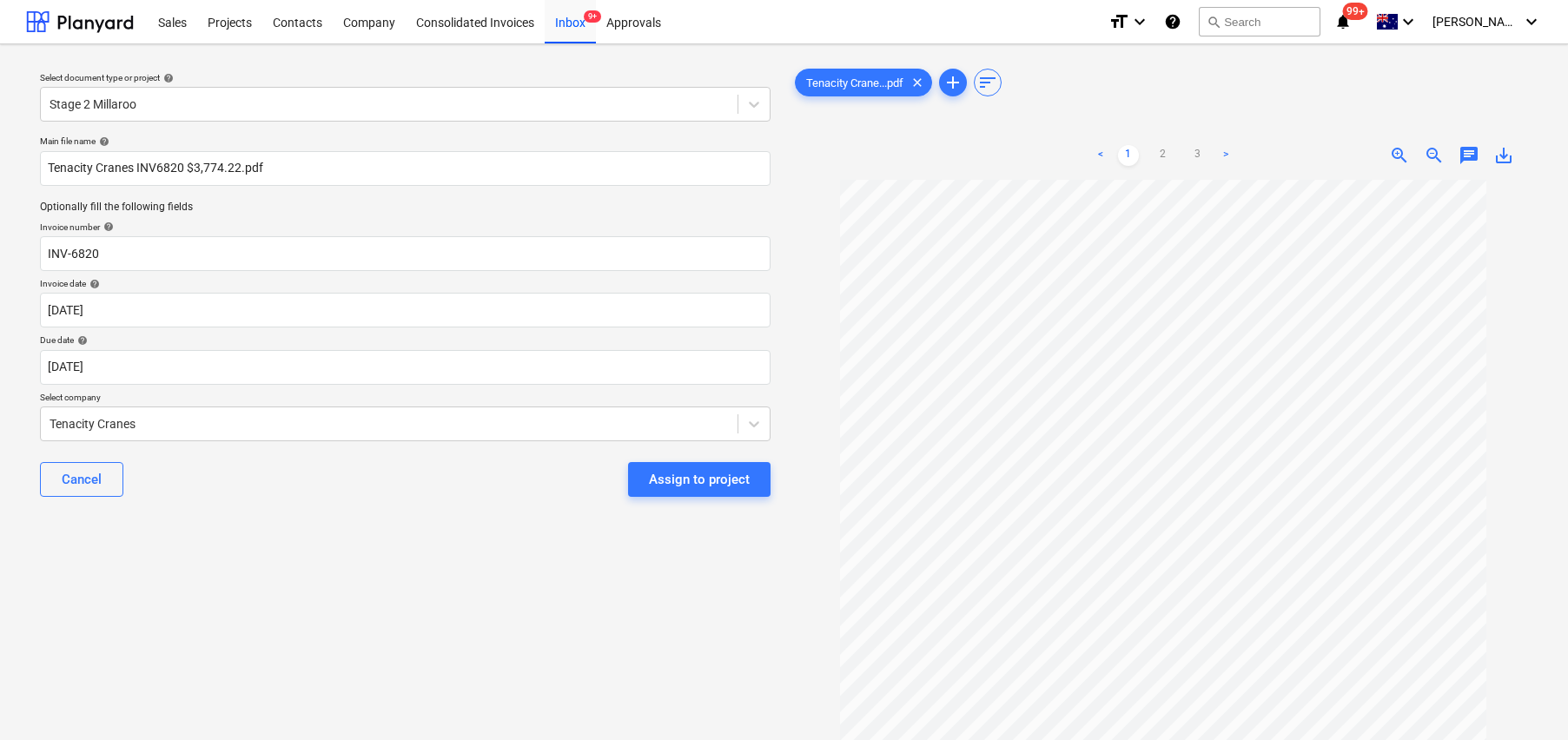
click at [224, 540] on div "Select document type or project help Stage 2 Millaroo Main file name help Tenac…" at bounding box center [404, 468] width 758 height 821
click at [304, 611] on div "Select document type or project help Stage 2 Millaroo Main file name help Tenac…" at bounding box center [404, 468] width 758 height 821
click at [347, 623] on div "Select document type or project help Stage 2 Millaroo Main file name help Tenac…" at bounding box center [404, 468] width 758 height 821
click at [698, 483] on div "Assign to project" at bounding box center [700, 479] width 101 height 22
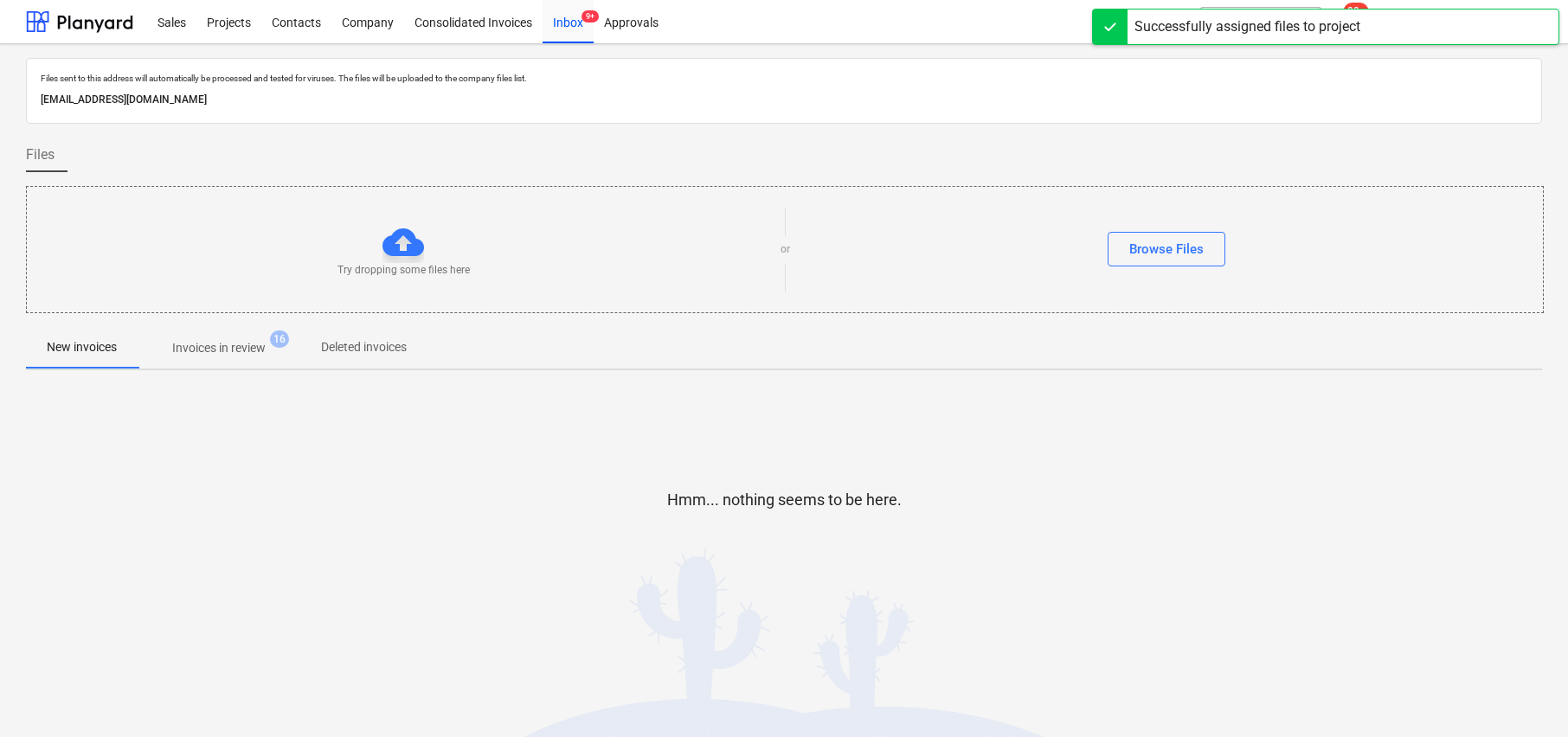
click at [222, 349] on p "Invoices in review" at bounding box center [219, 348] width 94 height 19
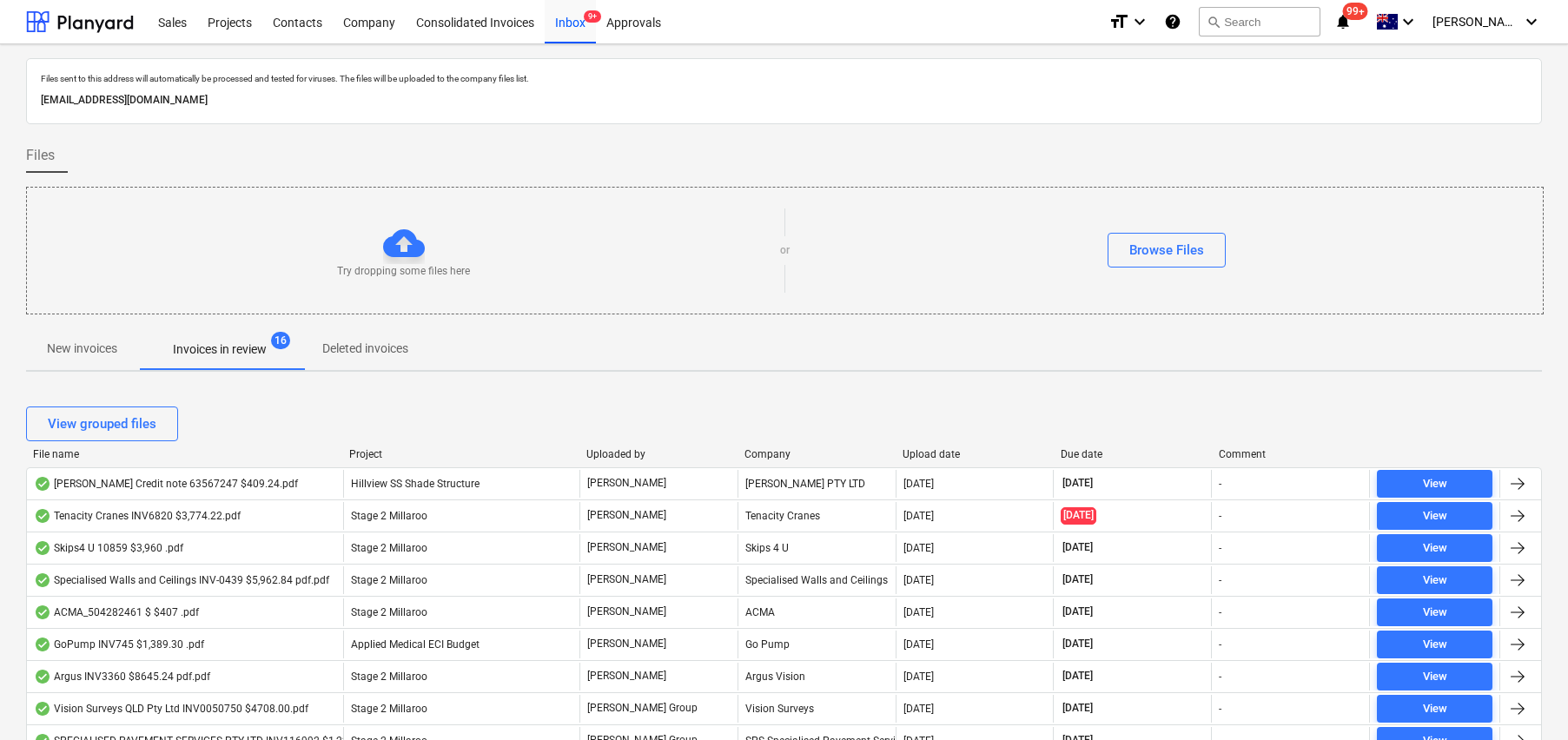
click at [942, 448] on div "Upload date" at bounding box center [975, 454] width 145 height 12
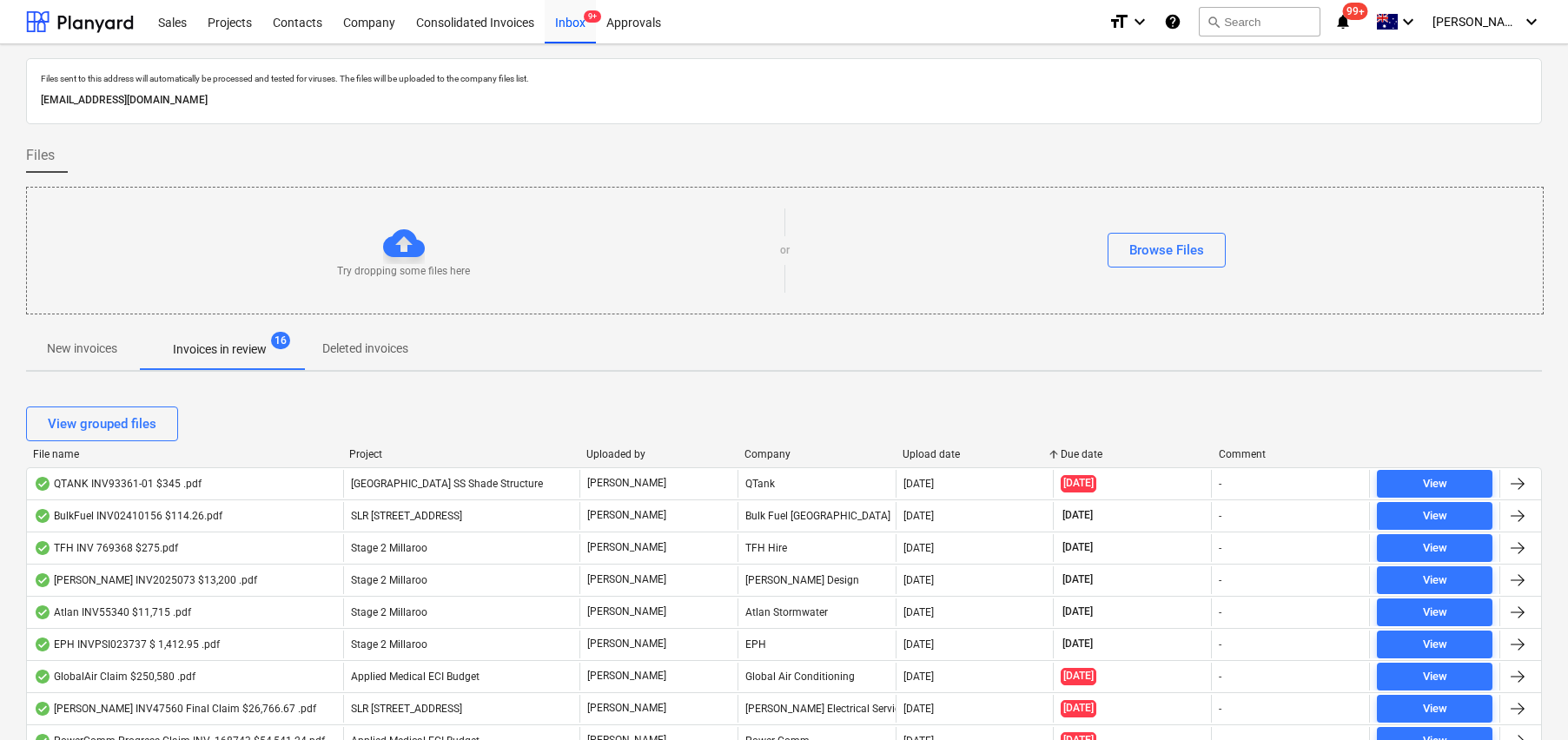
click at [942, 448] on div "Upload date" at bounding box center [975, 454] width 145 height 12
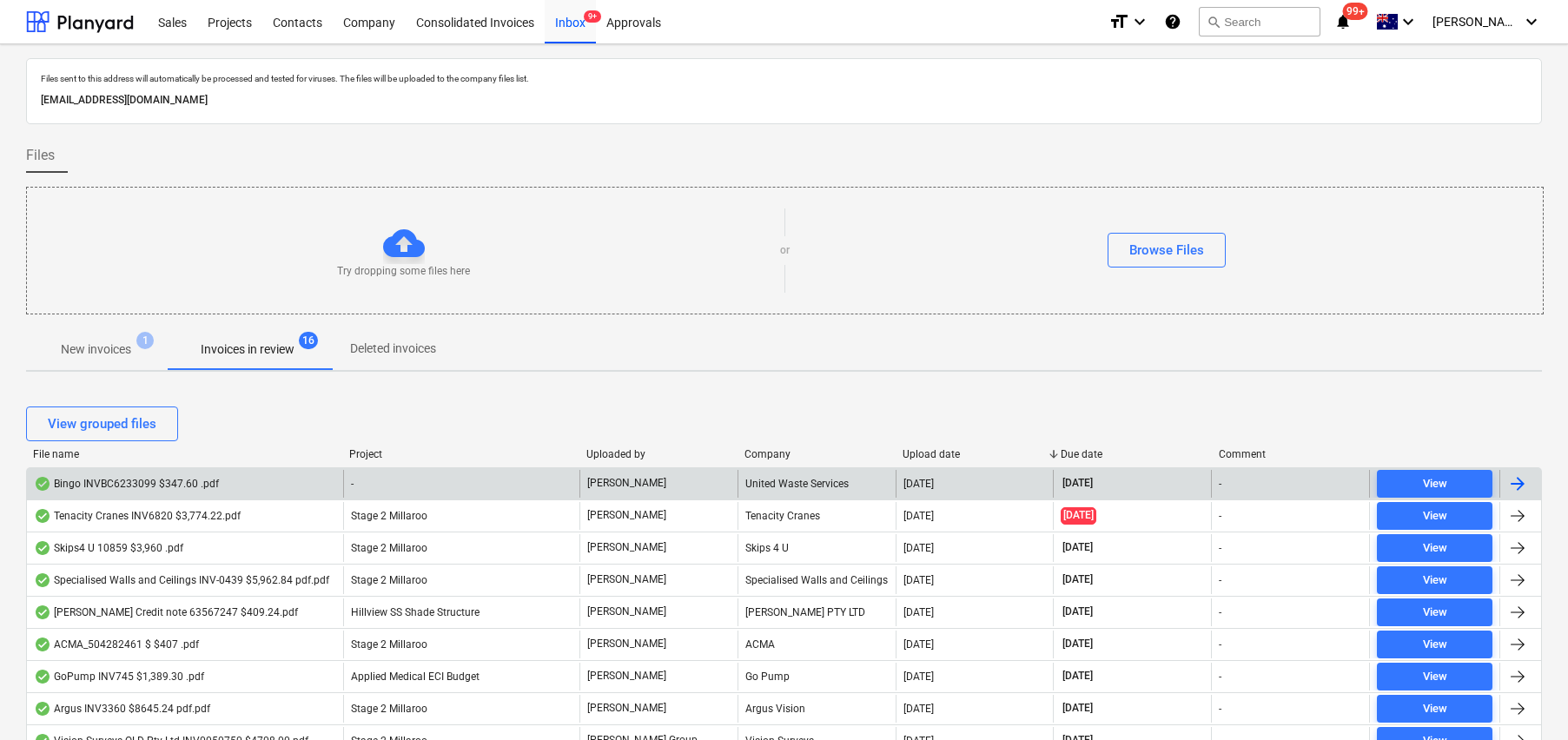
click at [196, 489] on div "Bingo INVBC6233099 $347.60 .pdf" at bounding box center [126, 484] width 185 height 14
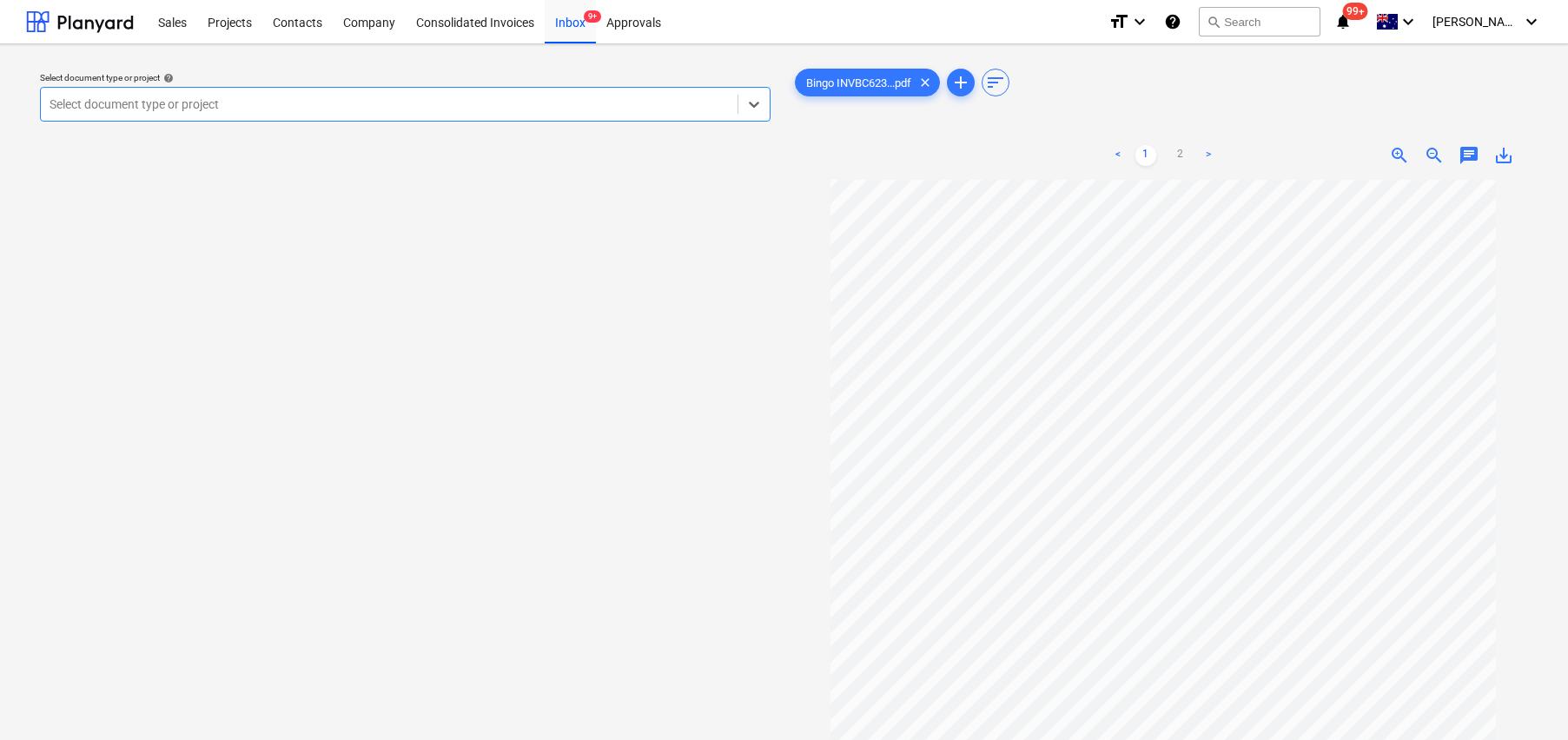
scroll to position [51, 0]
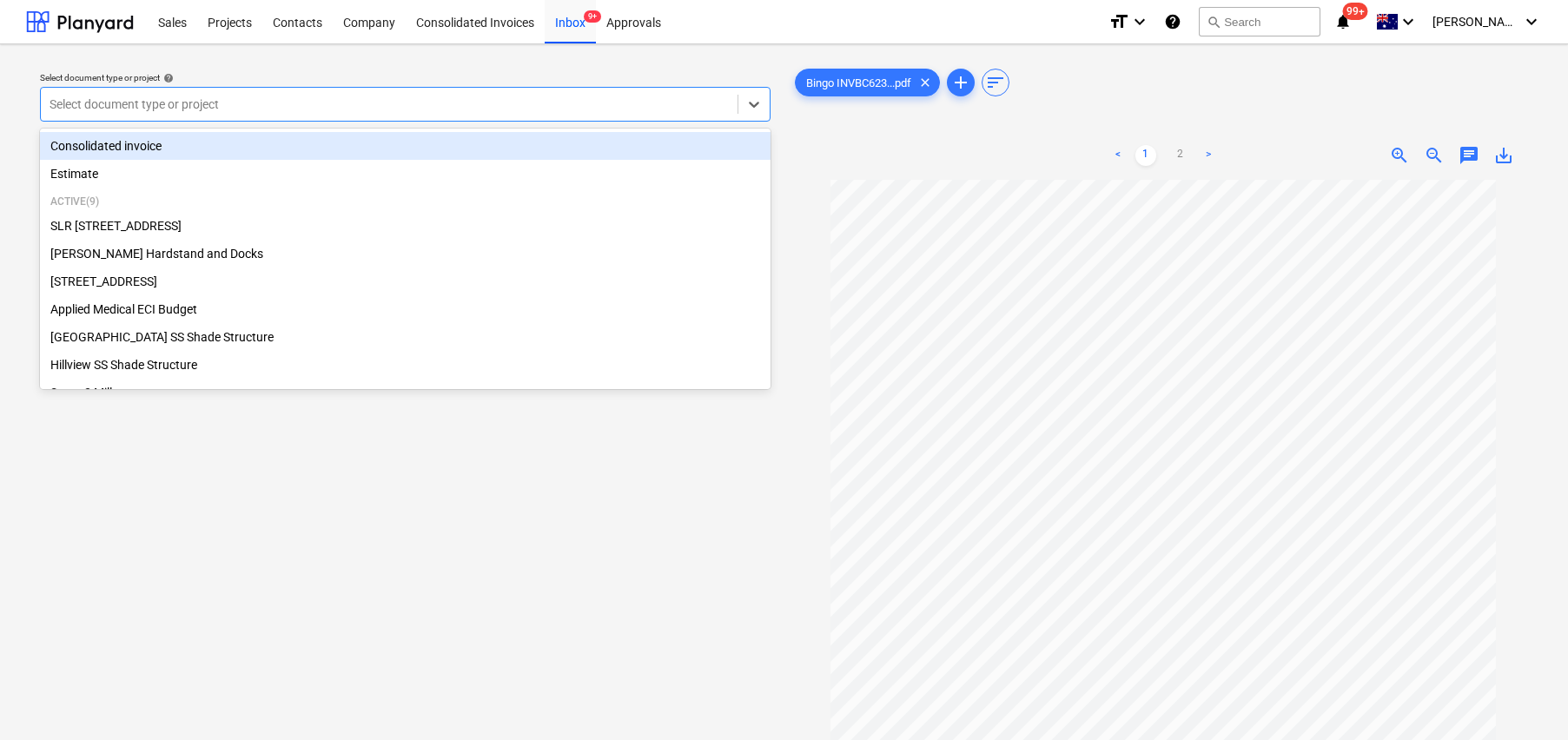
click at [403, 101] on div at bounding box center [389, 105] width 679 height 18
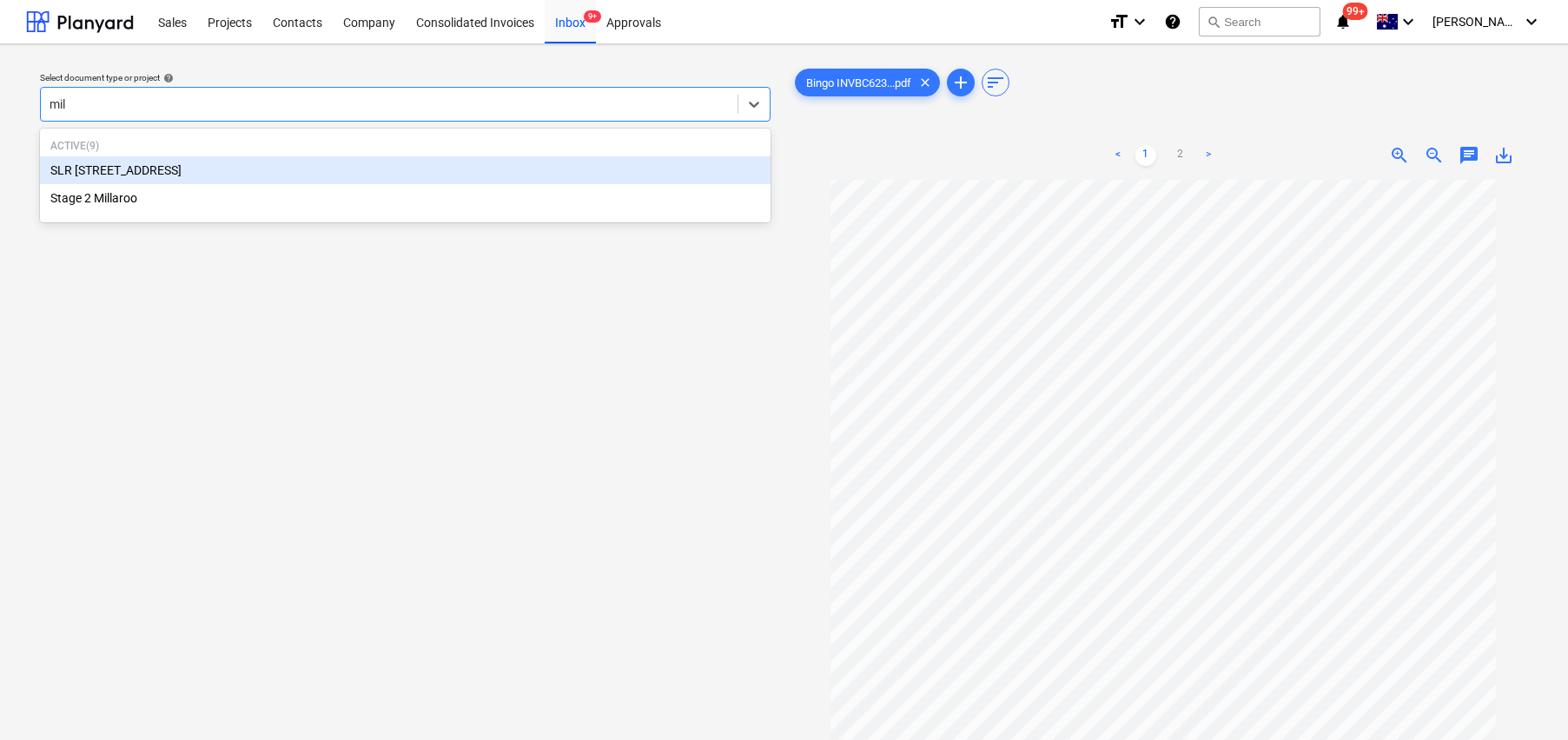
type input "mill"
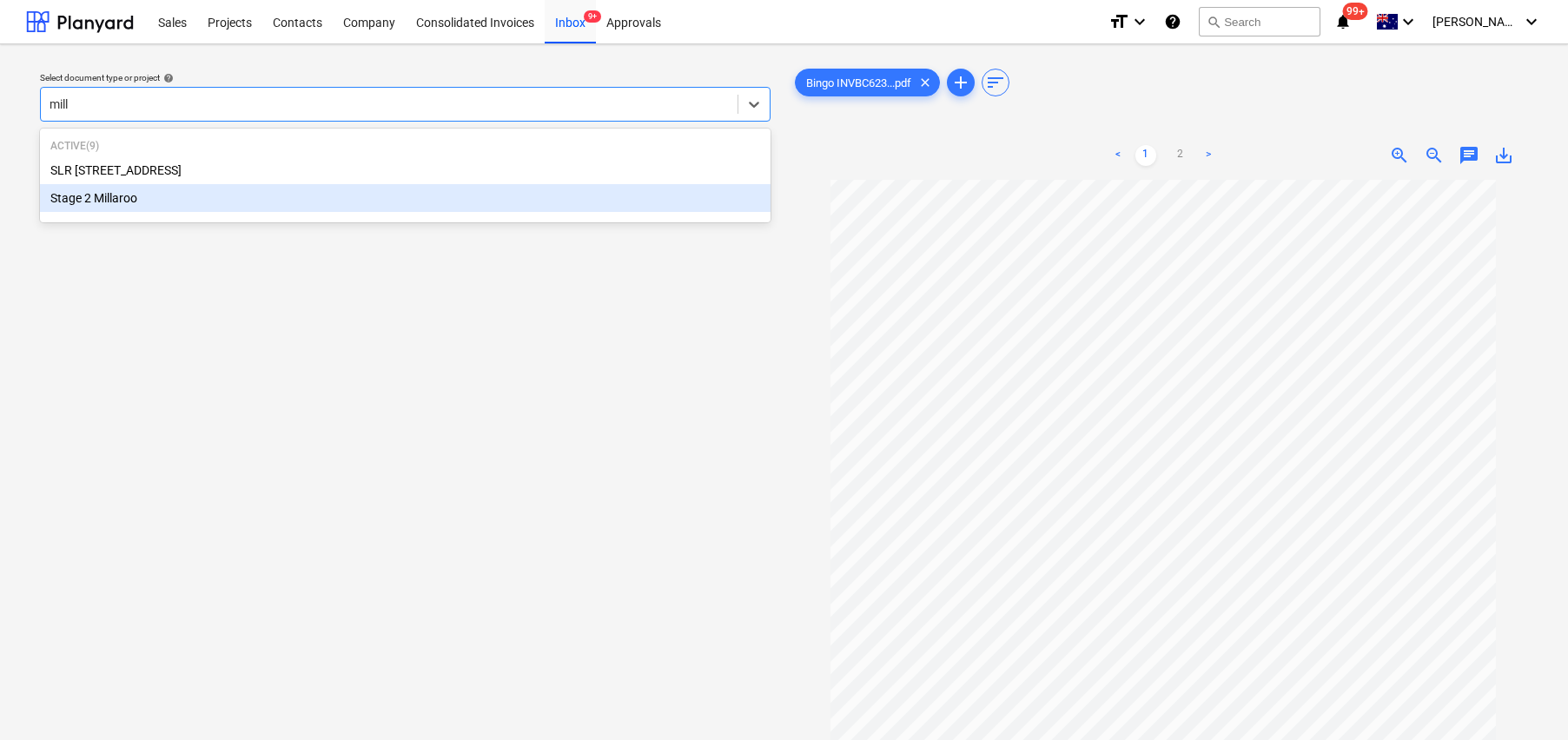
click at [247, 204] on div "Stage 2 Millaroo" at bounding box center [405, 198] width 731 height 28
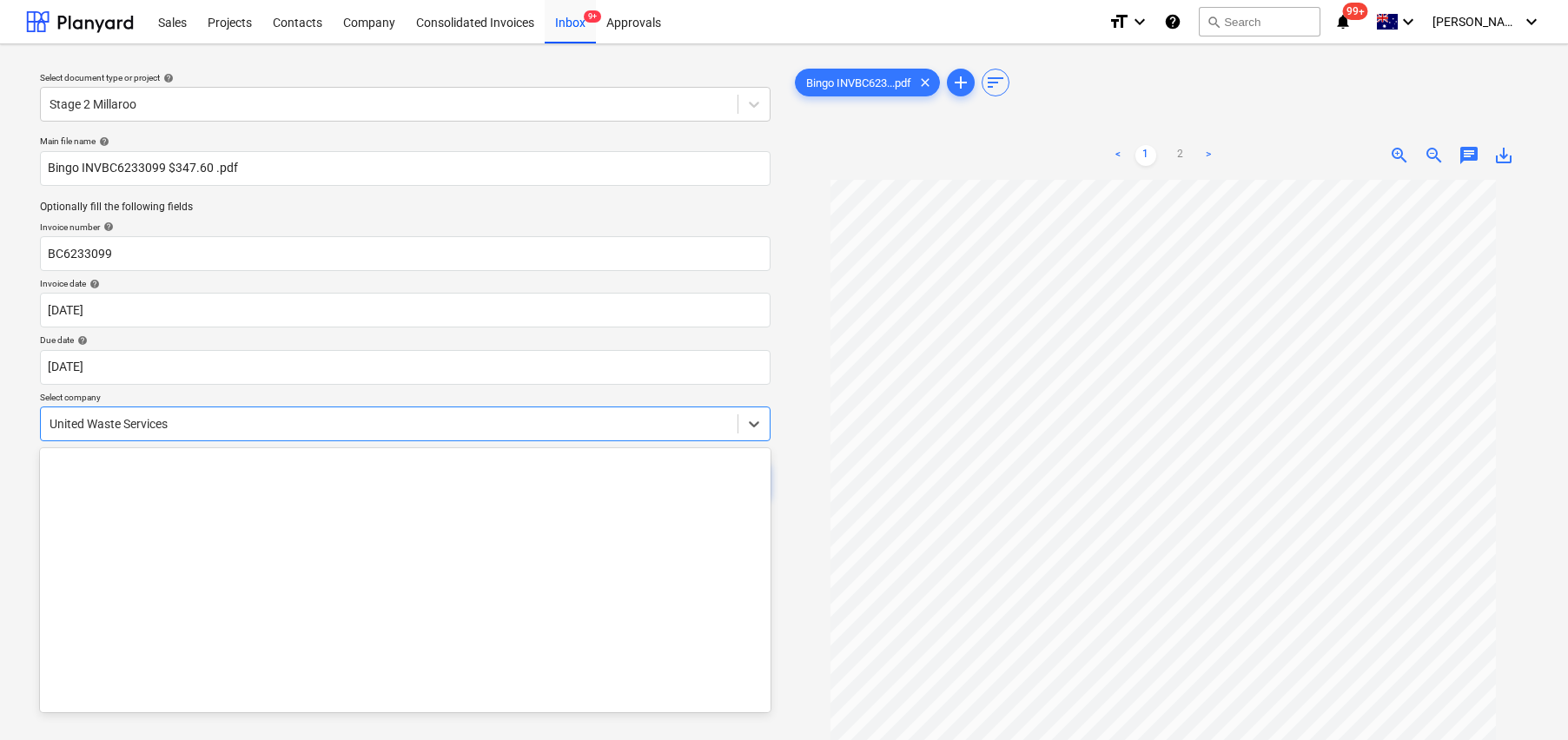
click at [208, 429] on div at bounding box center [389, 424] width 679 height 18
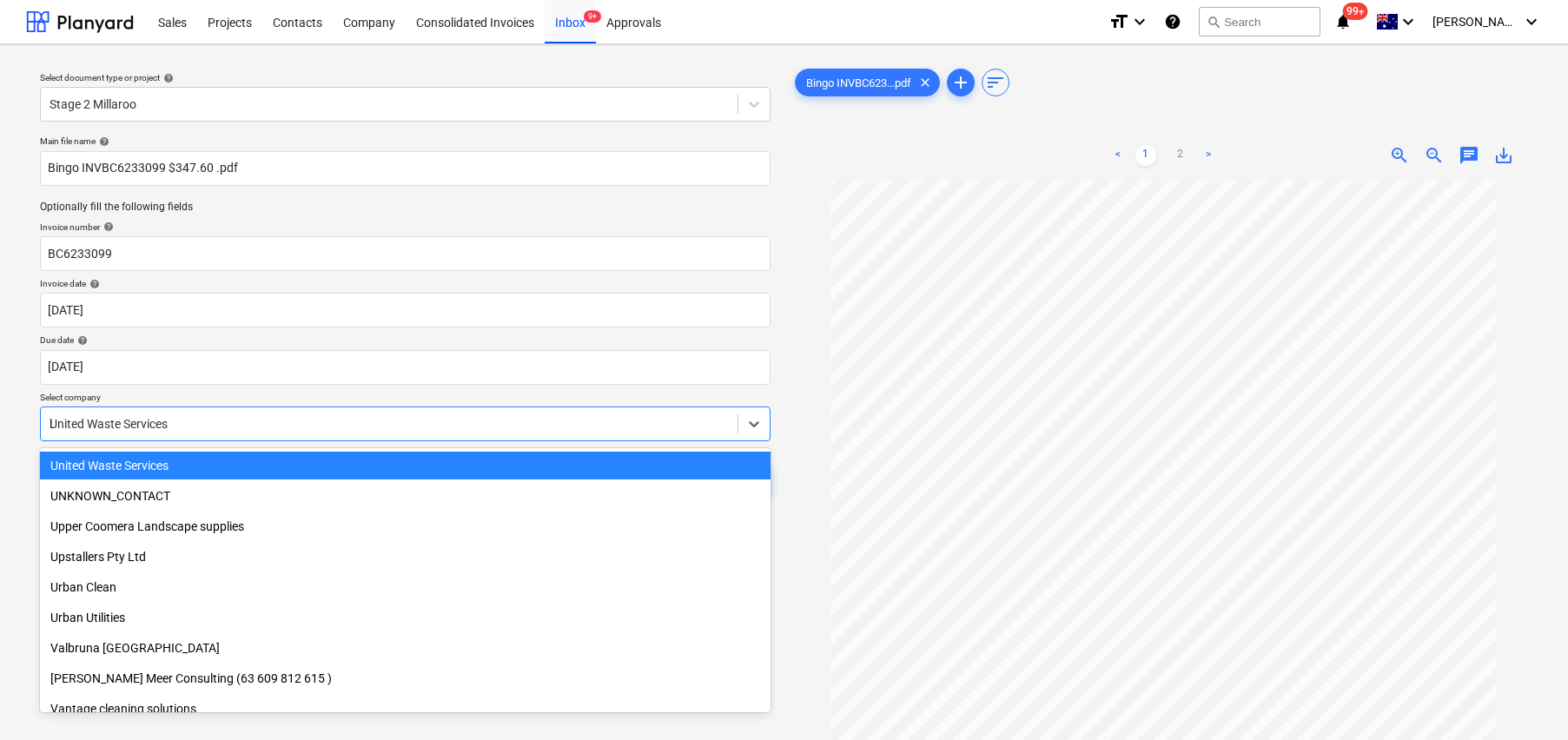
scroll to position [500, 0]
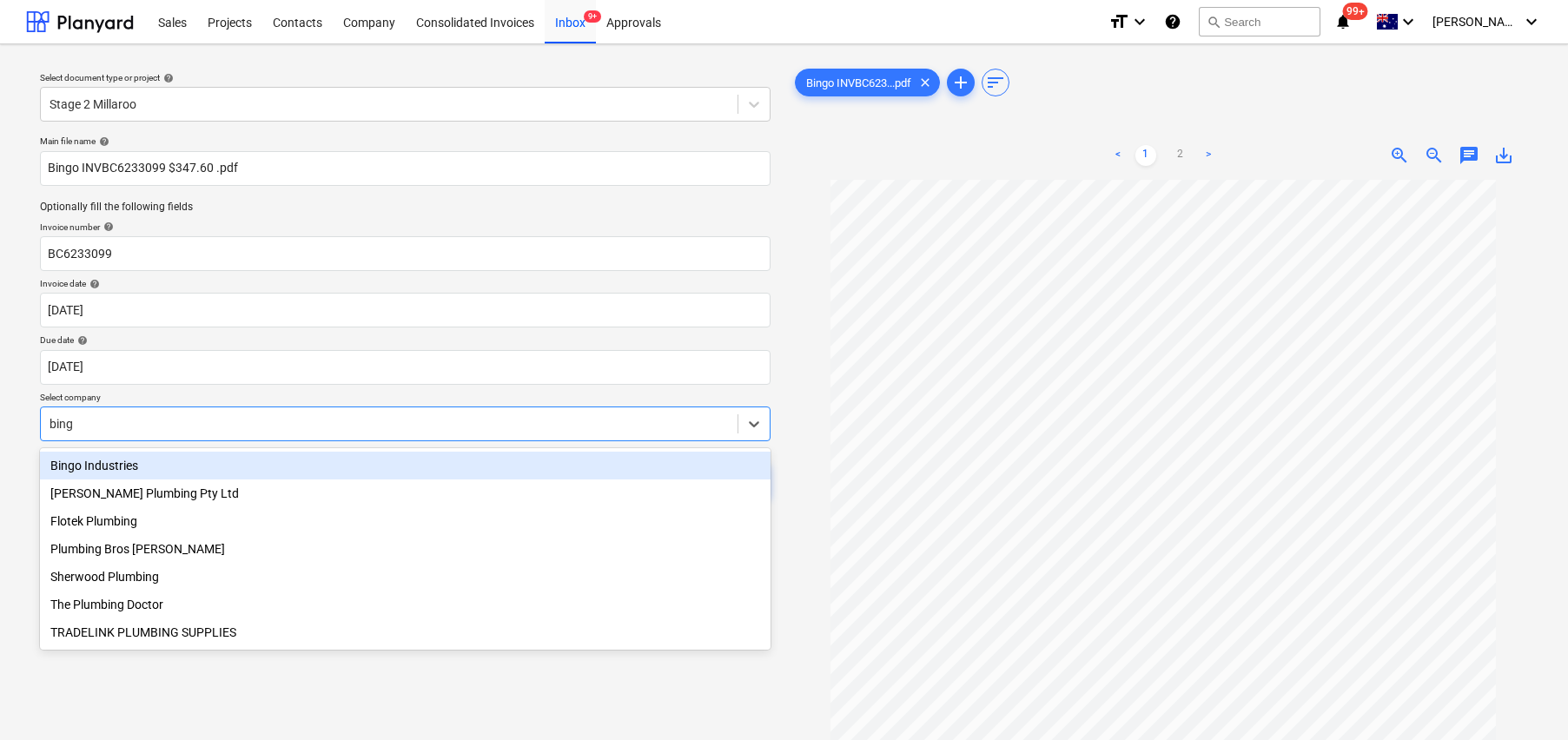
type input "bingo"
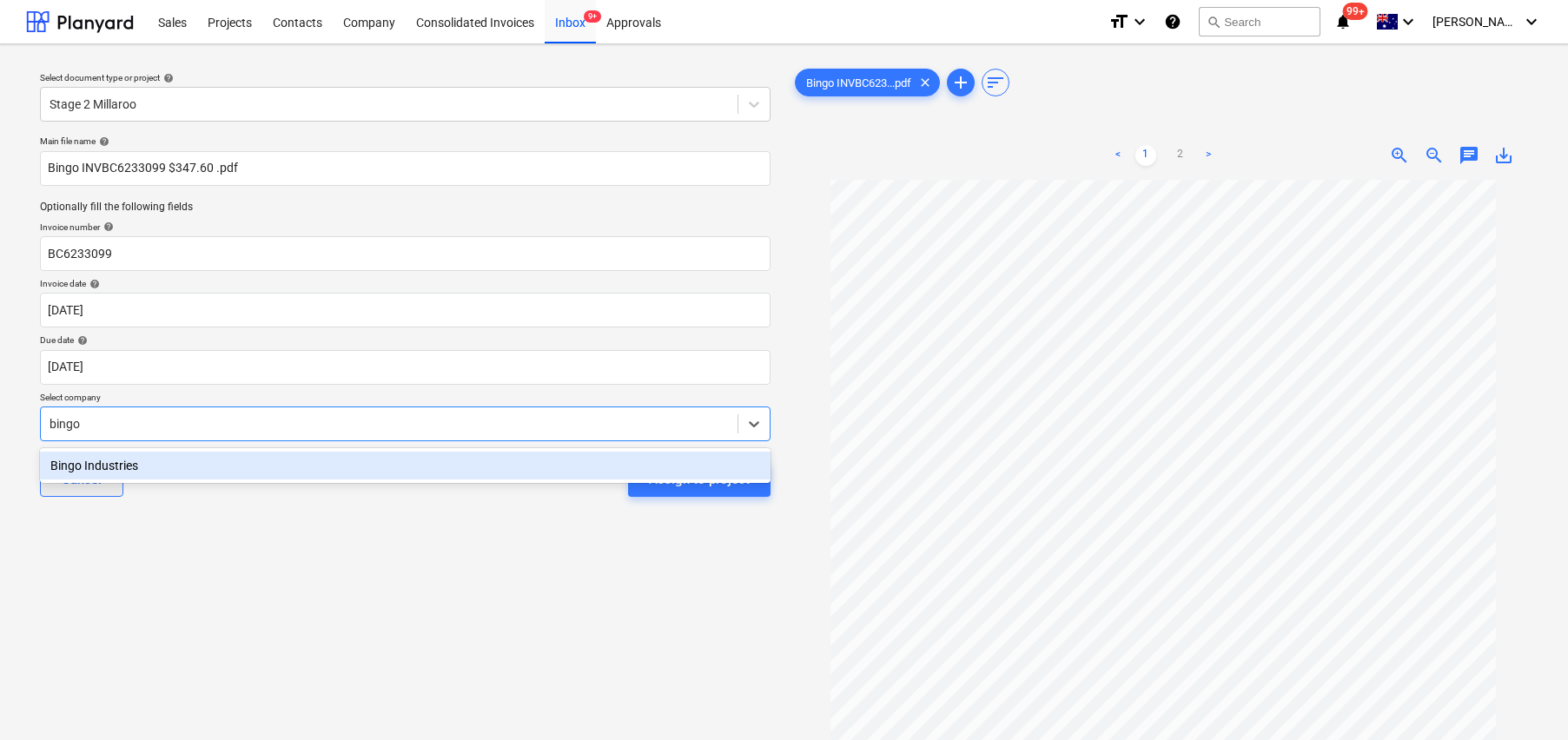
click at [99, 461] on div "Bingo Industries" at bounding box center [405, 465] width 731 height 28
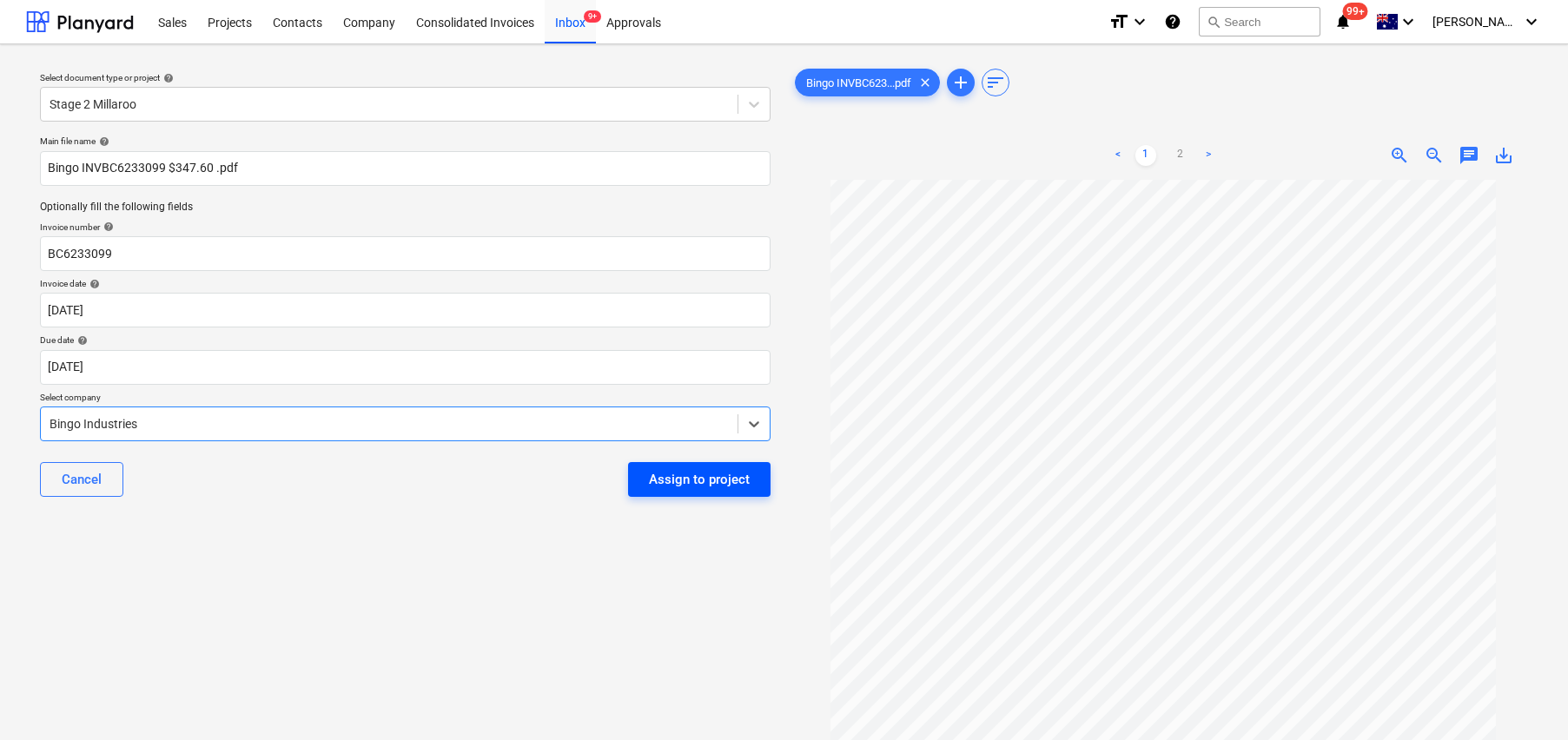
click at [705, 479] on div "Assign to project" at bounding box center [700, 479] width 101 height 22
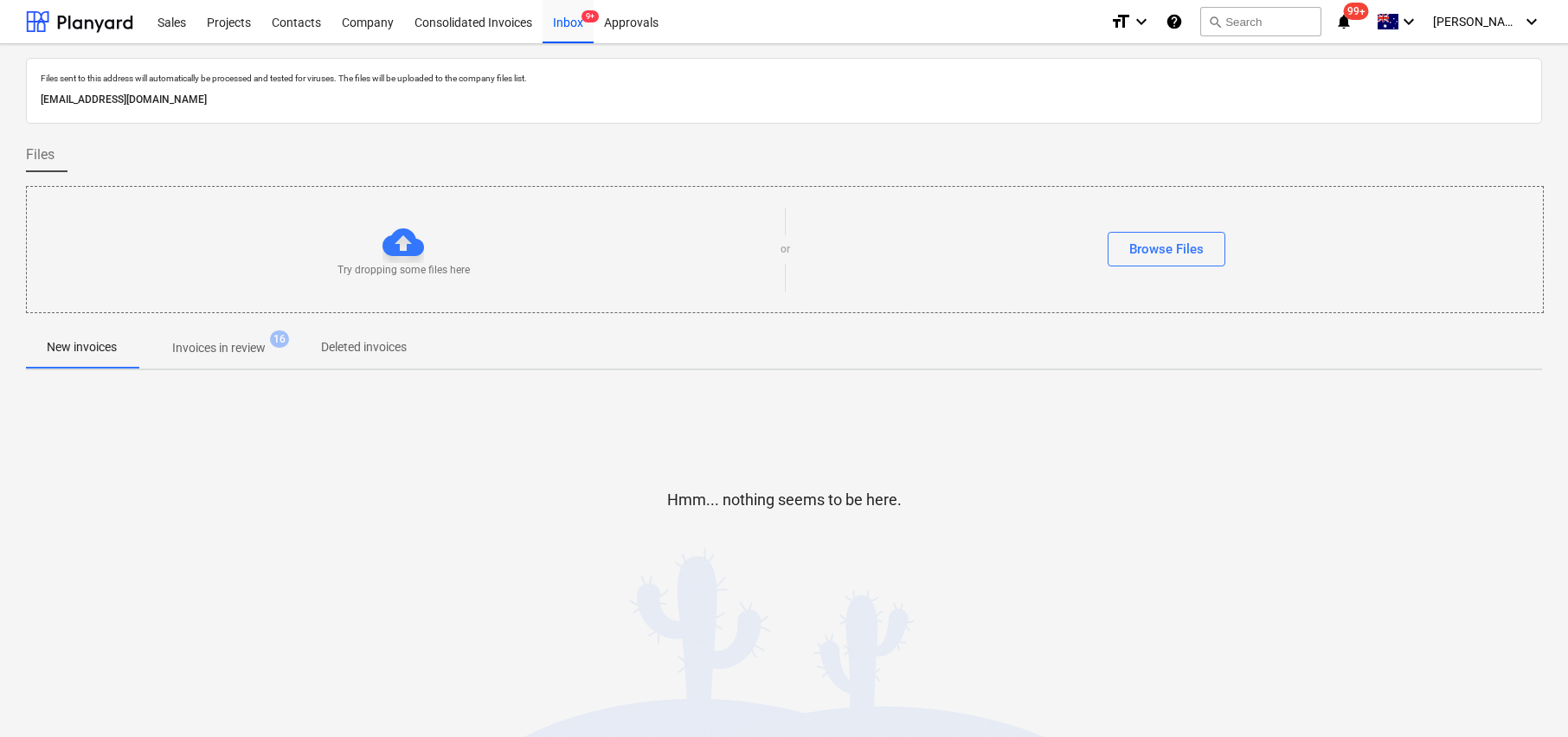
click at [207, 352] on p "Invoices in review" at bounding box center [219, 348] width 94 height 19
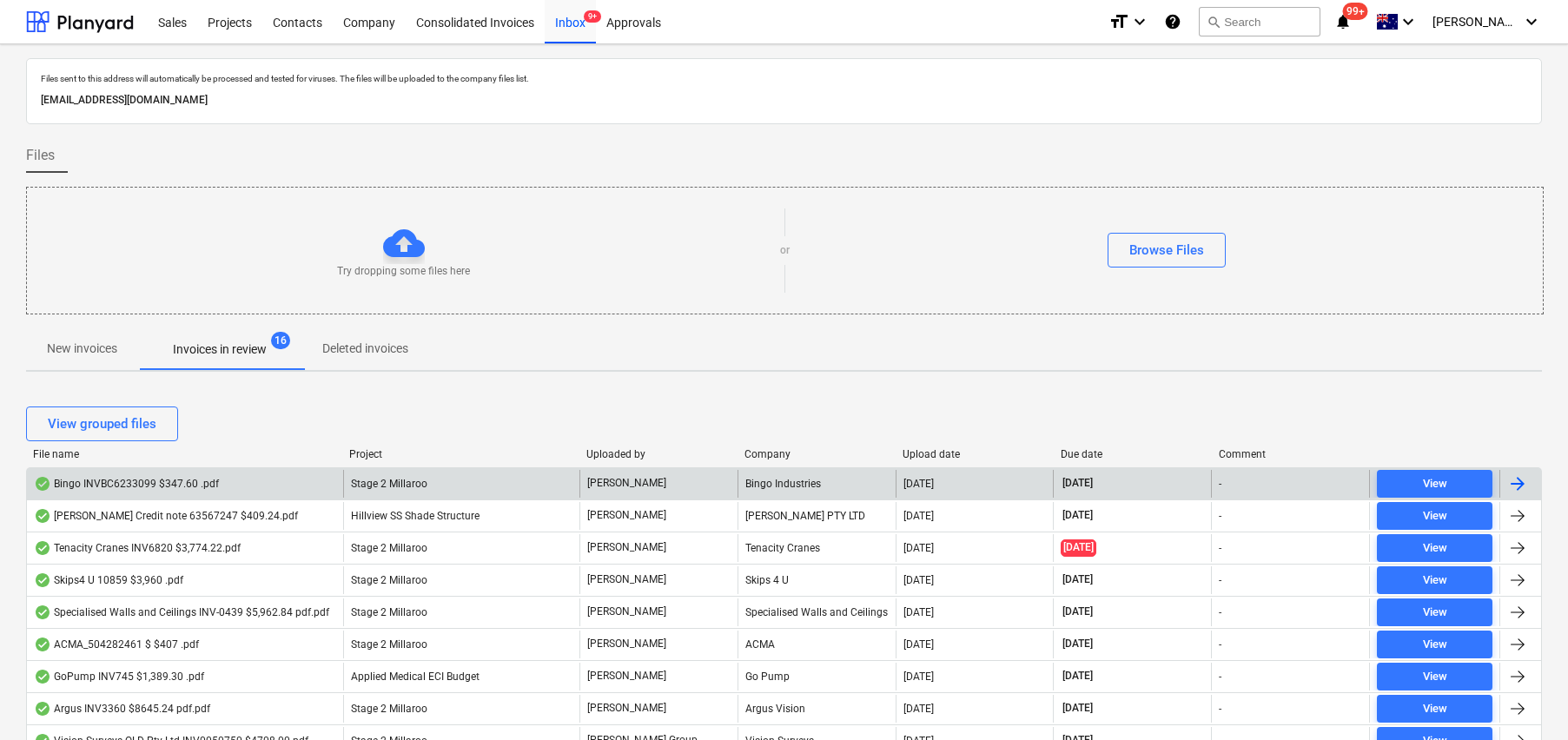
click at [177, 484] on div "Bingo INVBC6233099 $347.60 .pdf" at bounding box center [126, 484] width 185 height 14
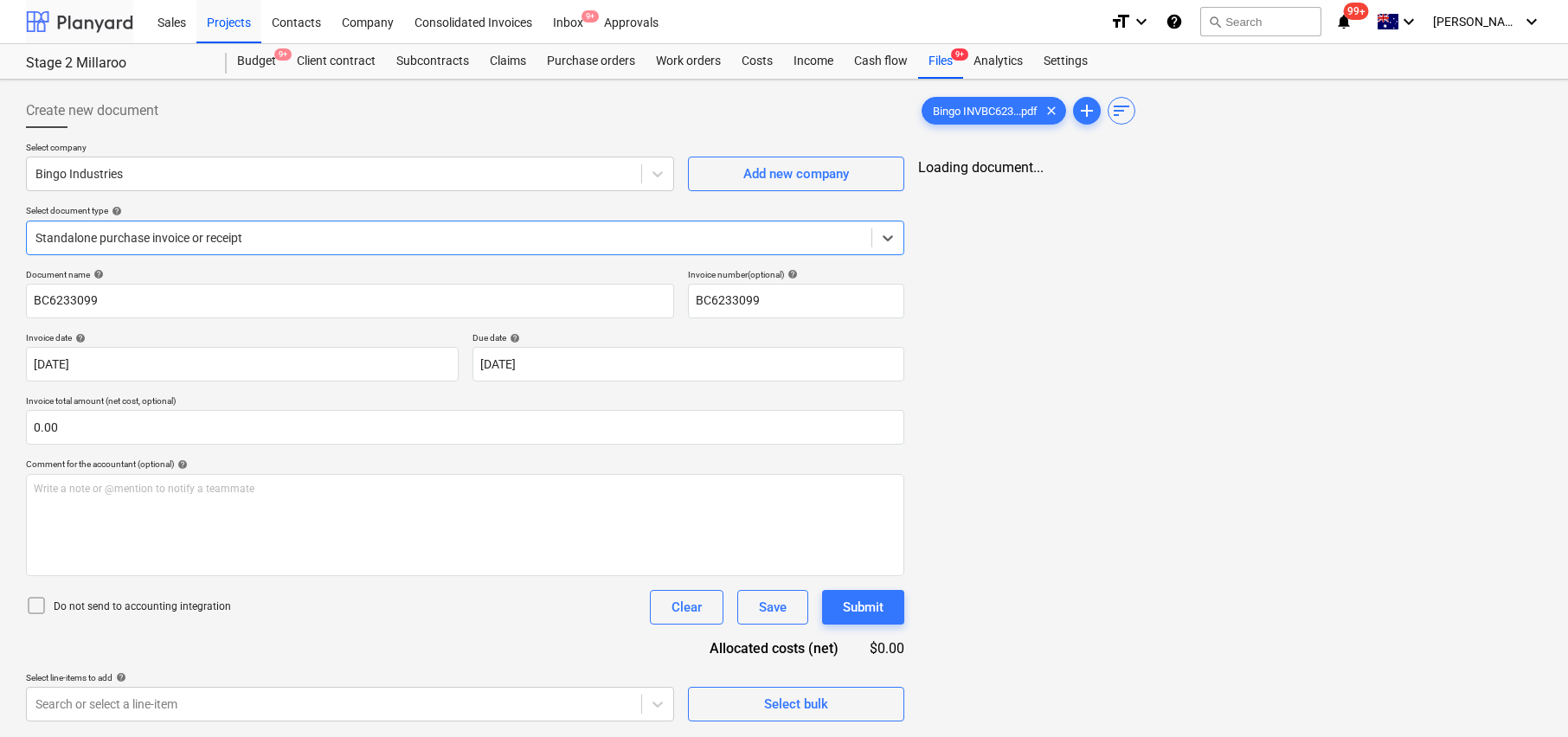
click at [99, 26] on div at bounding box center [79, 21] width 107 height 43
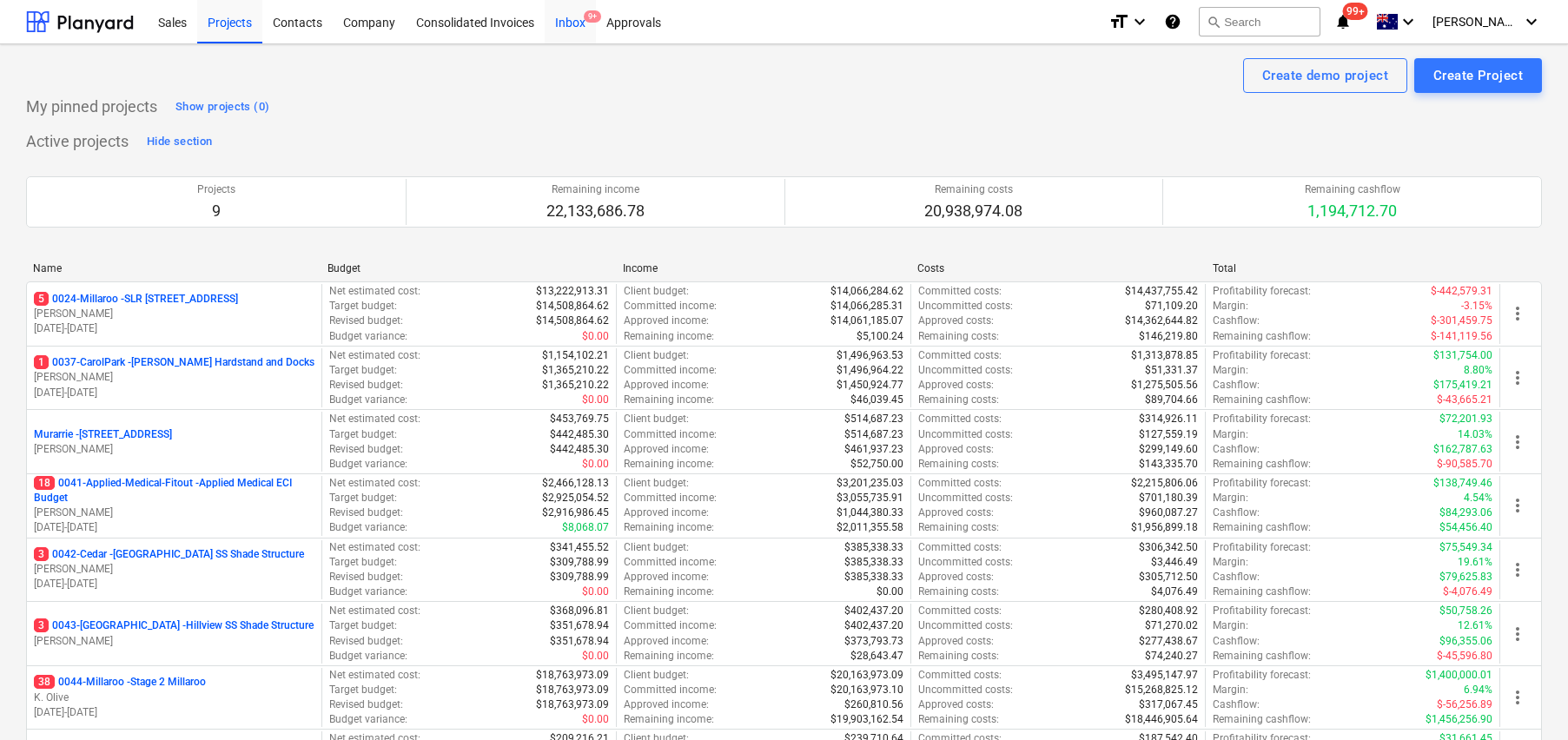
click at [571, 25] on div "Inbox 9+" at bounding box center [570, 21] width 51 height 44
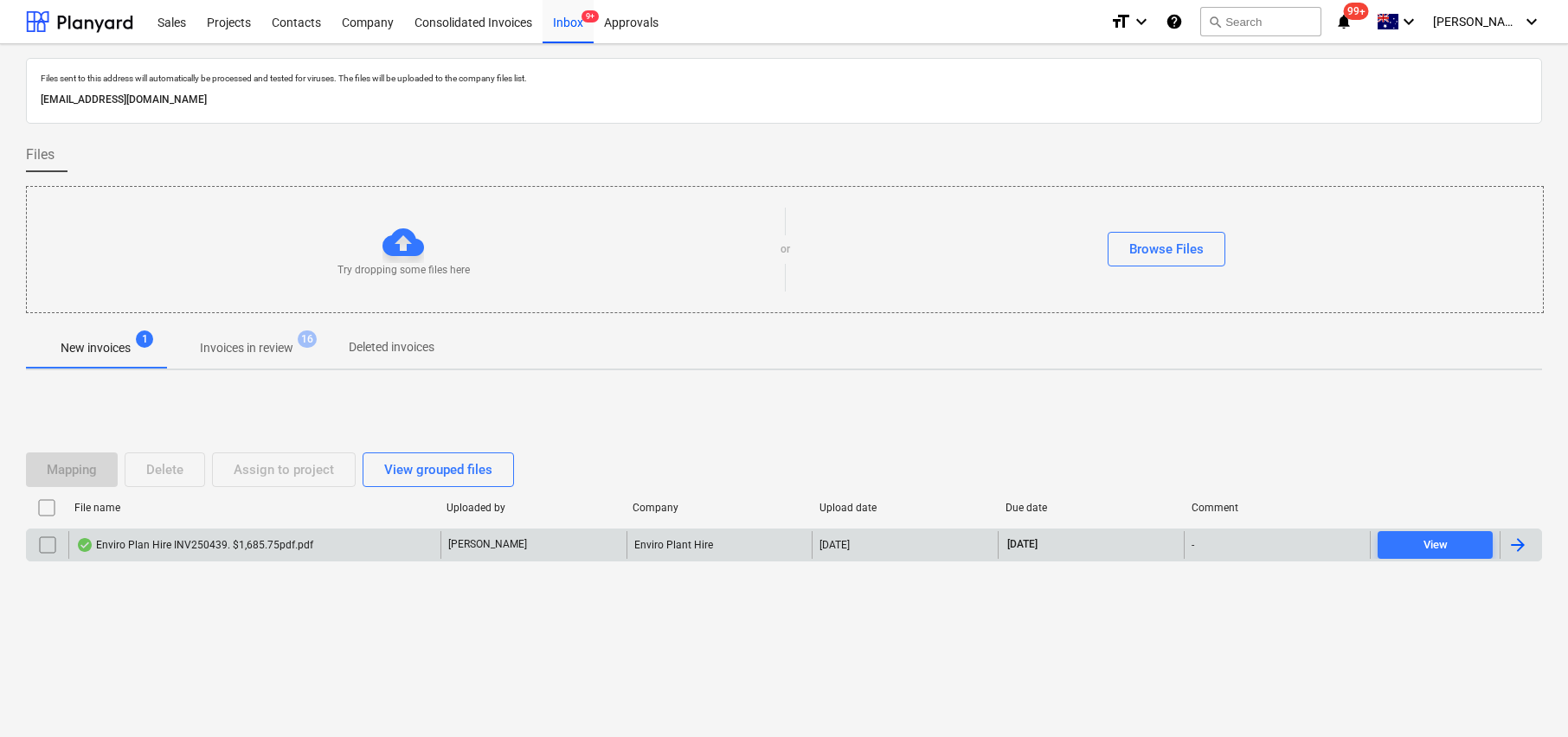
click at [213, 544] on div "Enviro Plan Hire INV250439. $1,685.75pdf.pdf" at bounding box center [194, 545] width 237 height 14
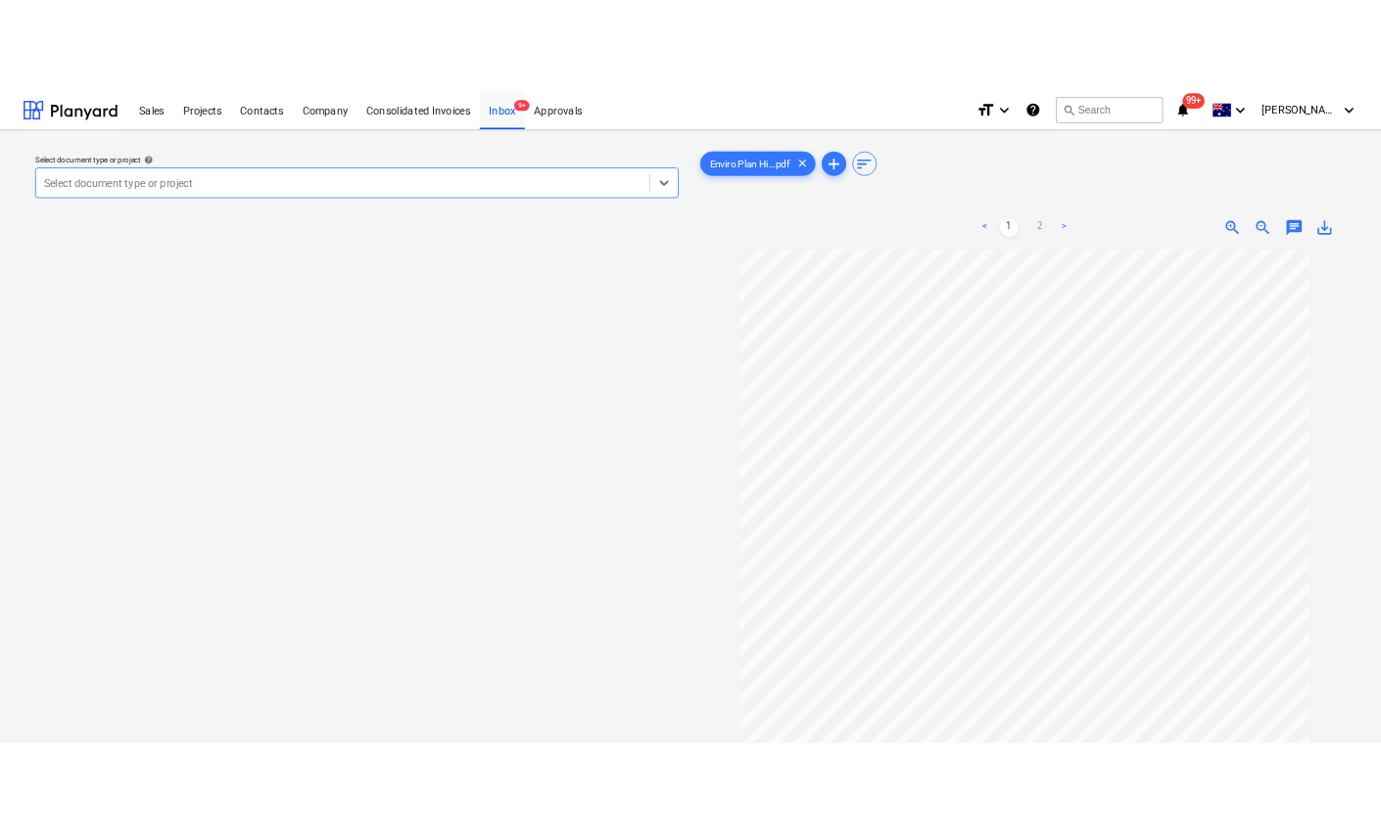
scroll to position [255, 0]
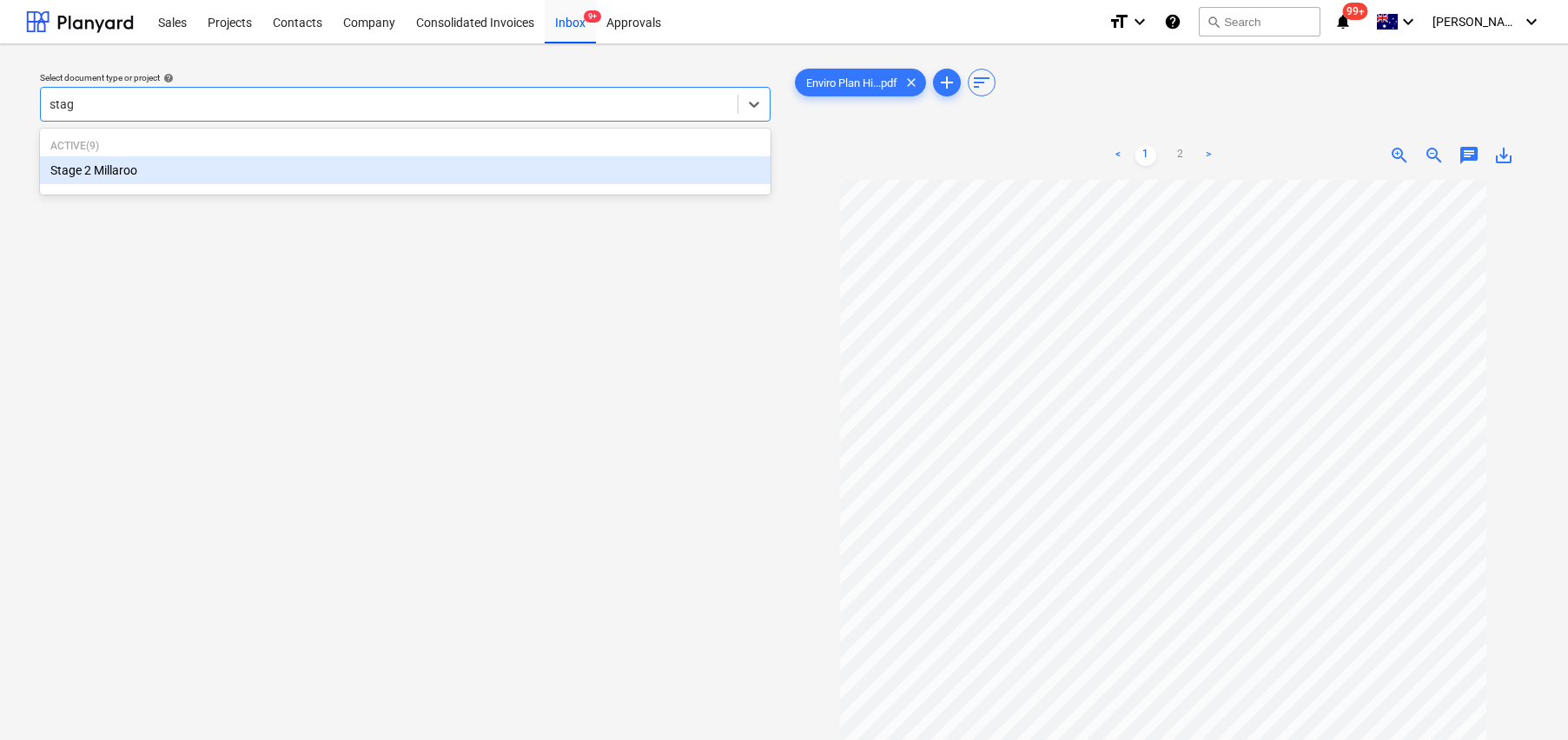
type input "stage"
click at [286, 175] on div "Stage 2 Millaroo" at bounding box center [405, 169] width 731 height 28
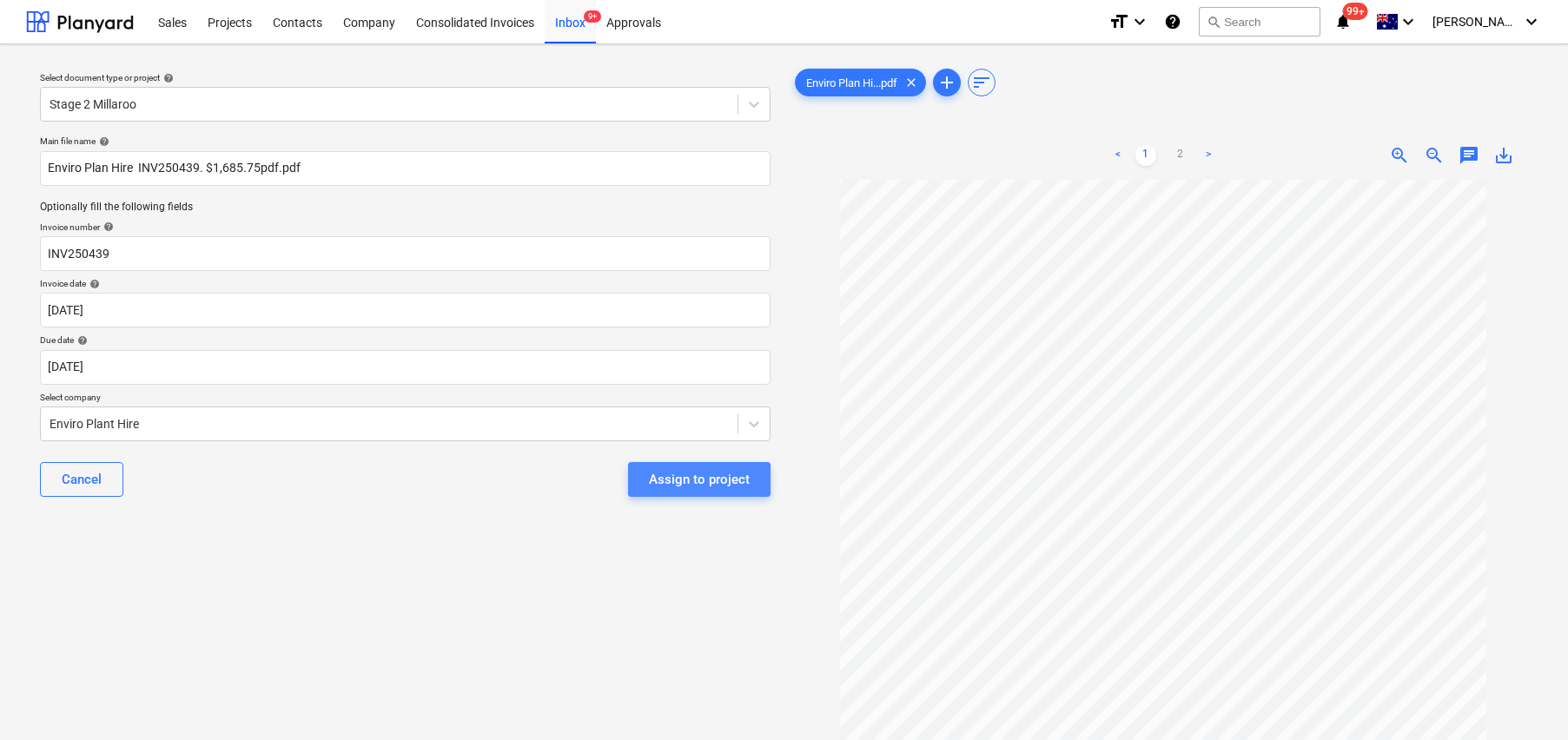
click at [698, 483] on div "Assign to project" at bounding box center [700, 479] width 101 height 22
